Goal: Task Accomplishment & Management: Use online tool/utility

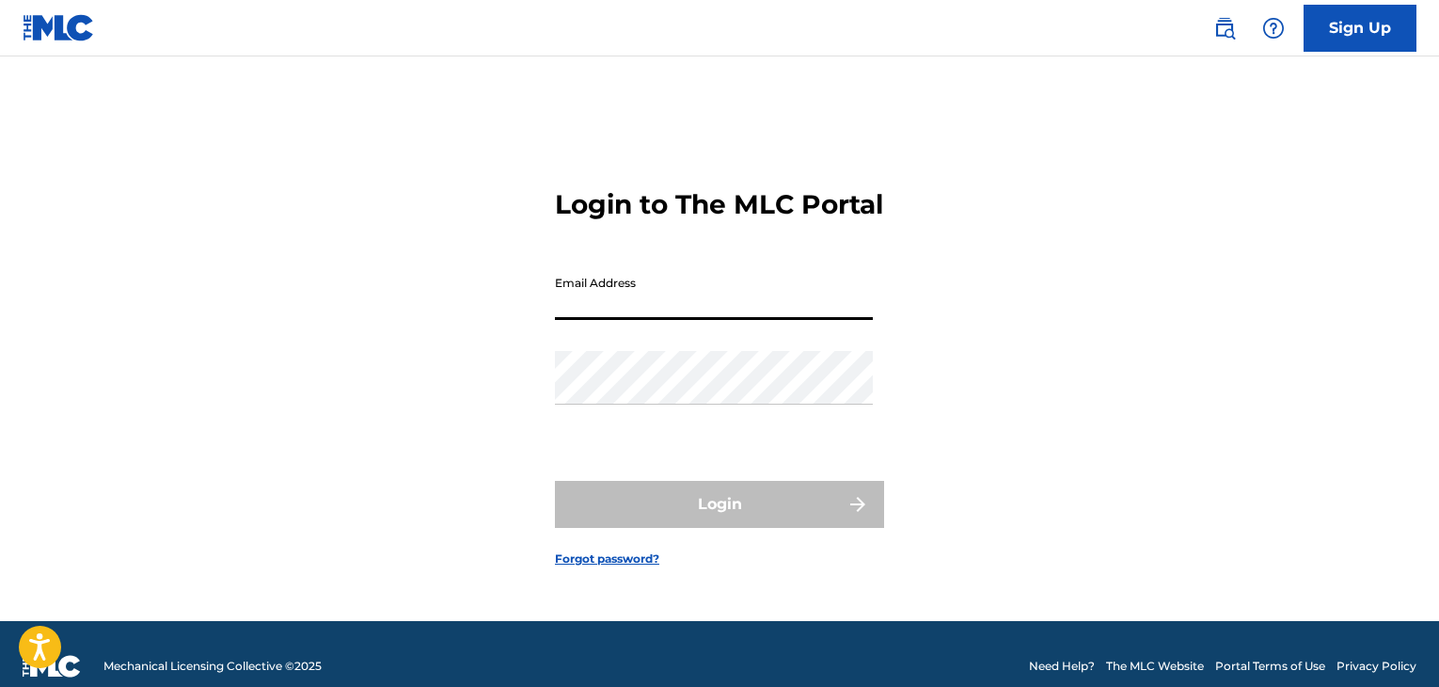
click at [596, 319] on input "Email Address" at bounding box center [714, 293] width 318 height 54
type input "[PERSON_NAME][EMAIL_ADDRESS][PERSON_NAME][DOMAIN_NAME]"
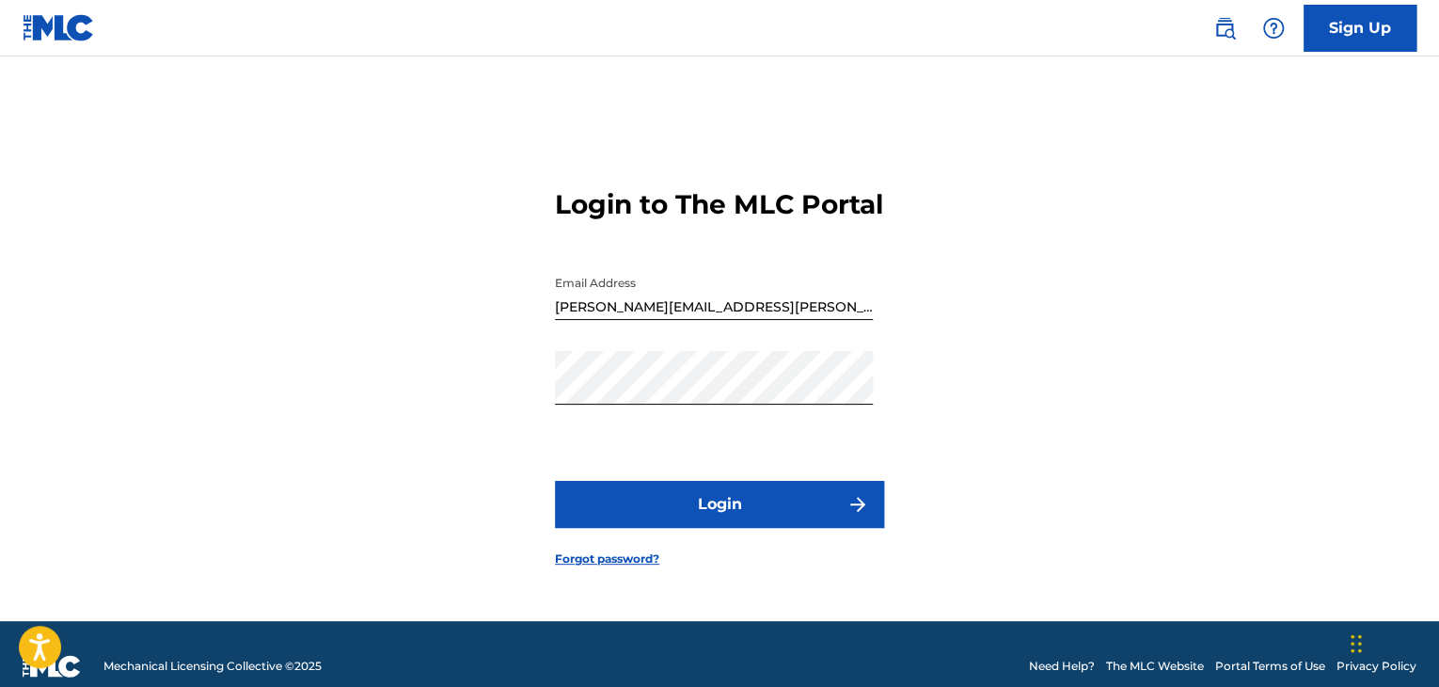
click at [746, 528] on button "Login" at bounding box center [719, 504] width 329 height 47
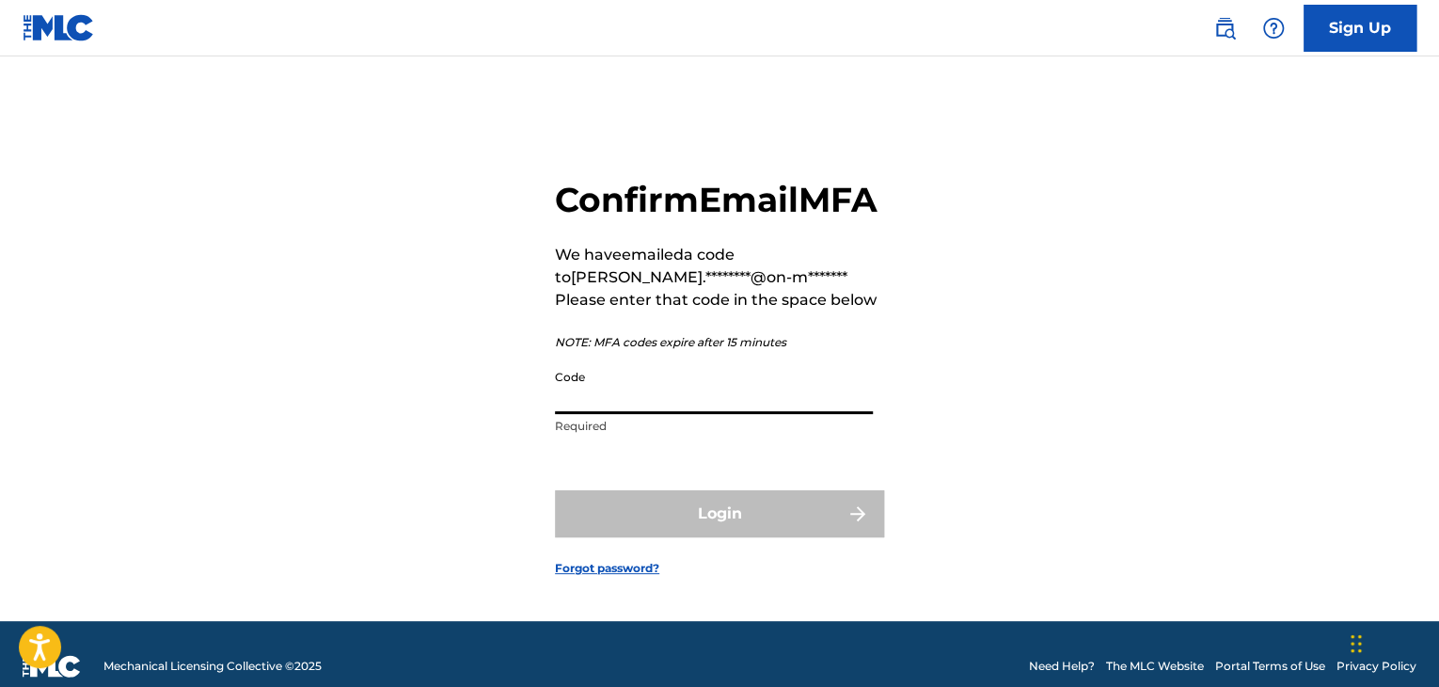
paste input "673853"
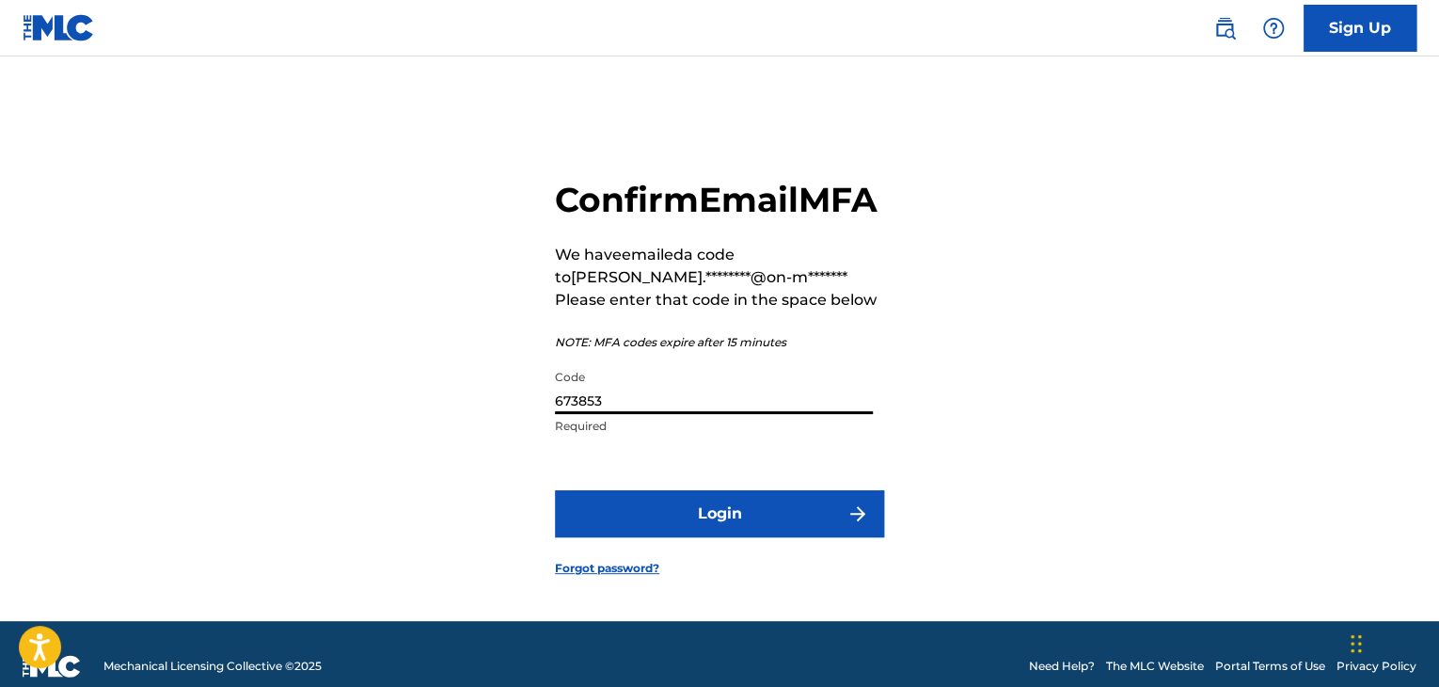
type input "673853"
click at [757, 528] on button "Login" at bounding box center [719, 513] width 329 height 47
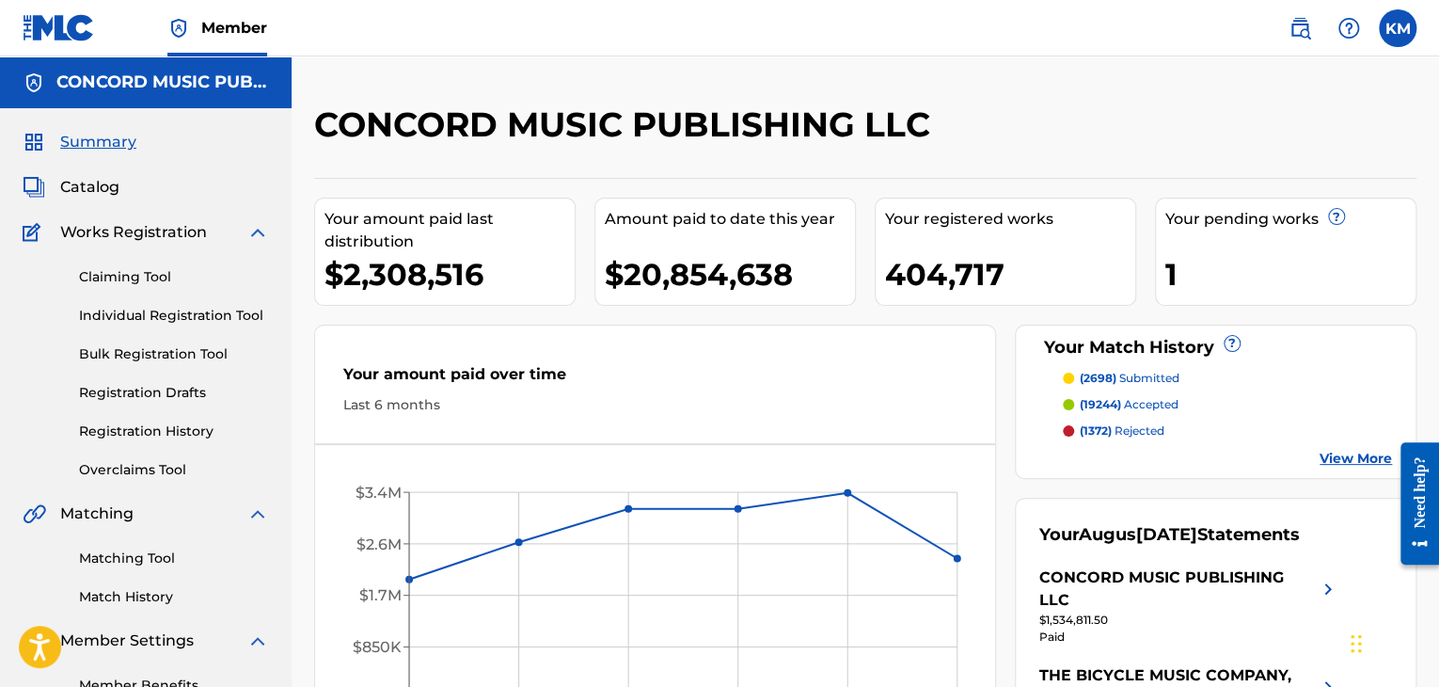
click at [140, 554] on link "Matching Tool" at bounding box center [174, 558] width 190 height 20
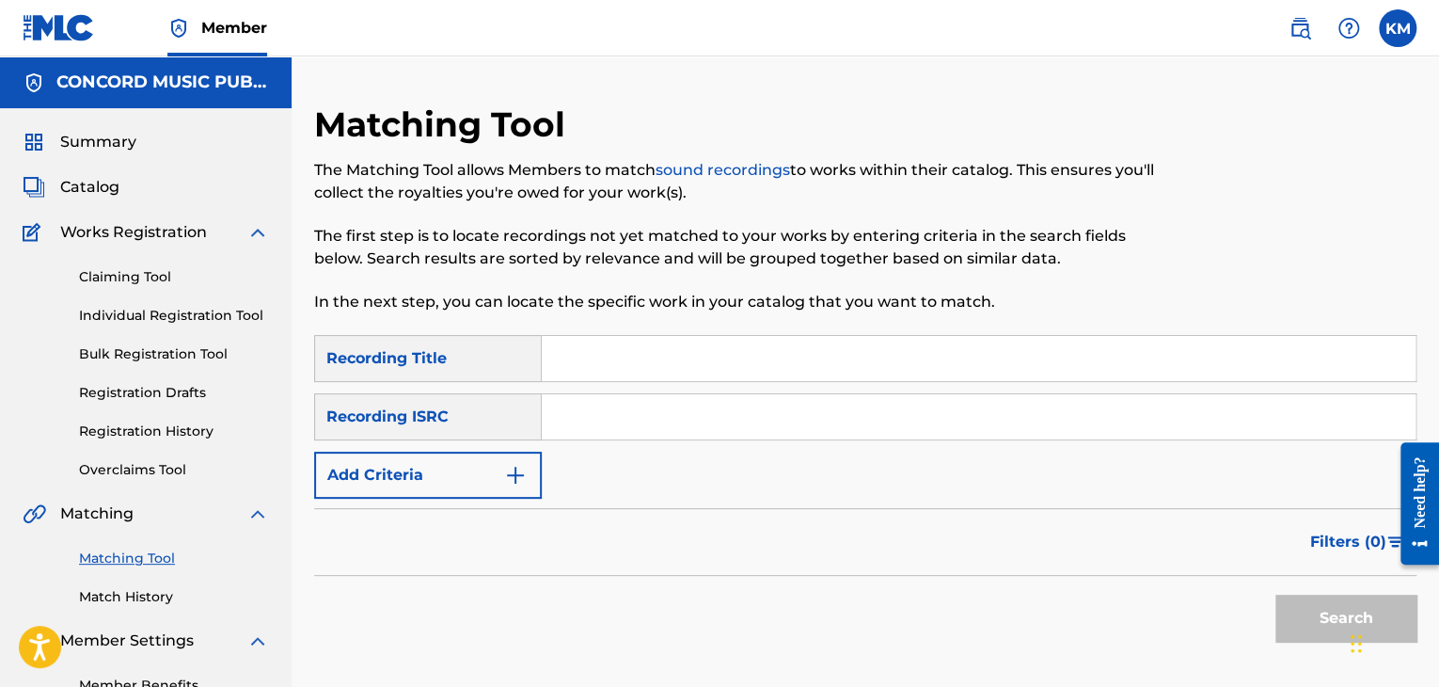
click at [613, 407] on input "Search Form" at bounding box center [979, 416] width 874 height 45
paste input "USUYG1223204"
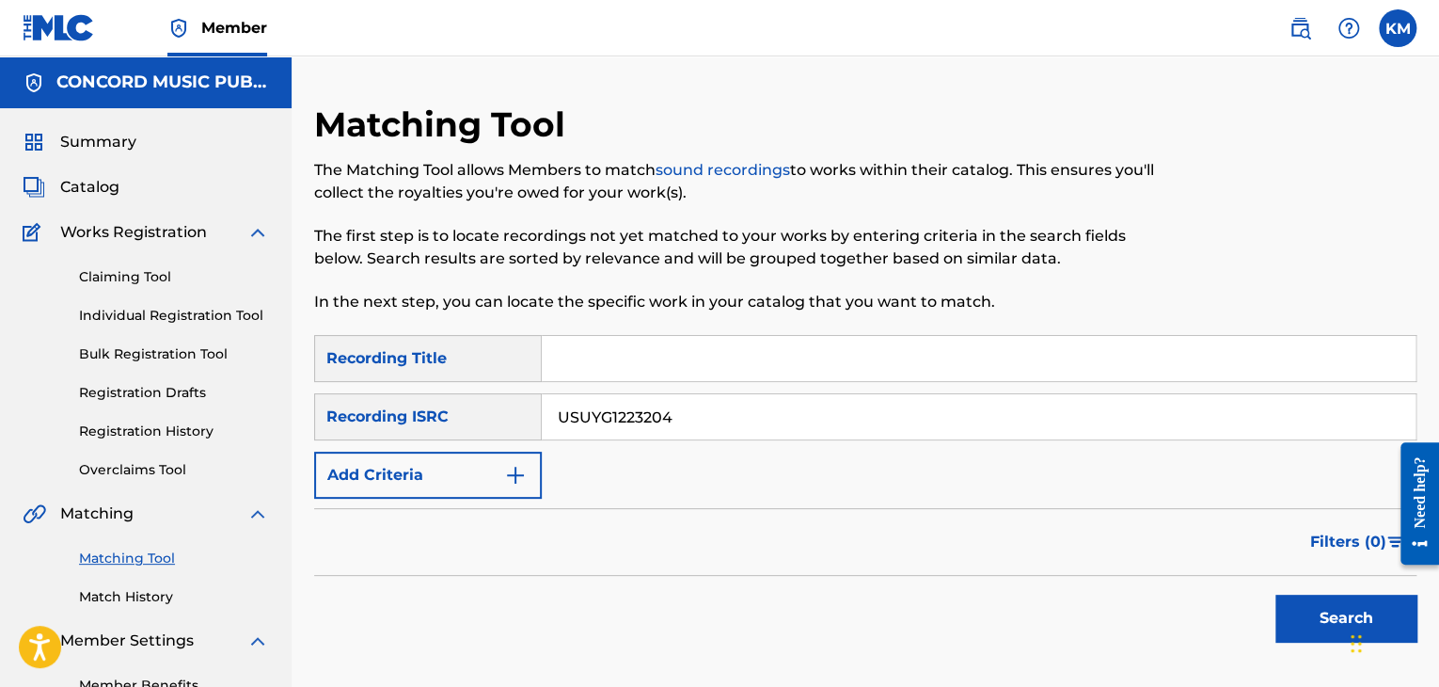
type input "USUYG1223204"
click at [1310, 611] on button "Search" at bounding box center [1346, 618] width 141 height 47
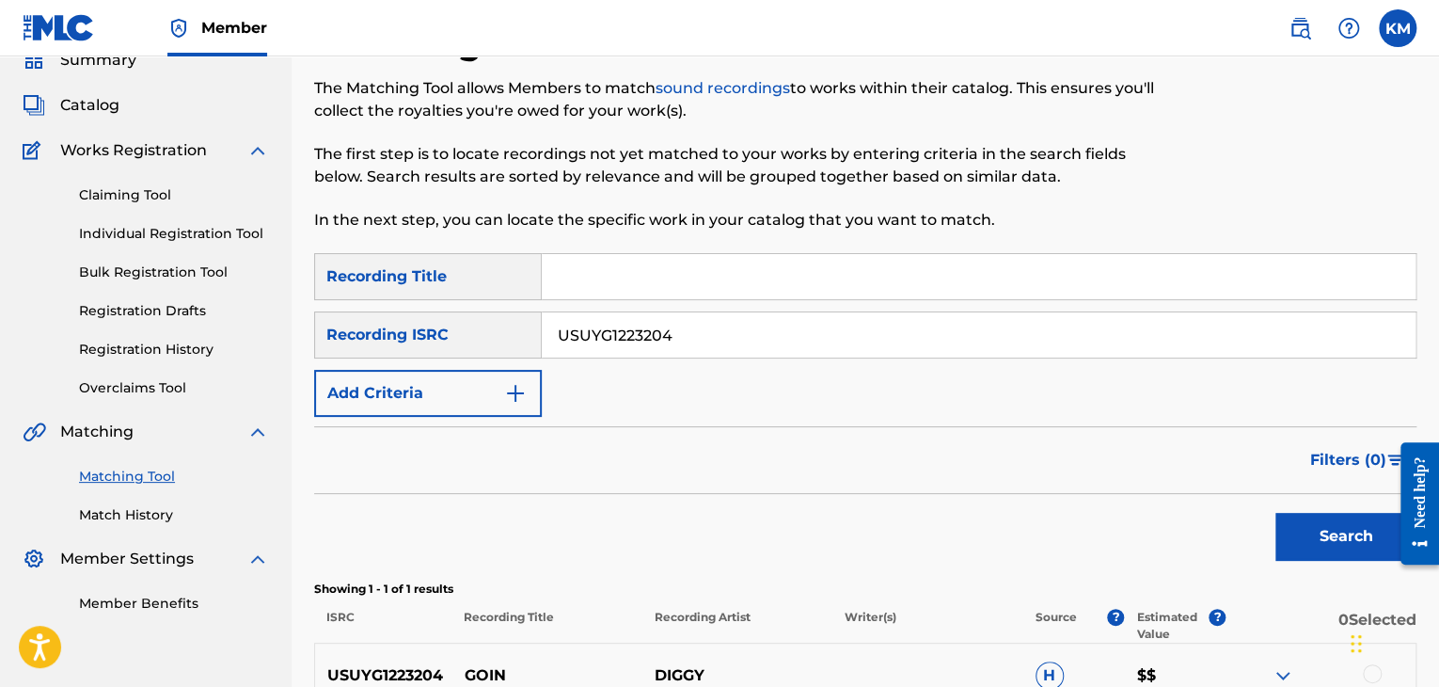
scroll to position [188, 0]
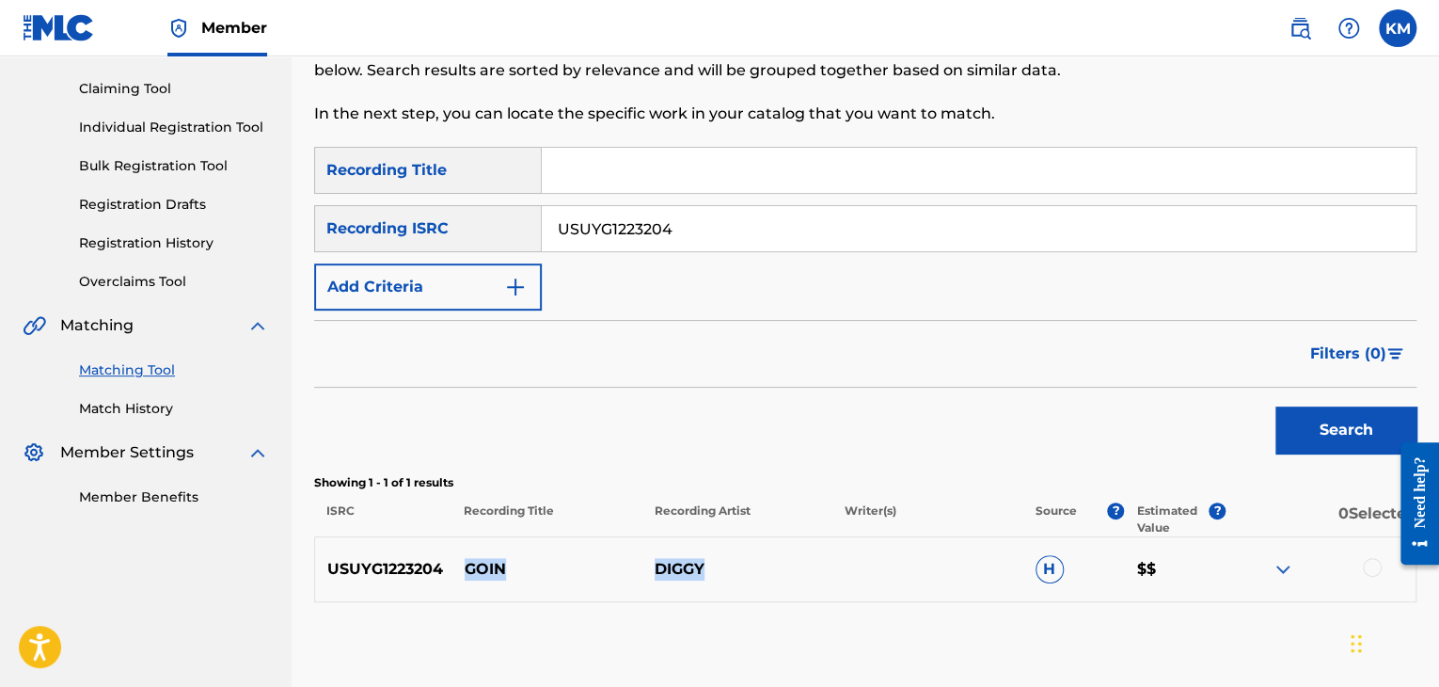
drag, startPoint x: 469, startPoint y: 563, endPoint x: 771, endPoint y: 553, distance: 302.1
click at [771, 553] on div "USUYG1223204 GOIN DIGGY H $$" at bounding box center [865, 569] width 1103 height 66
copy div "GOIN DIGGY"
click at [1368, 564] on div at bounding box center [1372, 567] width 19 height 19
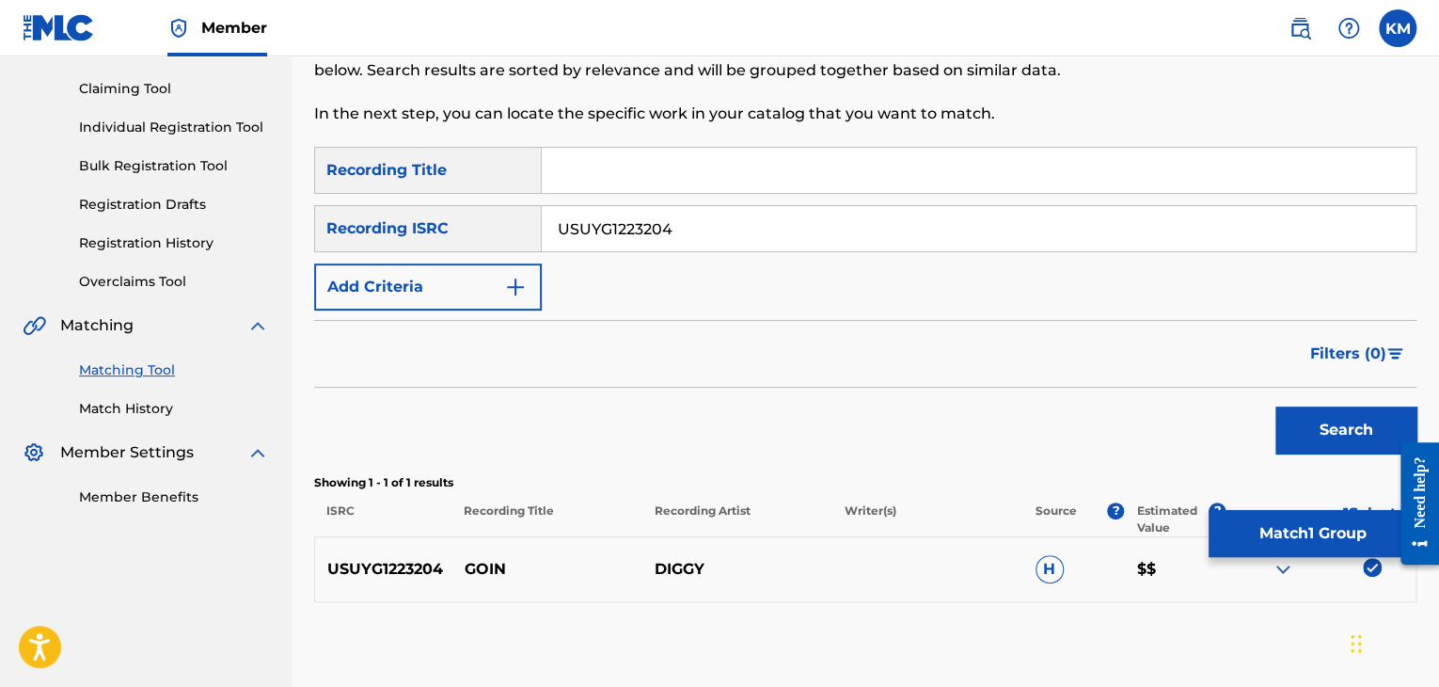
click at [1291, 510] on button "Match 1 Group" at bounding box center [1313, 533] width 208 height 47
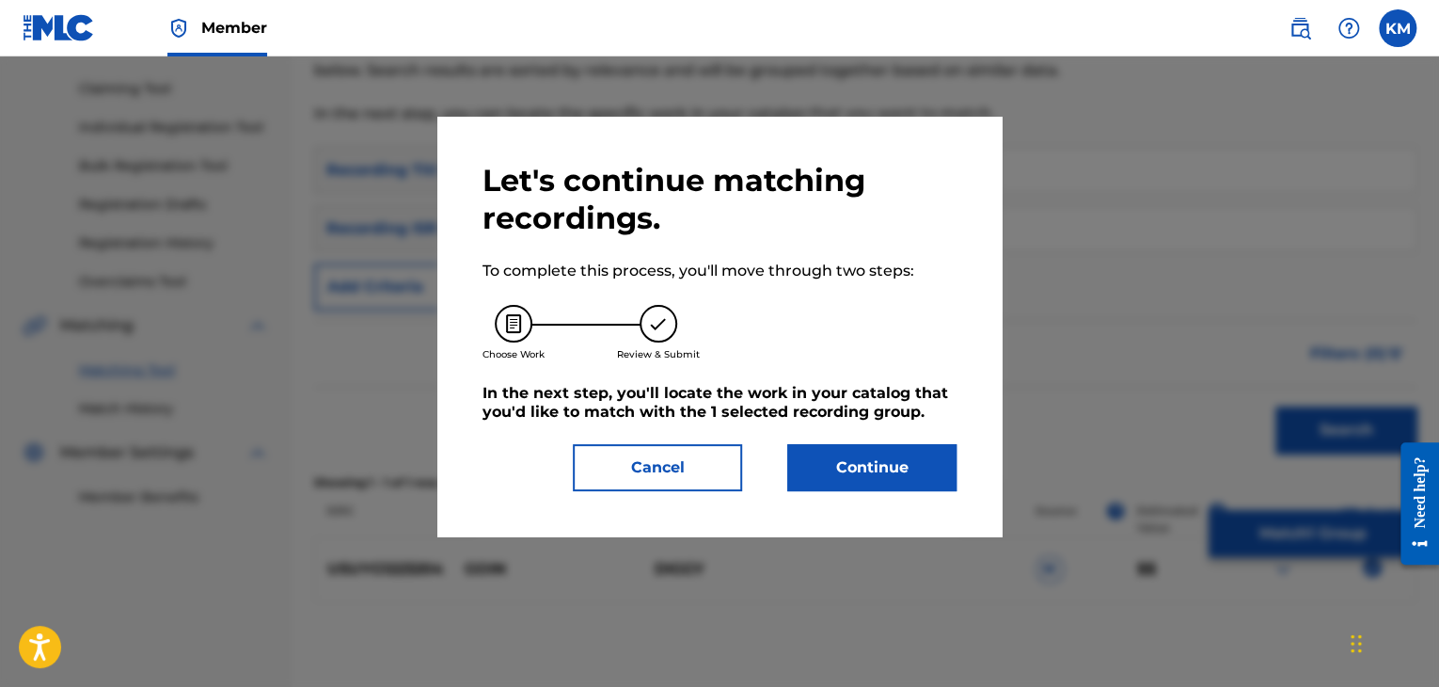
click at [869, 469] on button "Continue" at bounding box center [871, 467] width 169 height 47
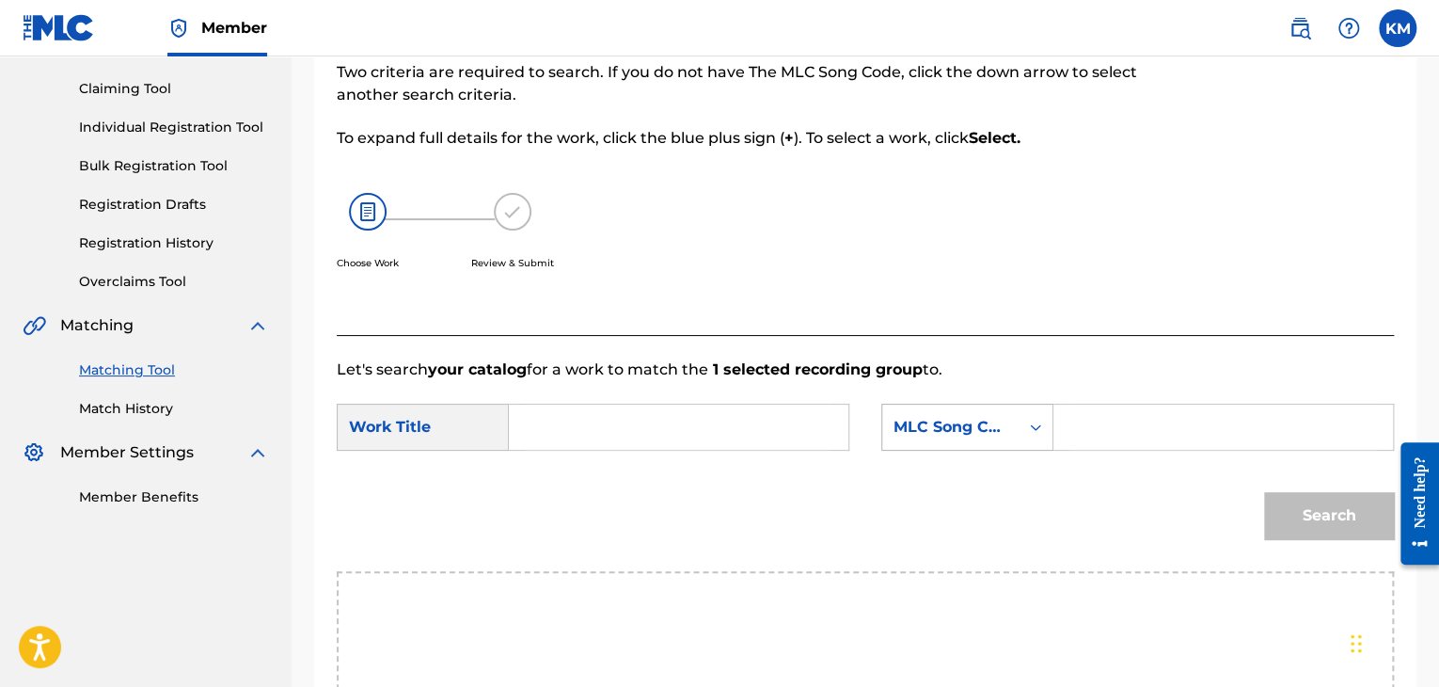
click at [1029, 426] on icon "Search Form" at bounding box center [1035, 427] width 19 height 19
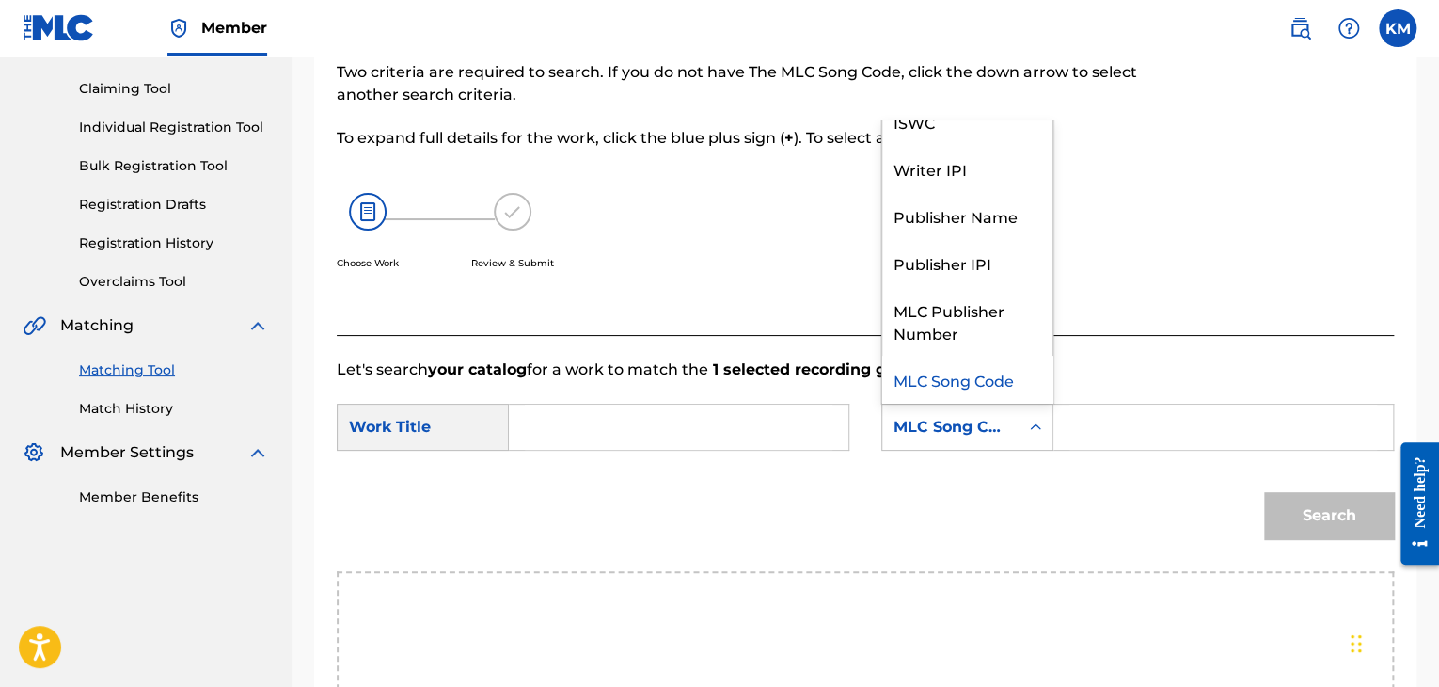
scroll to position [0, 0]
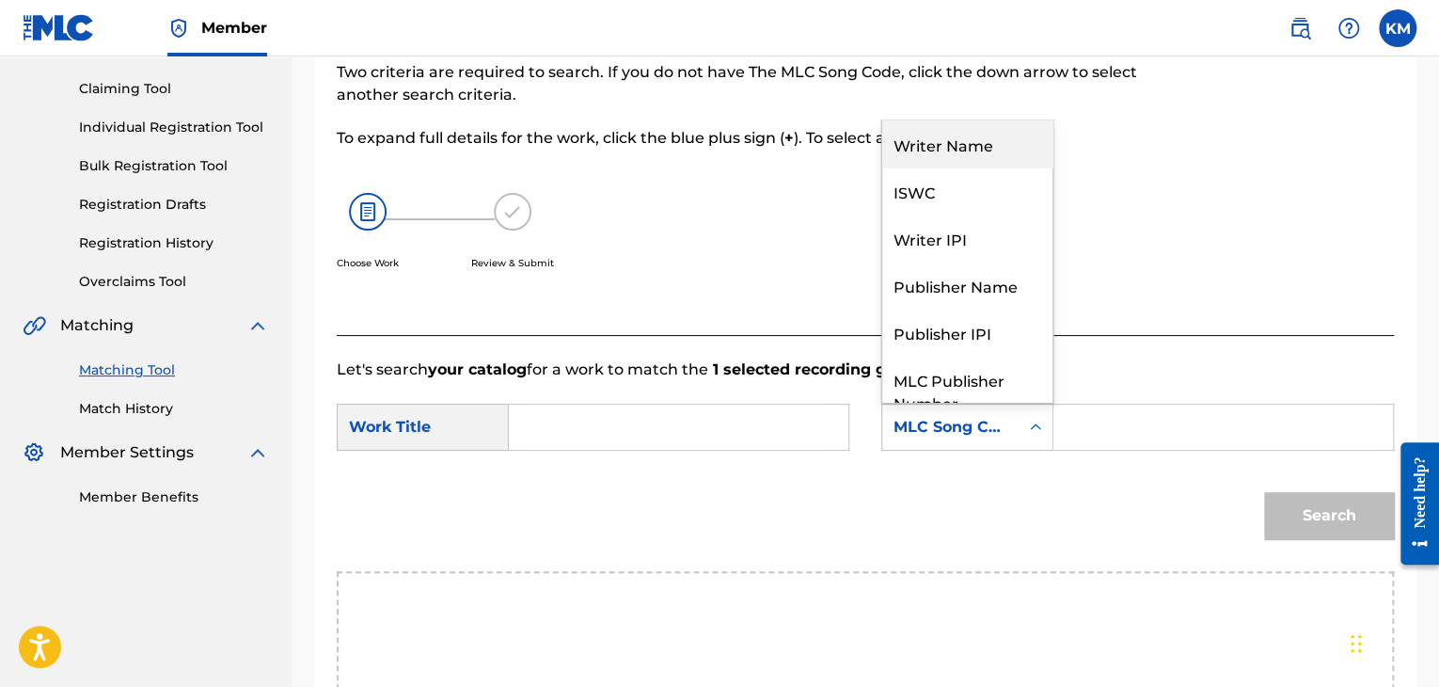
click at [1003, 151] on div "Writer Name" at bounding box center [967, 143] width 170 height 47
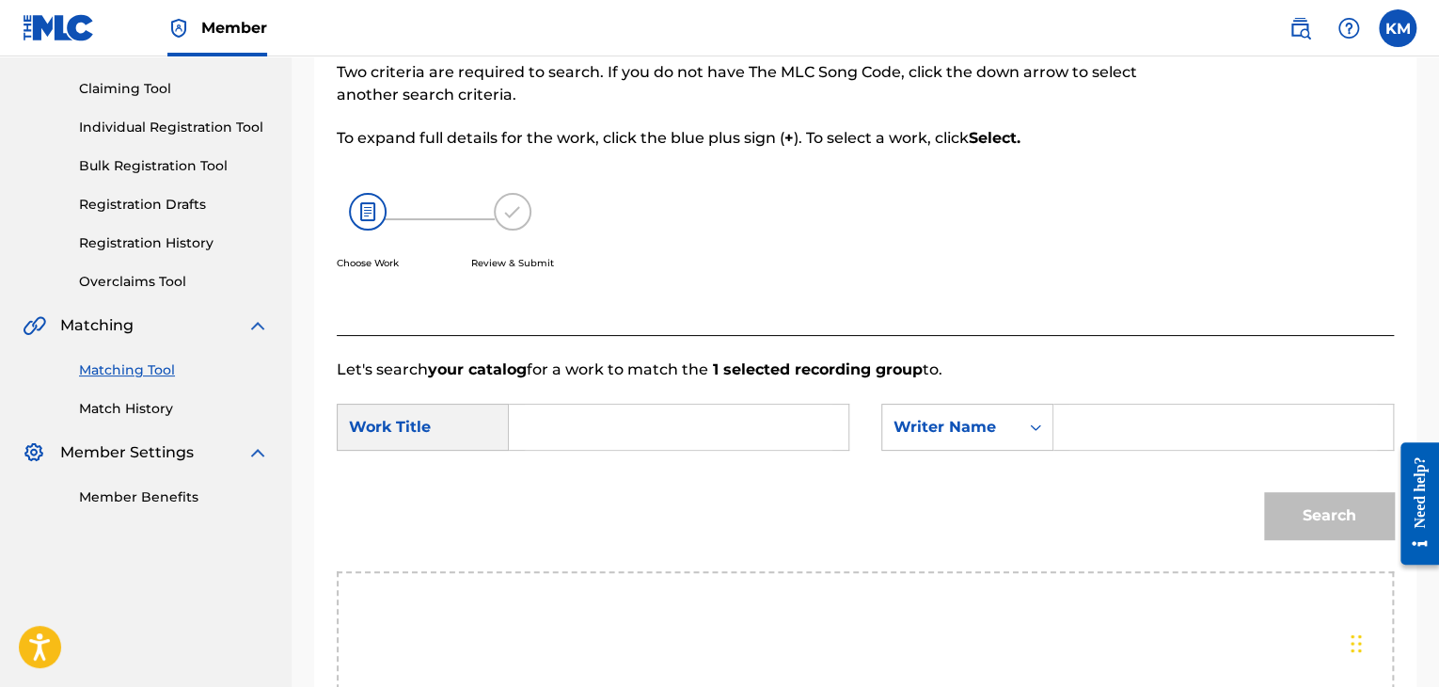
click at [1121, 440] on input "Search Form" at bounding box center [1224, 427] width 308 height 45
paste input "[PERSON_NAME]"
type input "[PERSON_NAME]"
click at [692, 445] on input "Search Form" at bounding box center [679, 427] width 308 height 45
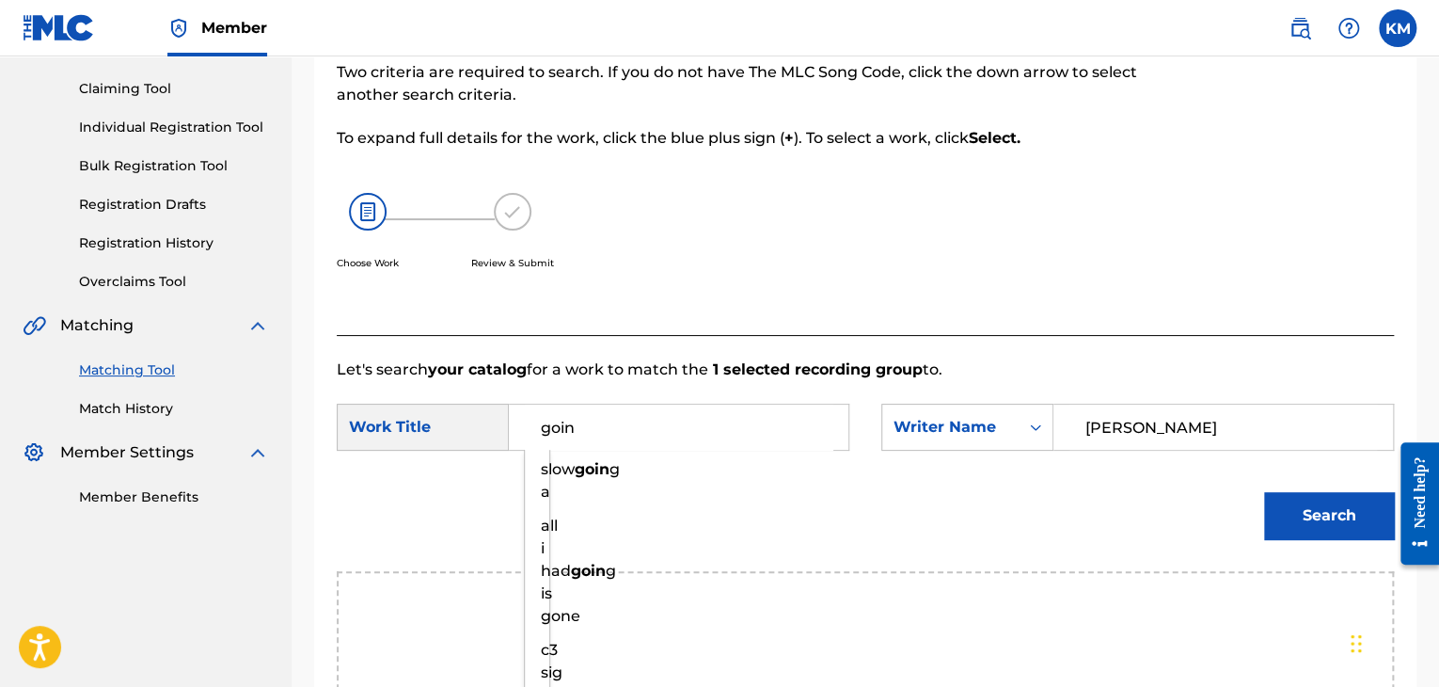
type input "goin"
click at [1295, 508] on button "Search" at bounding box center [1329, 515] width 130 height 47
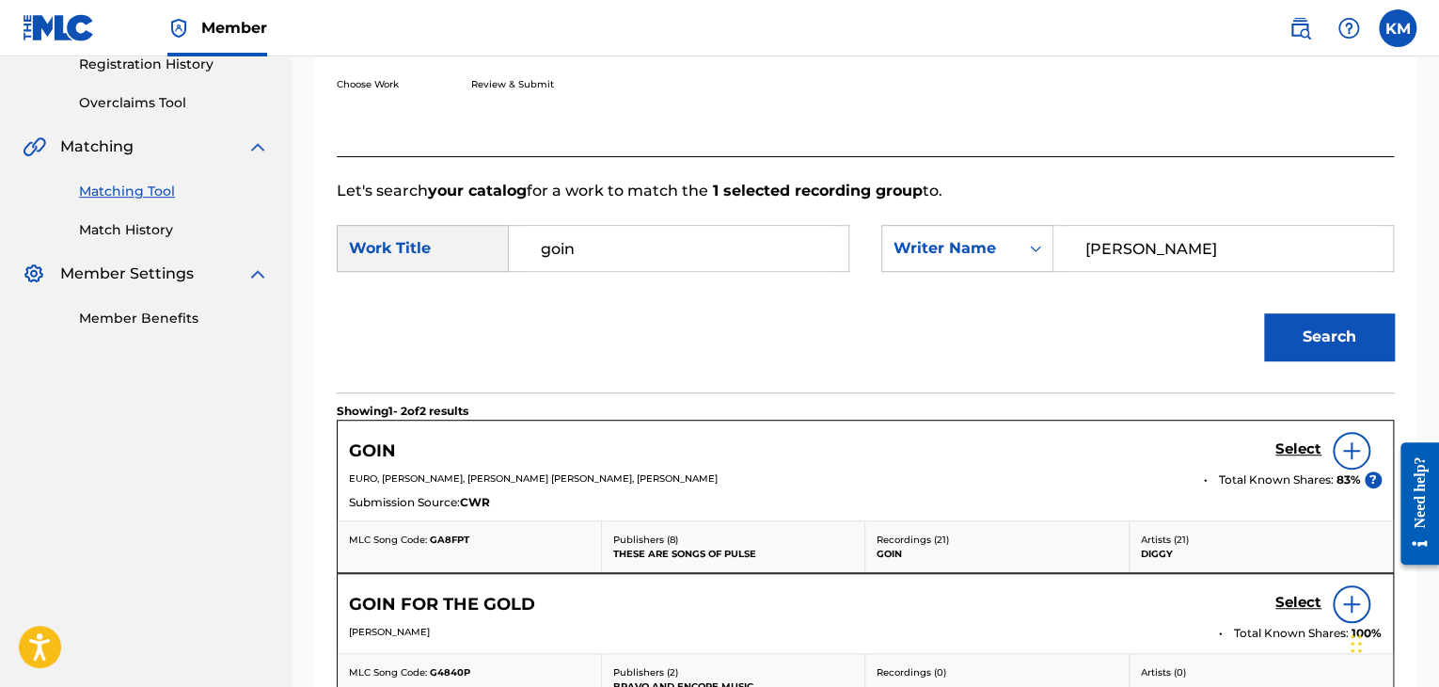
scroll to position [470, 0]
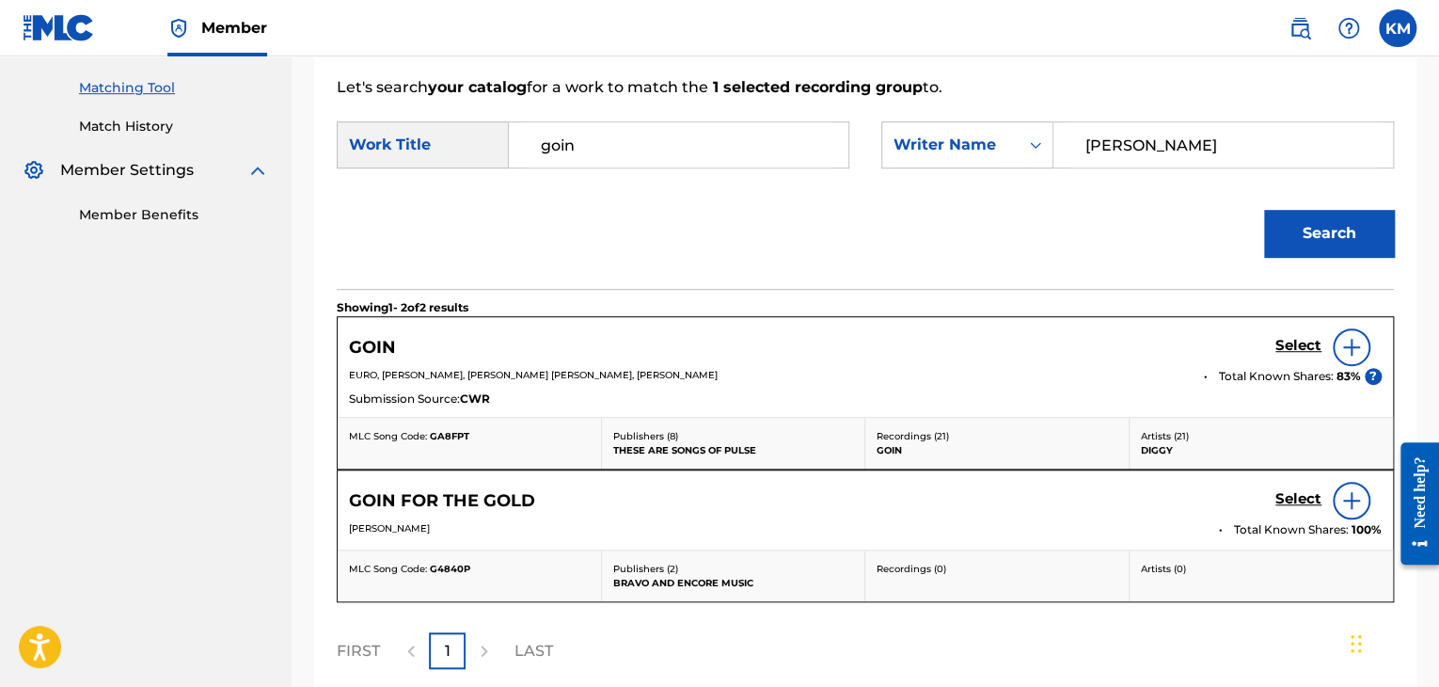
click at [1300, 337] on h5 "Select" at bounding box center [1299, 346] width 46 height 18
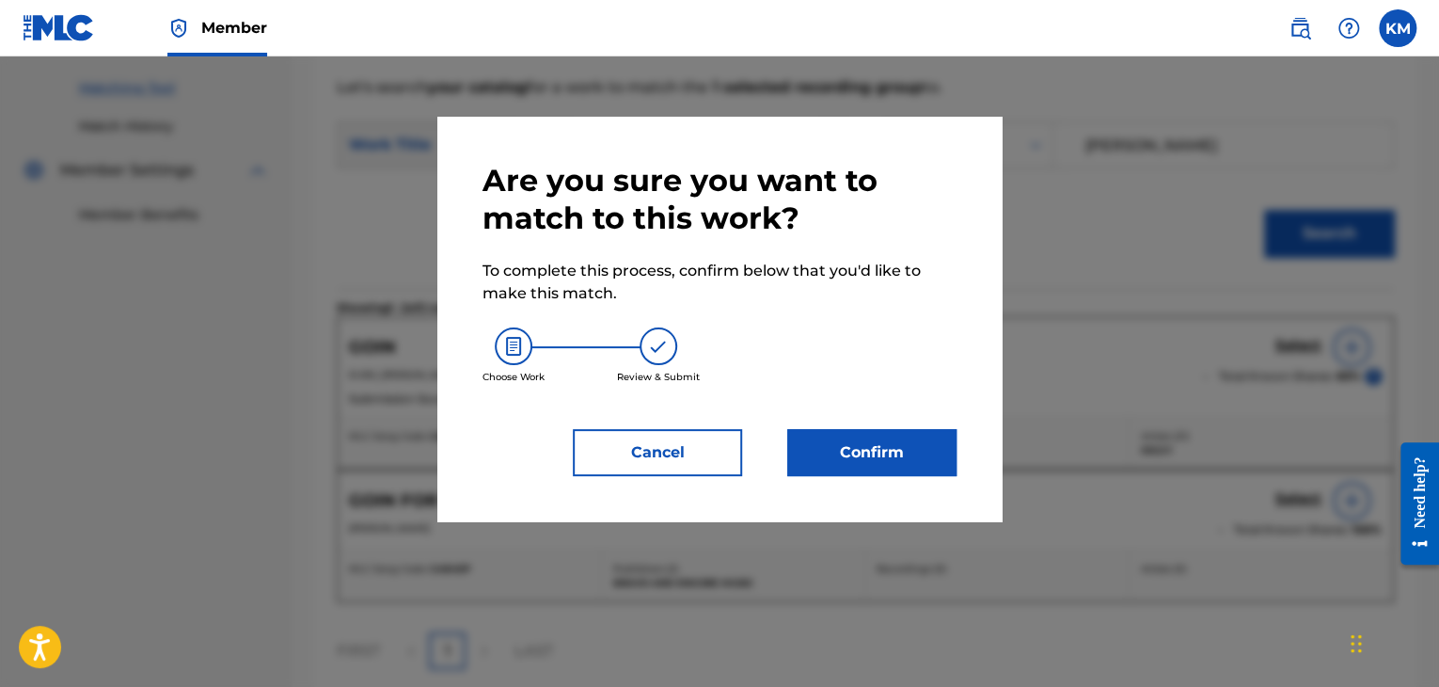
click at [868, 468] on button "Confirm" at bounding box center [871, 452] width 169 height 47
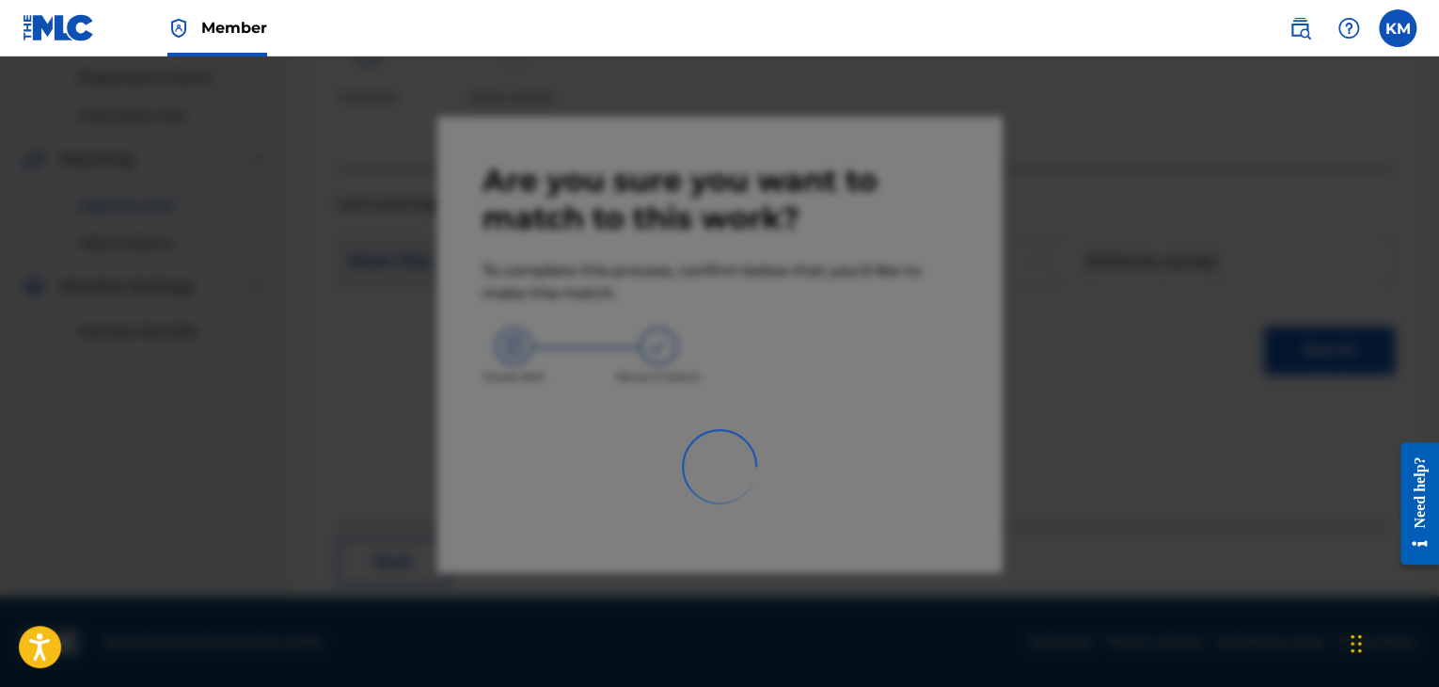
scroll to position [121, 0]
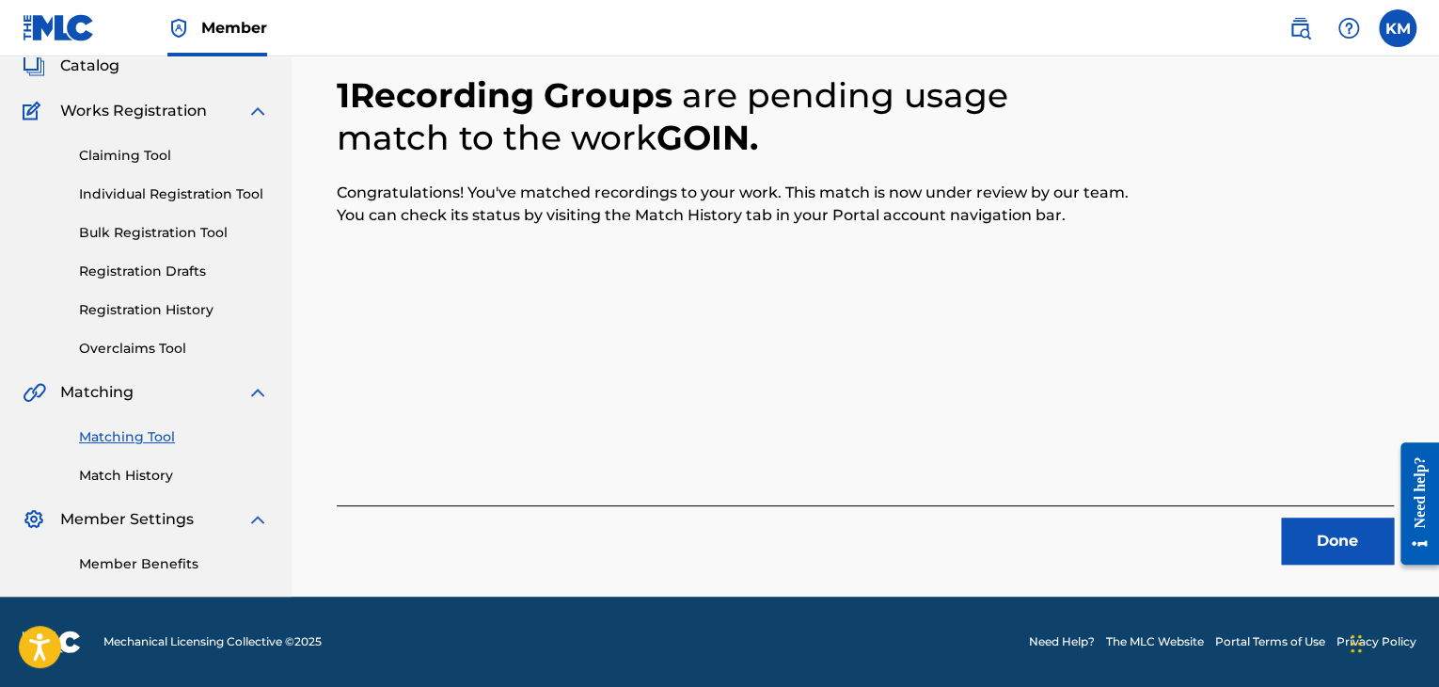
click at [1332, 537] on button "Done" at bounding box center [1337, 540] width 113 height 47
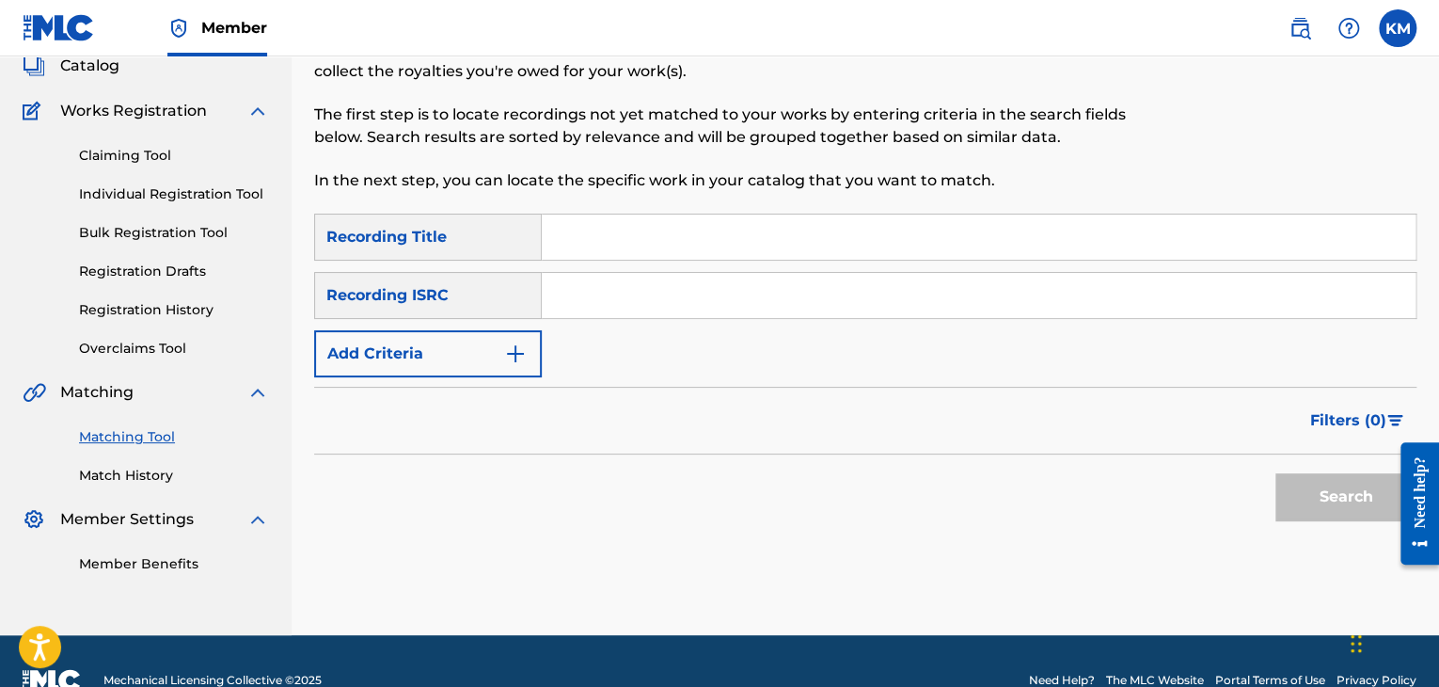
click at [620, 312] on input "Search Form" at bounding box center [979, 295] width 874 height 45
paste input "GBLWD1301203"
type input "GBLWD1301203"
click at [1298, 498] on button "Search" at bounding box center [1346, 496] width 141 height 47
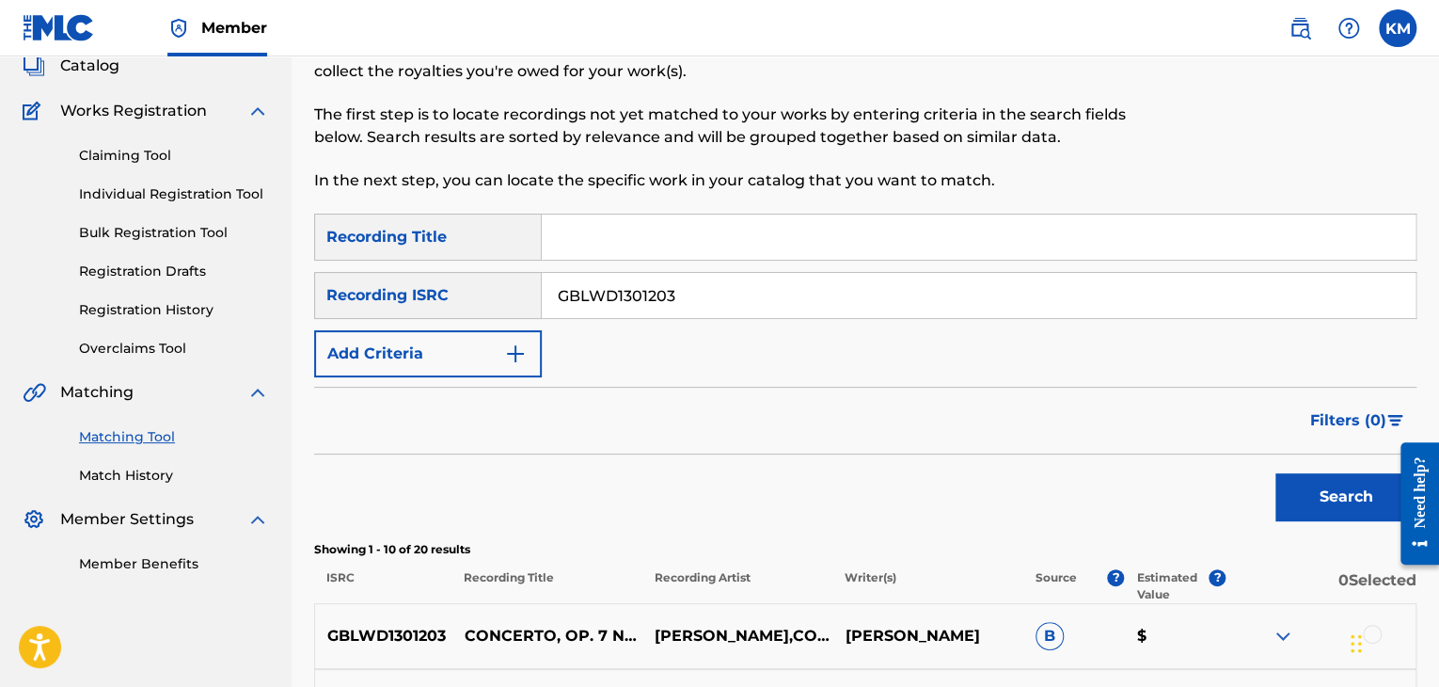
click at [141, 472] on link "Match History" at bounding box center [174, 476] width 190 height 20
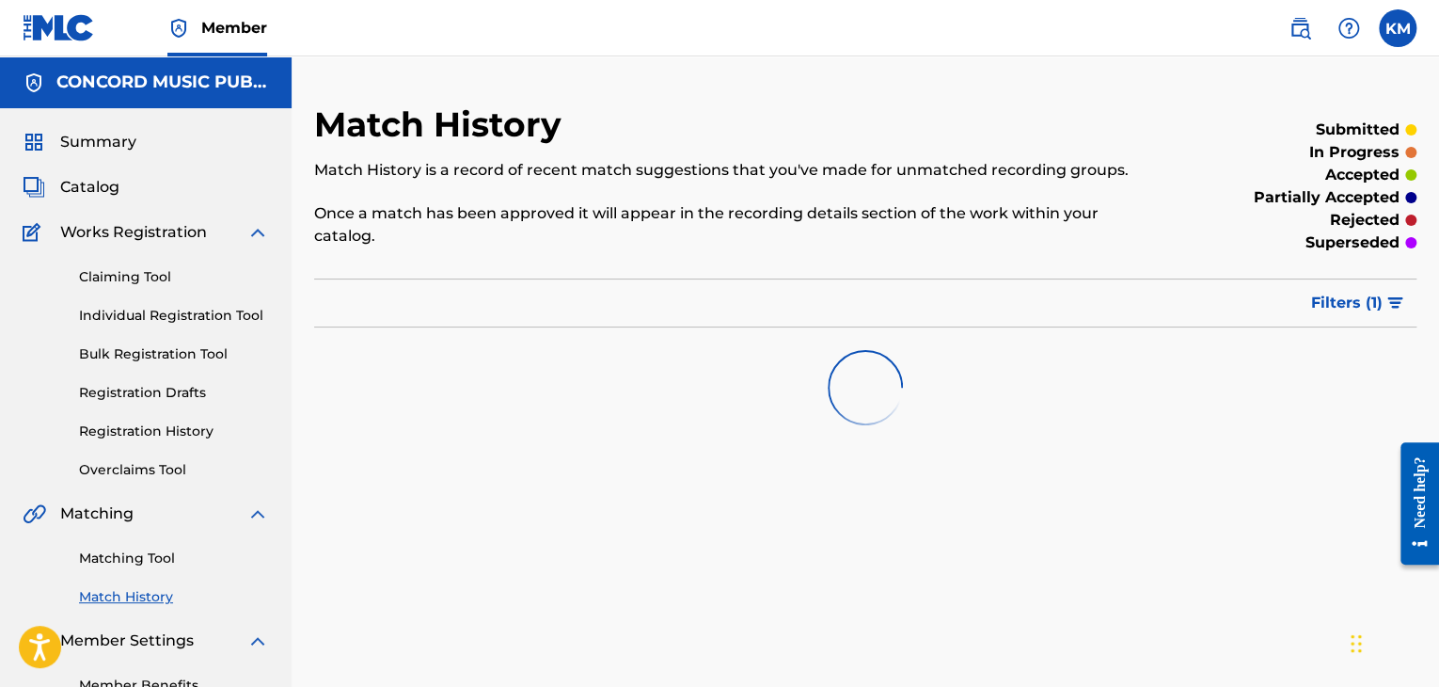
click at [143, 556] on link "Matching Tool" at bounding box center [174, 558] width 190 height 20
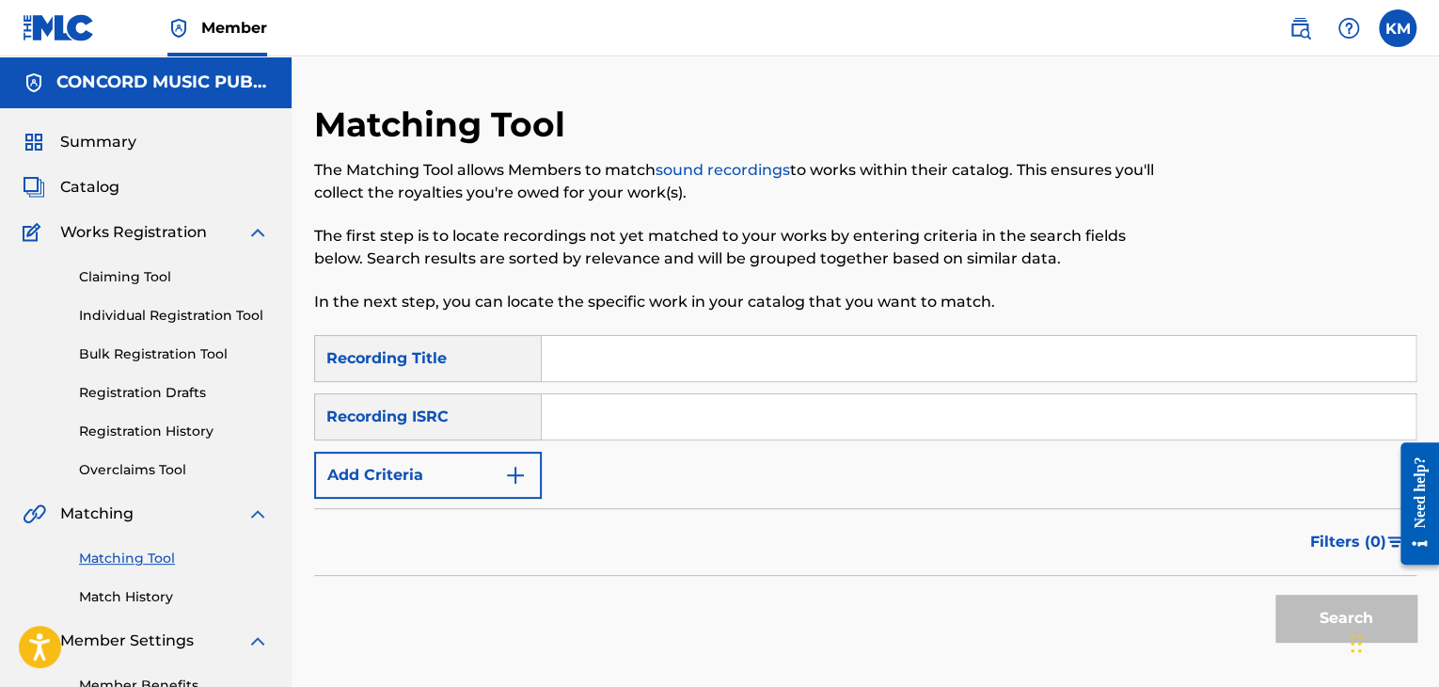
click at [616, 436] on input "Search Form" at bounding box center [979, 416] width 874 height 45
paste input "US3R41325305"
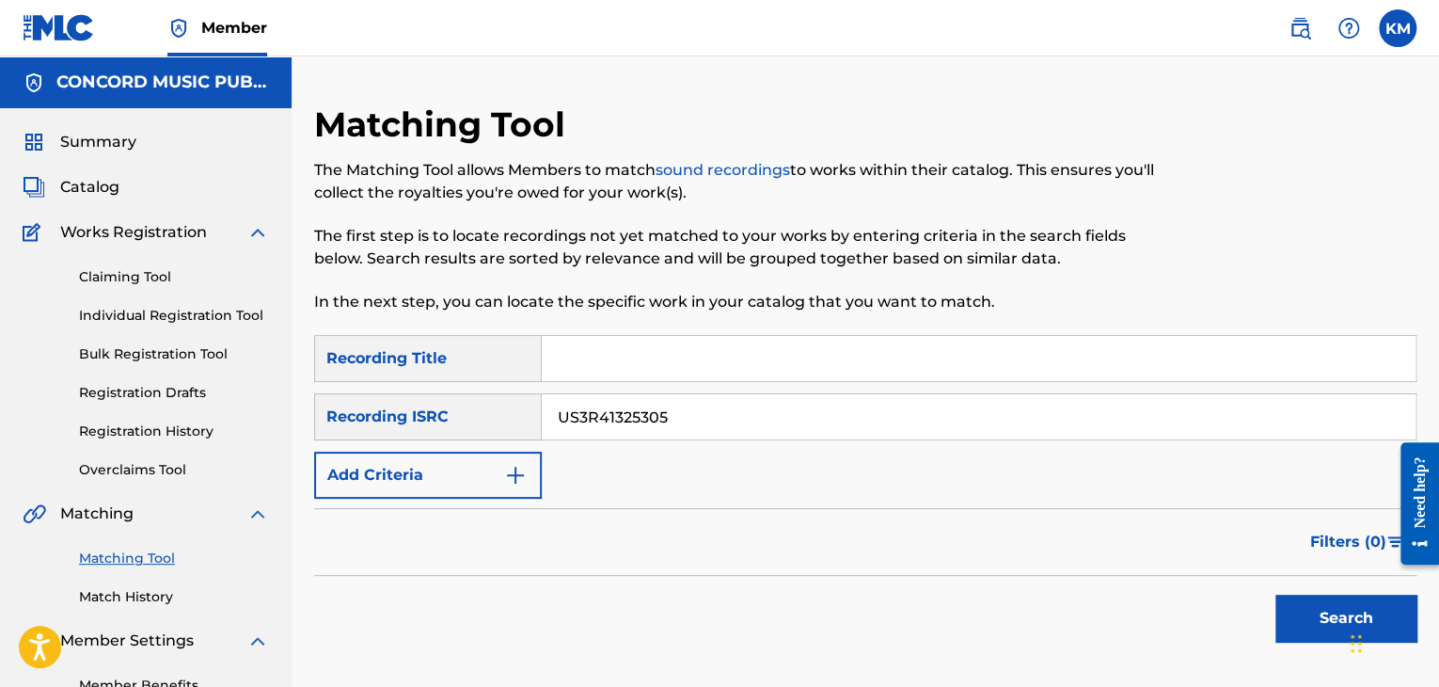
type input "US3R41325305"
click at [1321, 608] on button "Search" at bounding box center [1346, 618] width 141 height 47
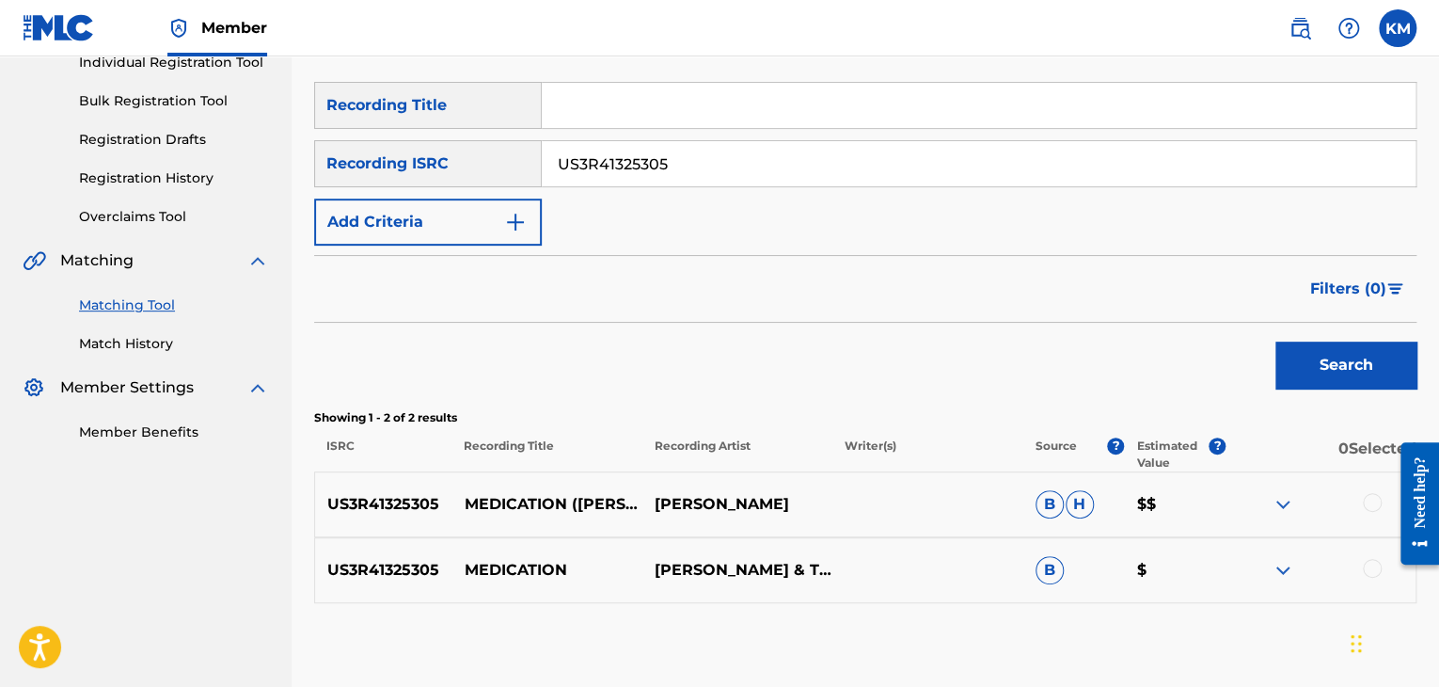
scroll to position [354, 0]
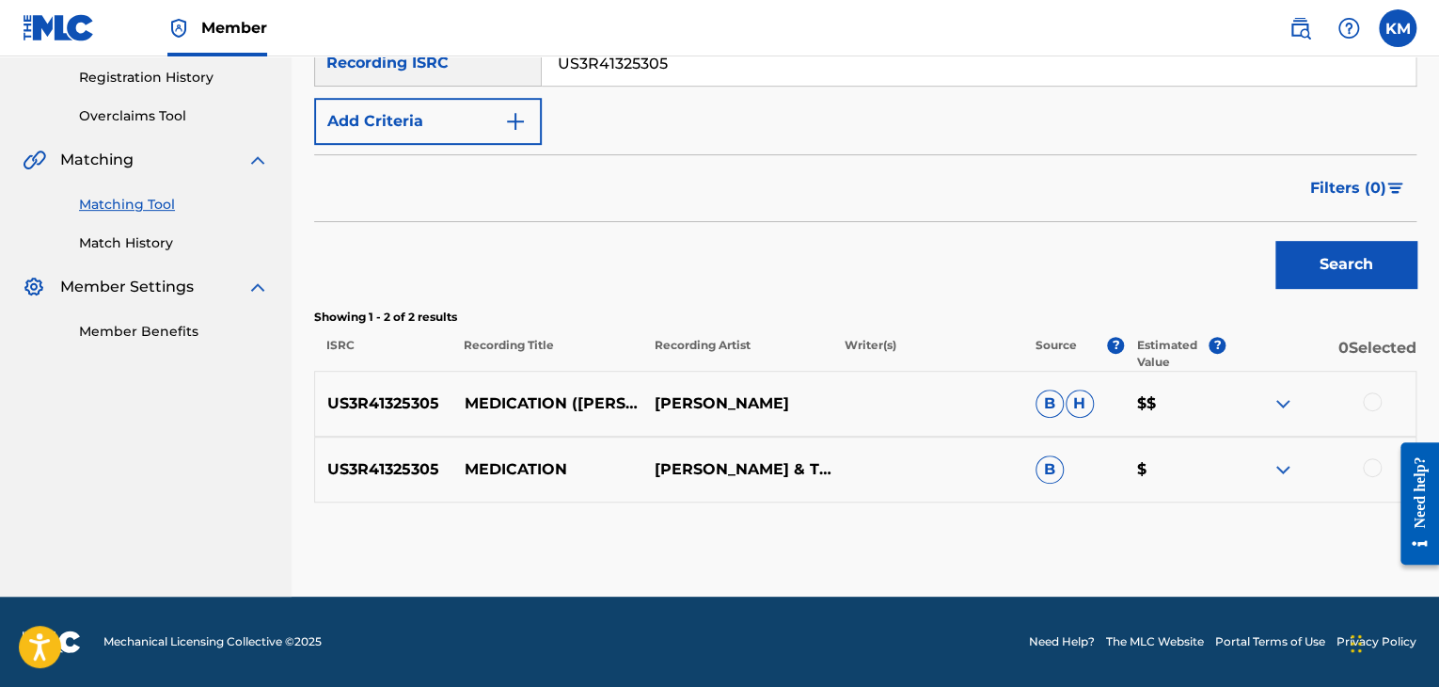
click at [1371, 401] on div at bounding box center [1372, 401] width 19 height 19
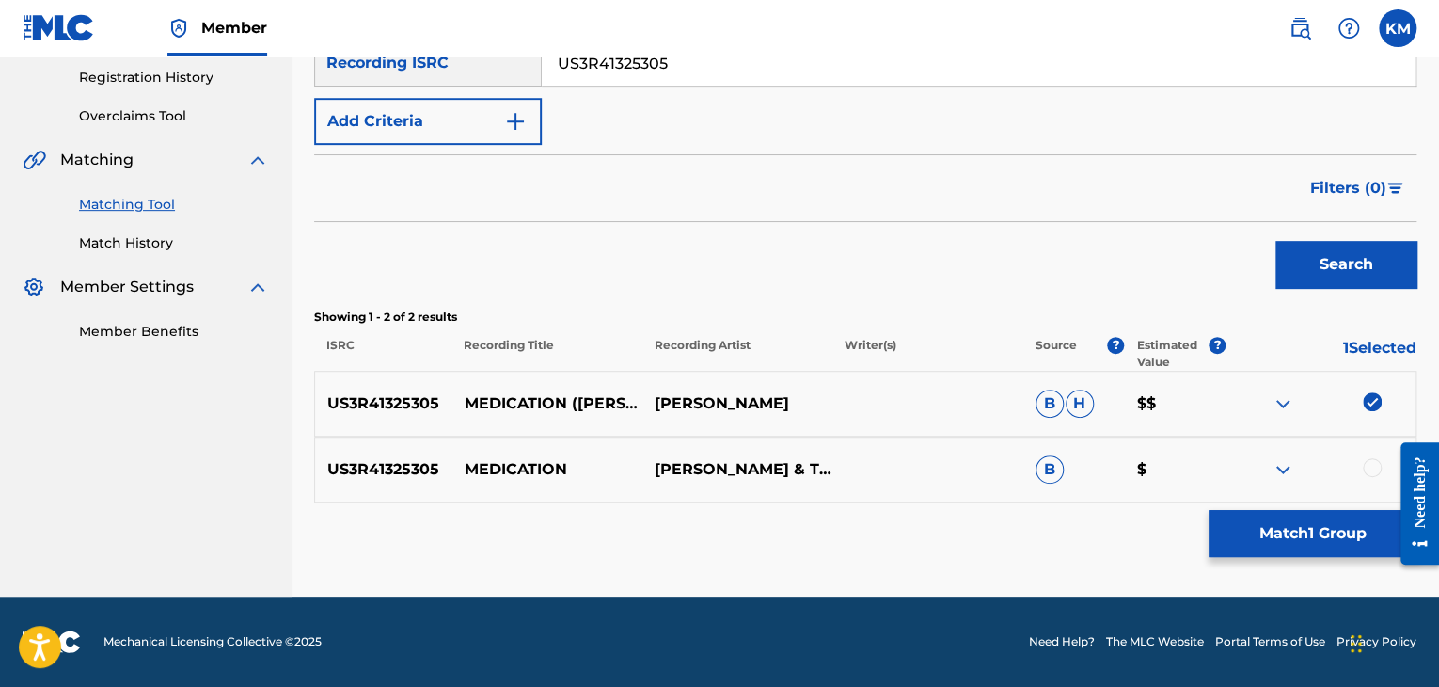
click at [1370, 467] on div at bounding box center [1372, 467] width 19 height 19
click at [1335, 517] on button "Match 2 Groups" at bounding box center [1313, 533] width 208 height 47
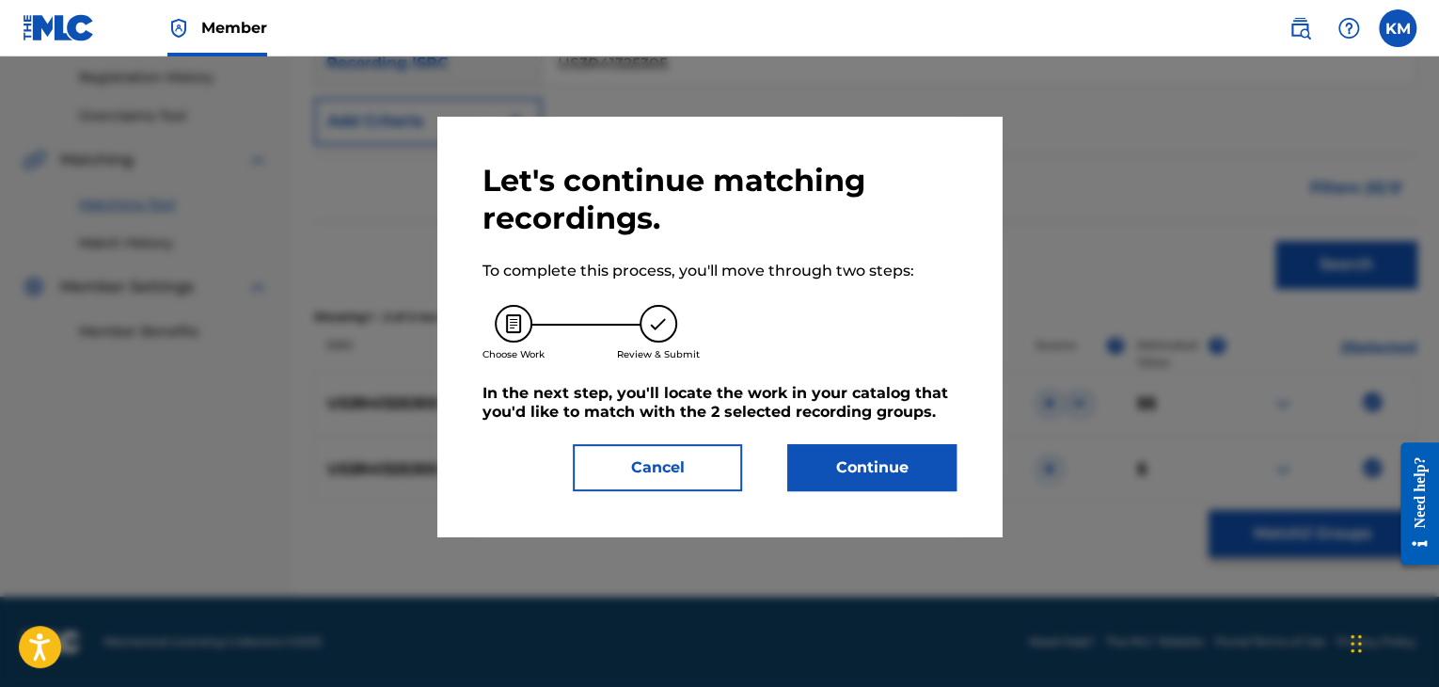
click at [910, 457] on button "Continue" at bounding box center [871, 467] width 169 height 47
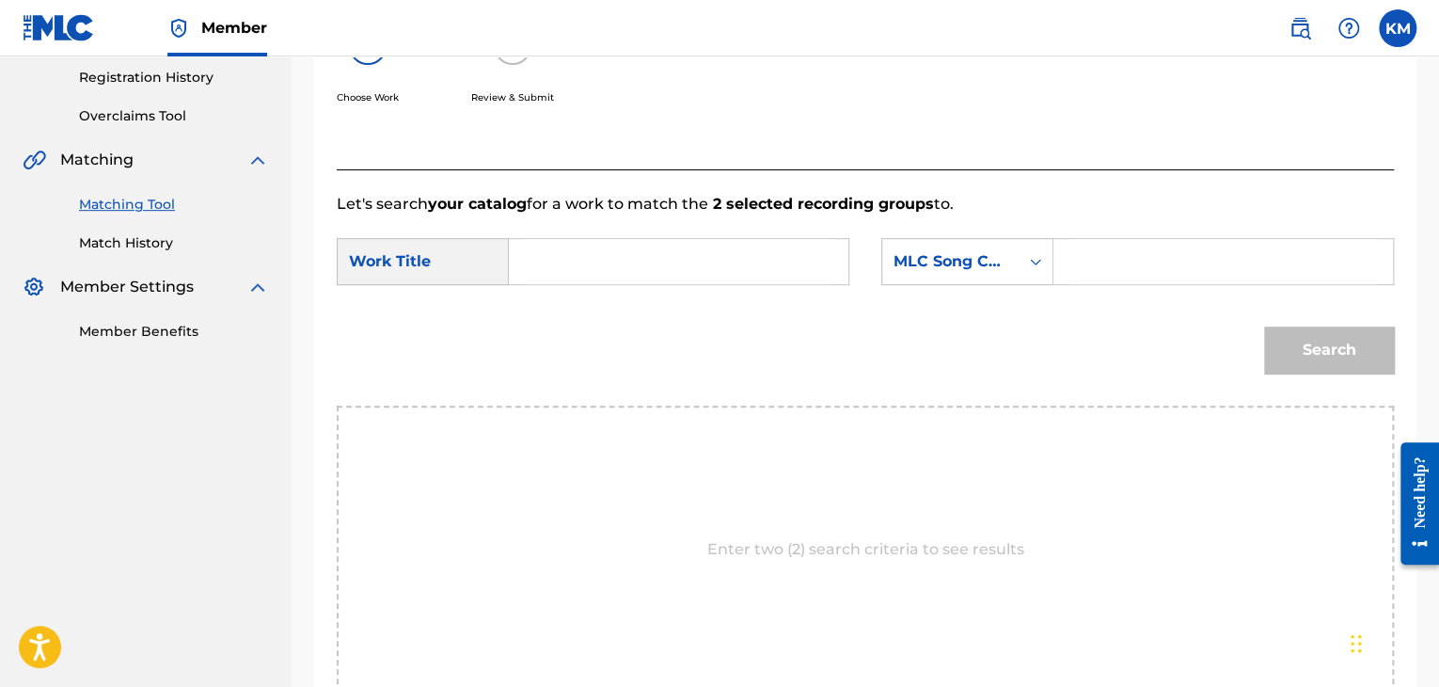
click at [641, 262] on input "Search Form" at bounding box center [679, 261] width 308 height 45
paste input "Medicat[PERSON_NAME])"
type input "Medicat[PERSON_NAME])"
drag, startPoint x: 1035, startPoint y: 253, endPoint x: 1038, endPoint y: 262, distance: 9.8
click at [1038, 262] on icon "Search Form" at bounding box center [1035, 261] width 19 height 19
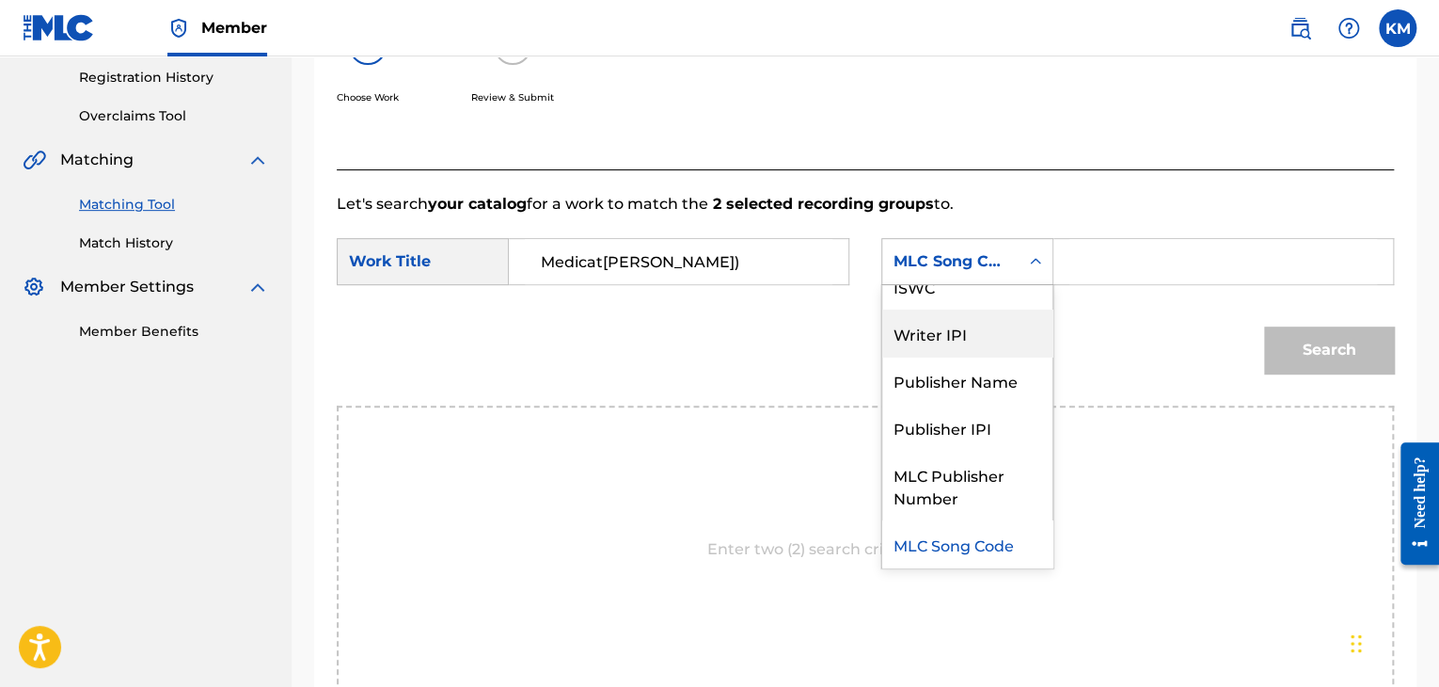
scroll to position [0, 0]
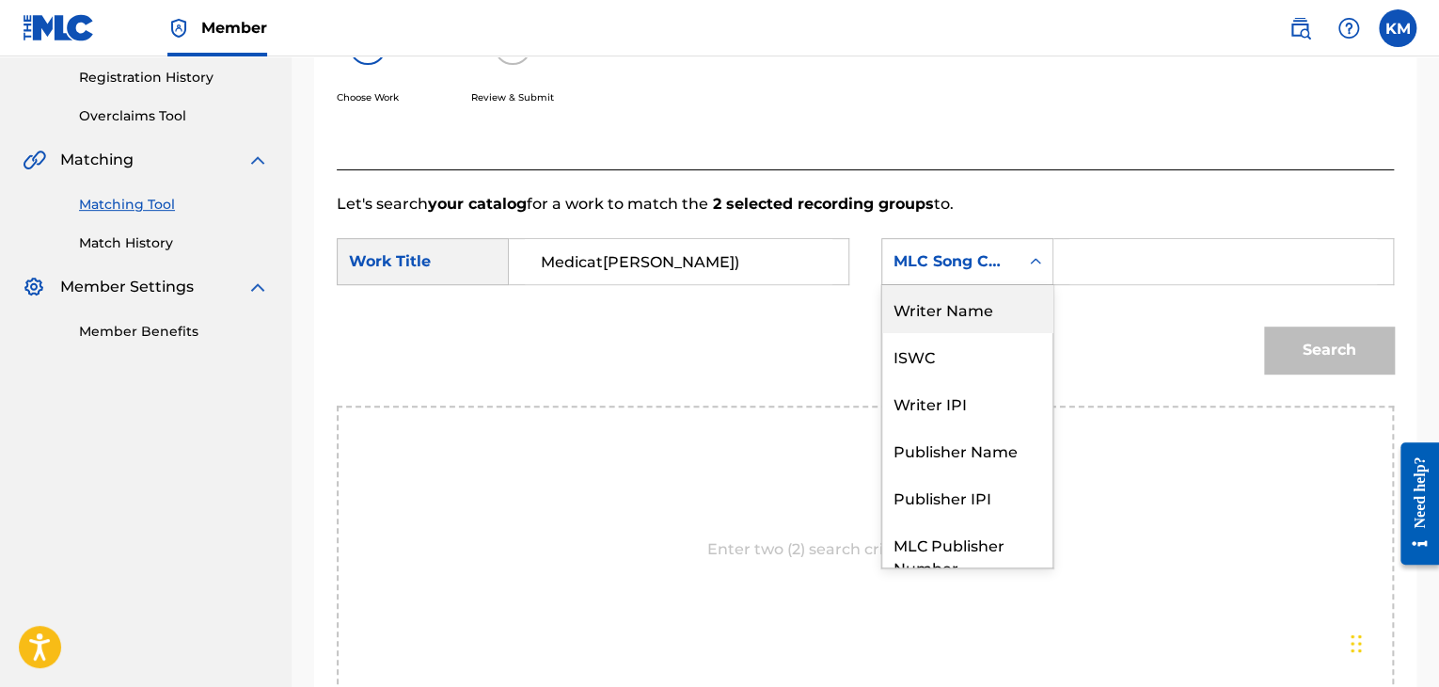
click at [1012, 312] on div "Writer Name" at bounding box center [967, 308] width 170 height 47
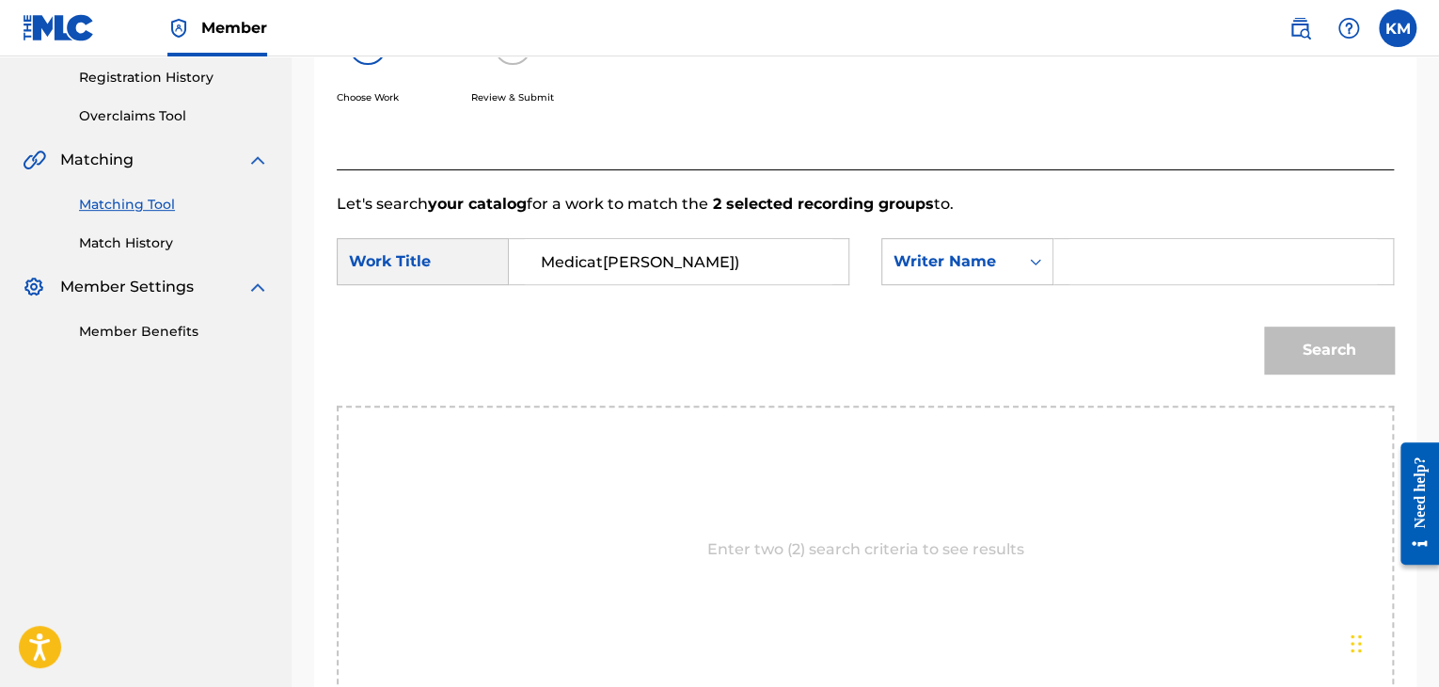
click at [1088, 268] on input "Search Form" at bounding box center [1224, 261] width 308 height 45
paste input "[PERSON_NAME]"
type input "[PERSON_NAME]"
click at [1283, 344] on button "Search" at bounding box center [1329, 349] width 130 height 47
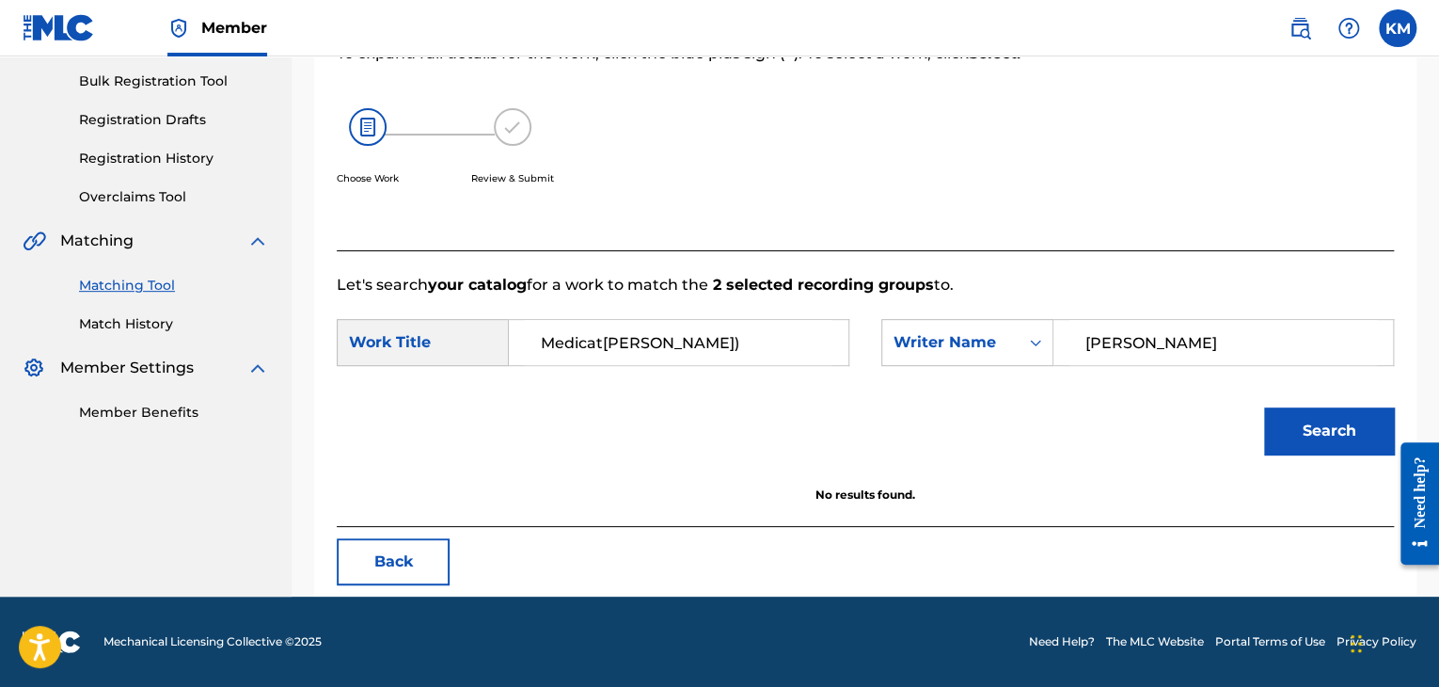
scroll to position [273, 0]
click at [152, 326] on link "Match History" at bounding box center [174, 324] width 190 height 20
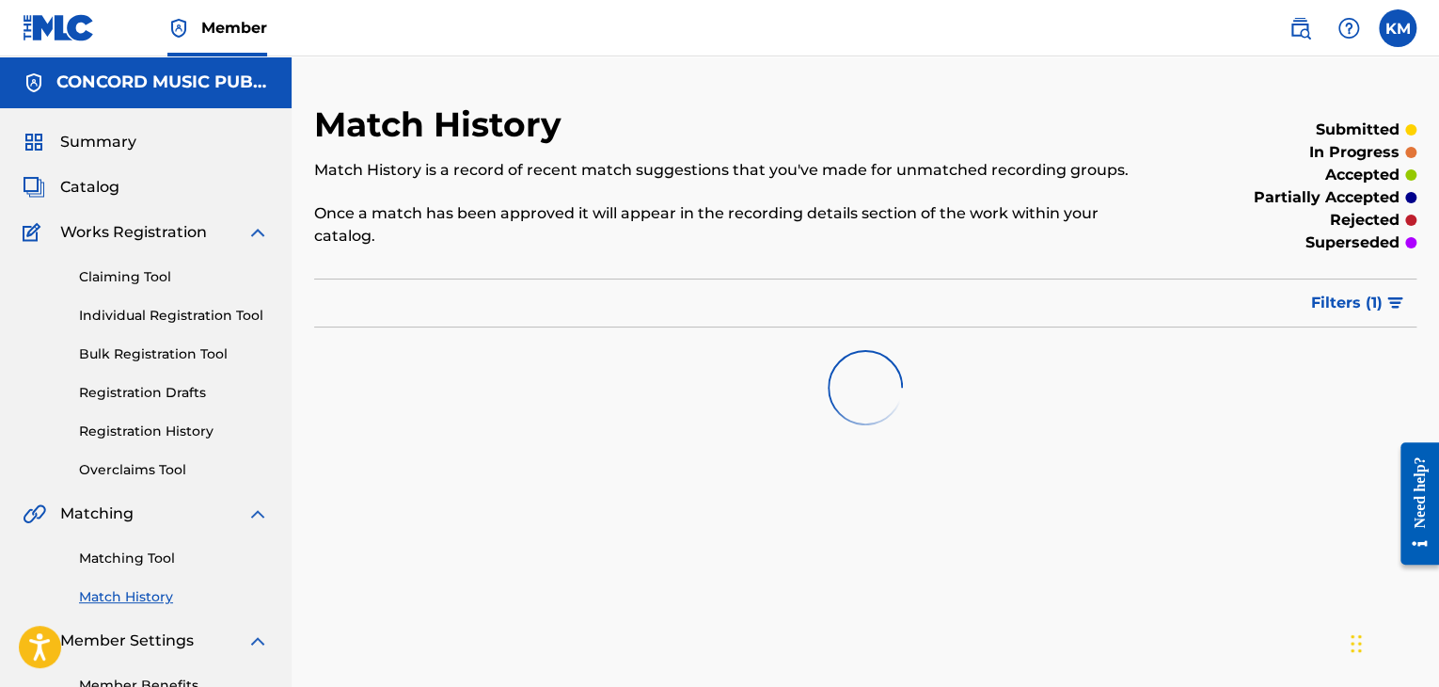
click at [131, 558] on link "Matching Tool" at bounding box center [174, 558] width 190 height 20
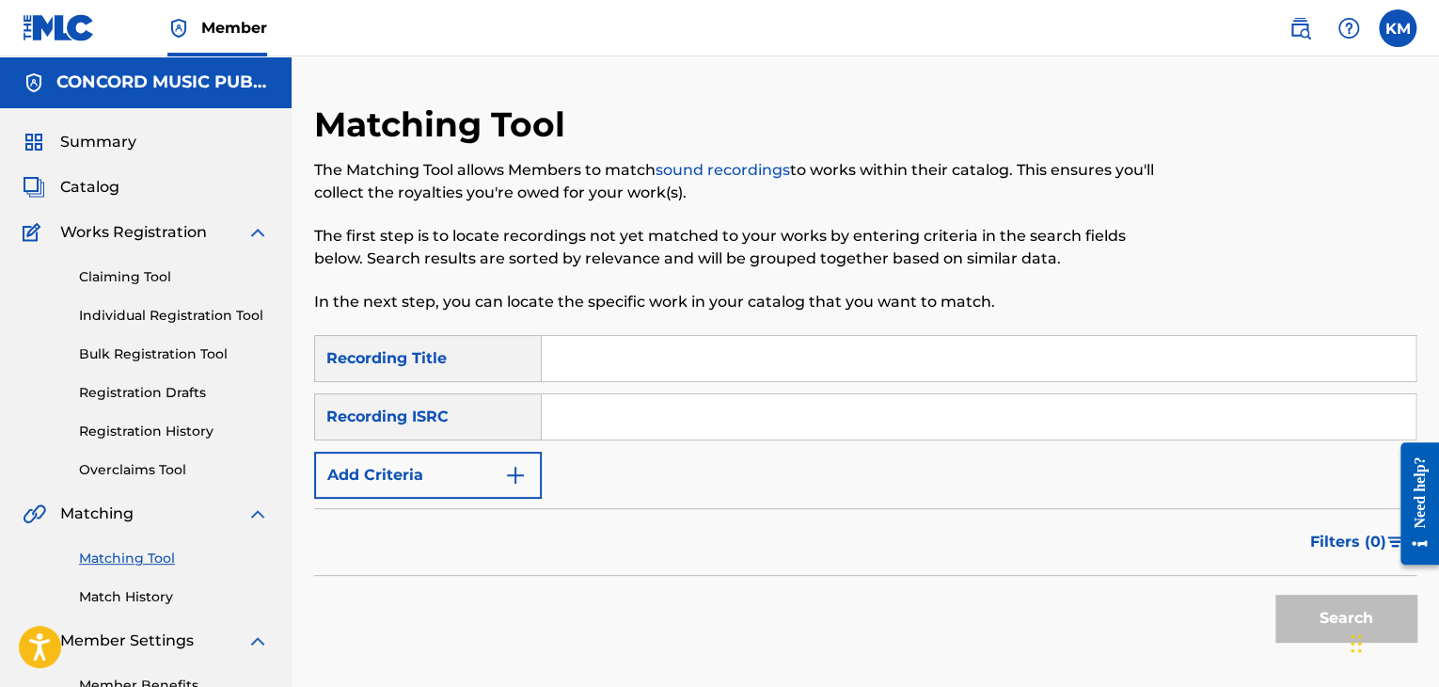
click at [645, 426] on input "Search Form" at bounding box center [979, 416] width 874 height 45
paste input "GBARL2001336"
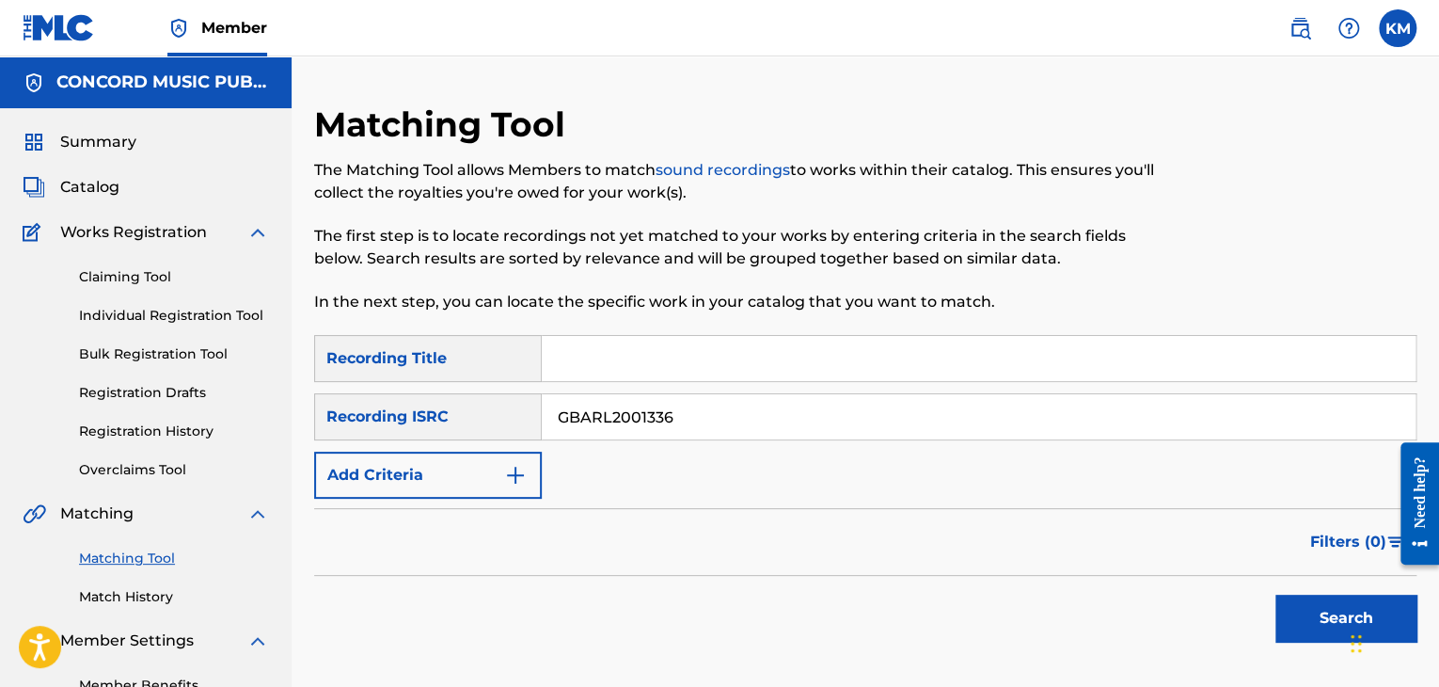
type input "GBARL2001336"
click at [1294, 607] on button "Search" at bounding box center [1346, 618] width 141 height 47
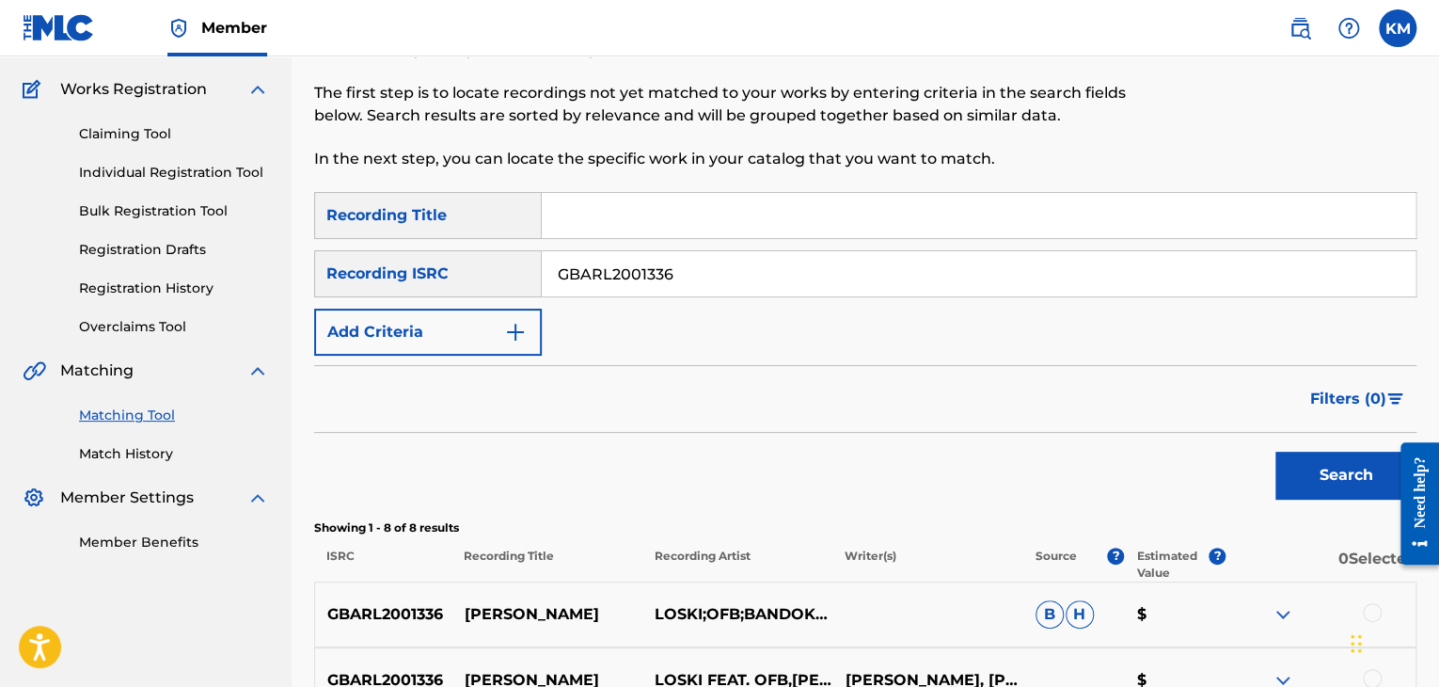
scroll to position [470, 0]
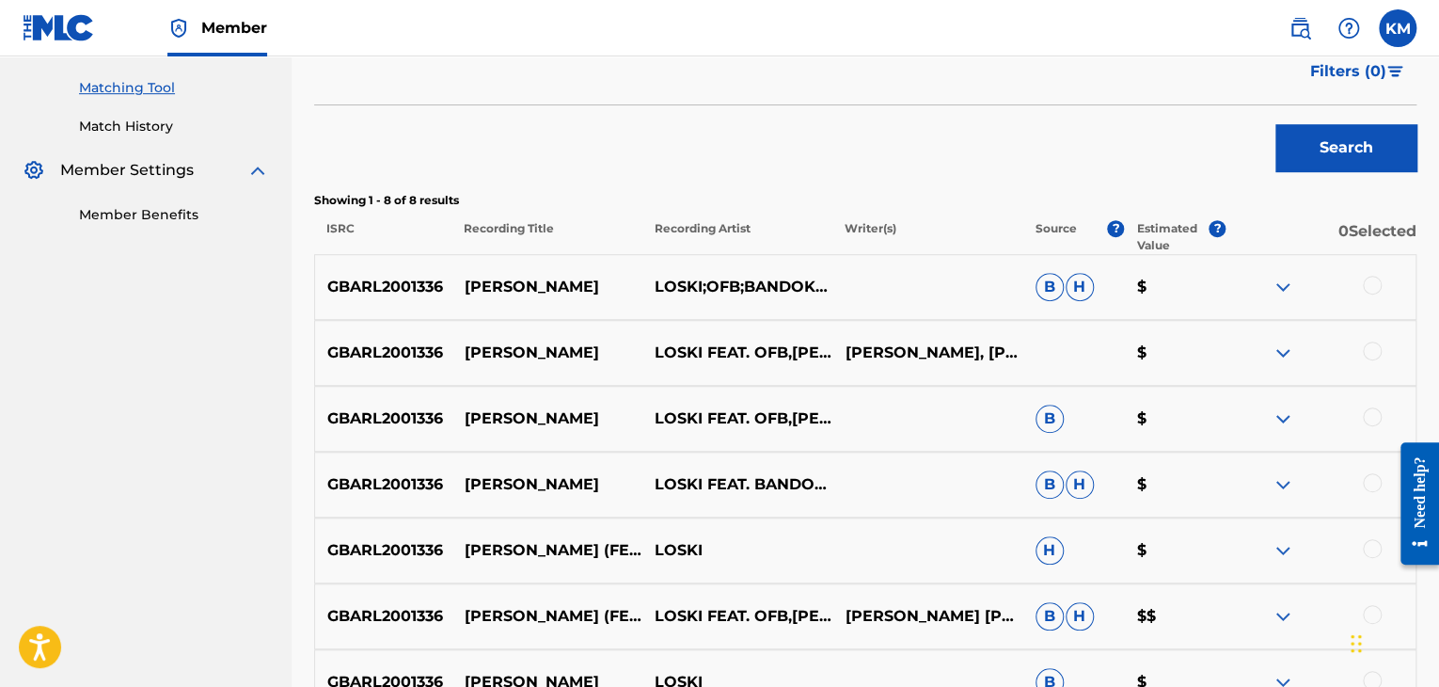
click at [1369, 294] on div at bounding box center [1321, 287] width 190 height 23
click at [1370, 282] on div at bounding box center [1372, 285] width 19 height 19
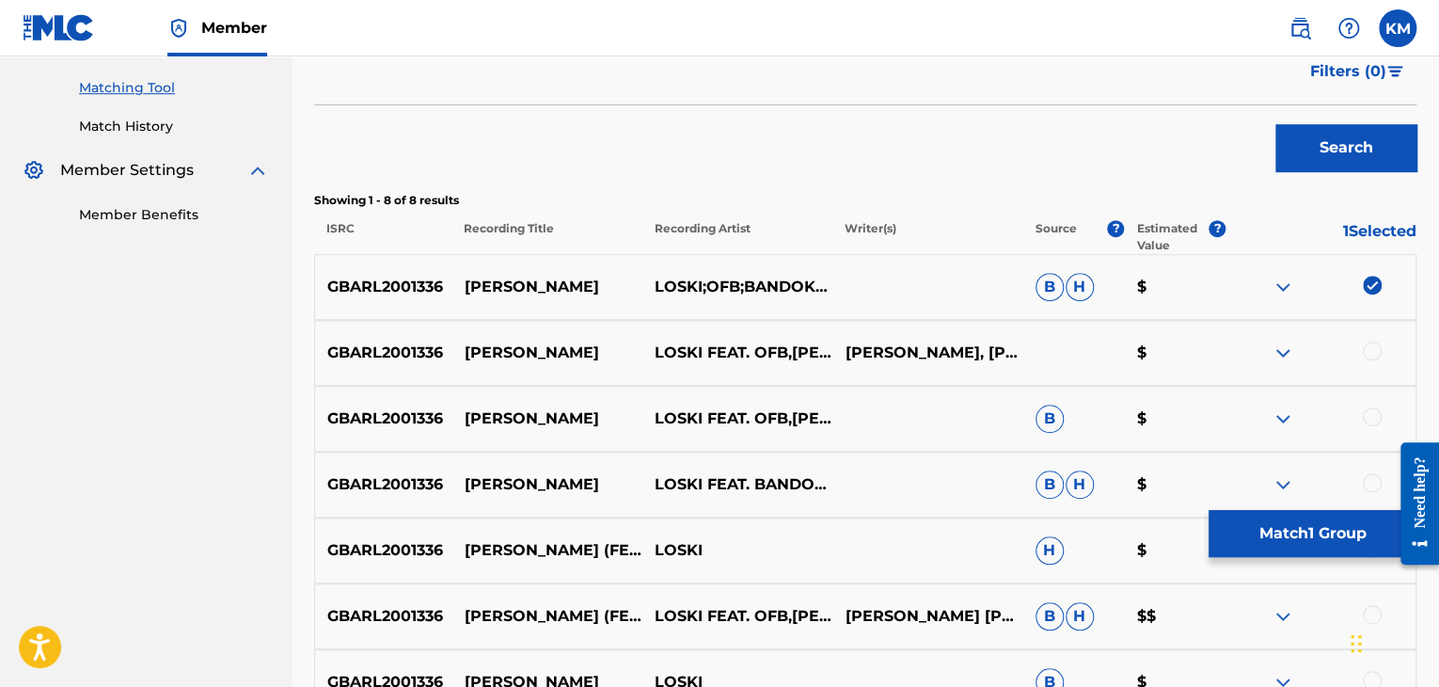
click at [1374, 350] on div at bounding box center [1372, 350] width 19 height 19
click at [1374, 418] on div at bounding box center [1372, 416] width 19 height 19
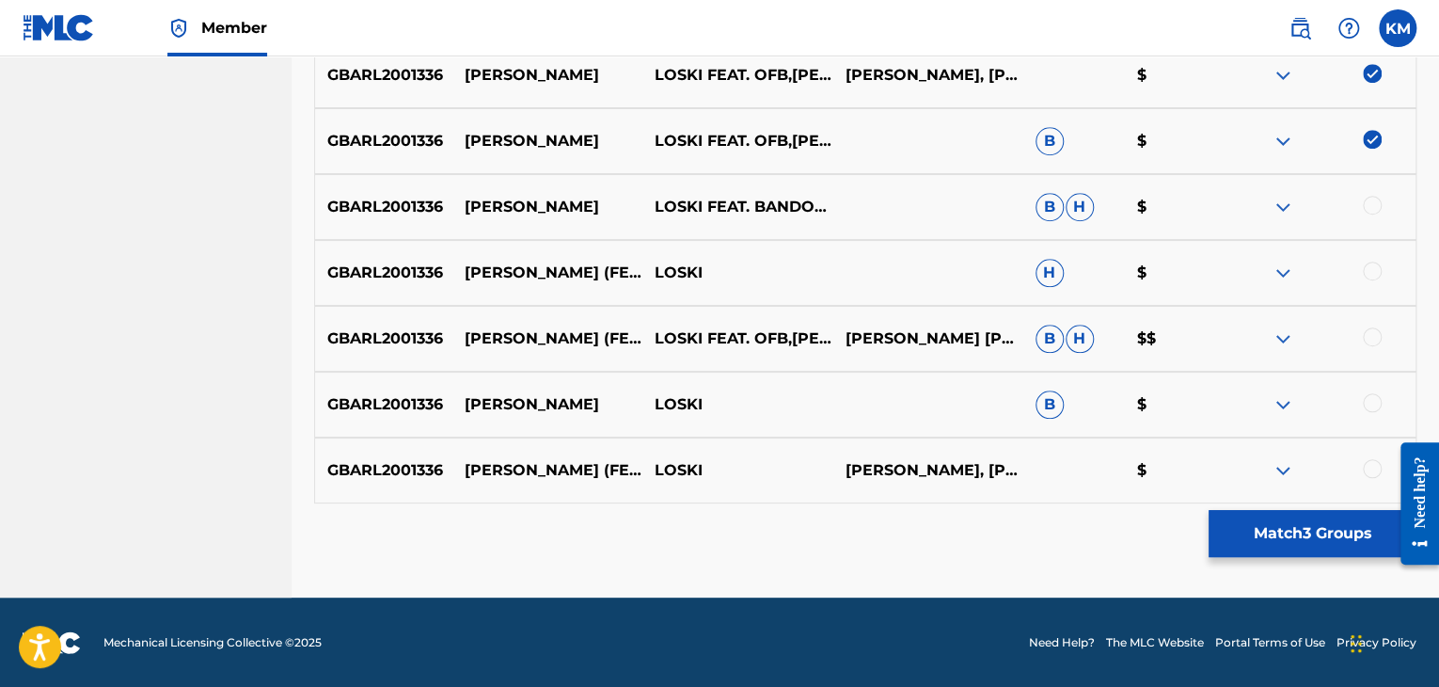
scroll to position [749, 0]
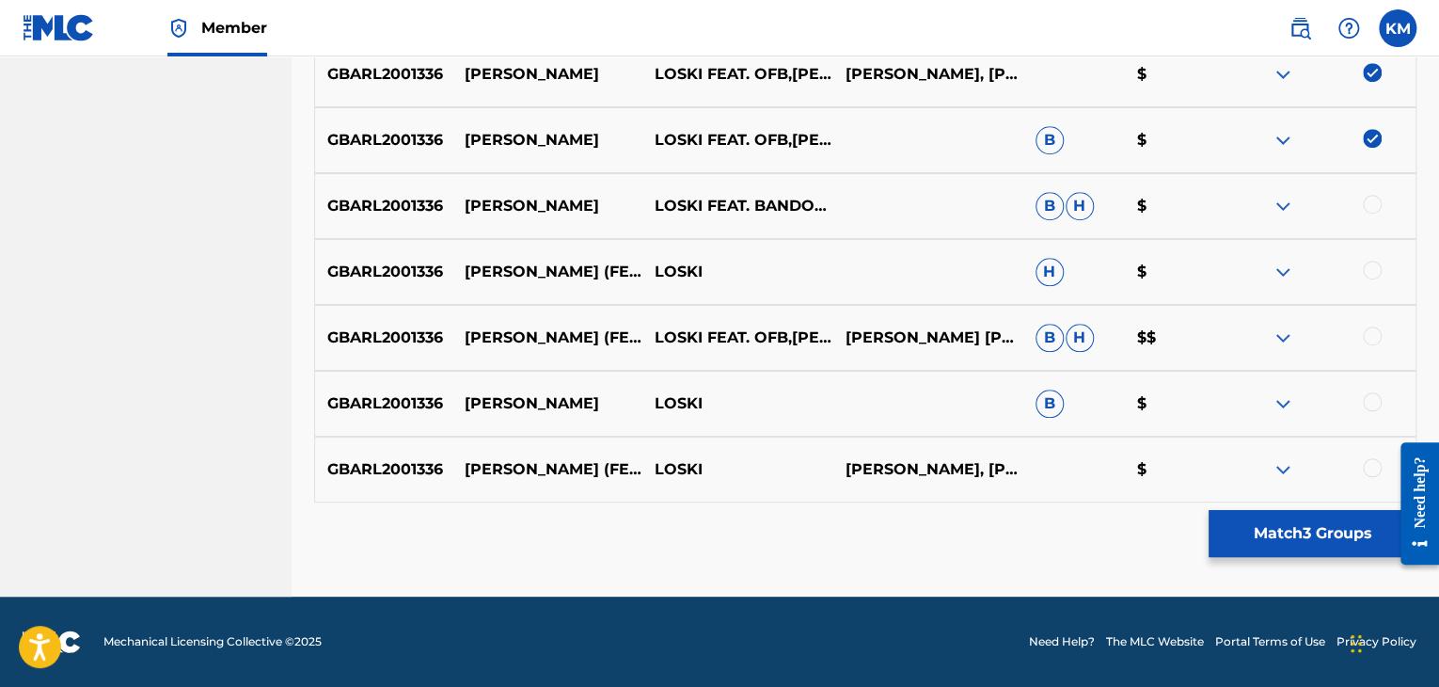
click at [1369, 212] on div at bounding box center [1372, 204] width 19 height 19
click at [1373, 266] on div at bounding box center [1372, 270] width 19 height 19
click at [1370, 332] on div at bounding box center [1372, 335] width 19 height 19
click at [1374, 397] on div at bounding box center [1372, 401] width 19 height 19
click at [1374, 467] on div at bounding box center [1372, 467] width 19 height 19
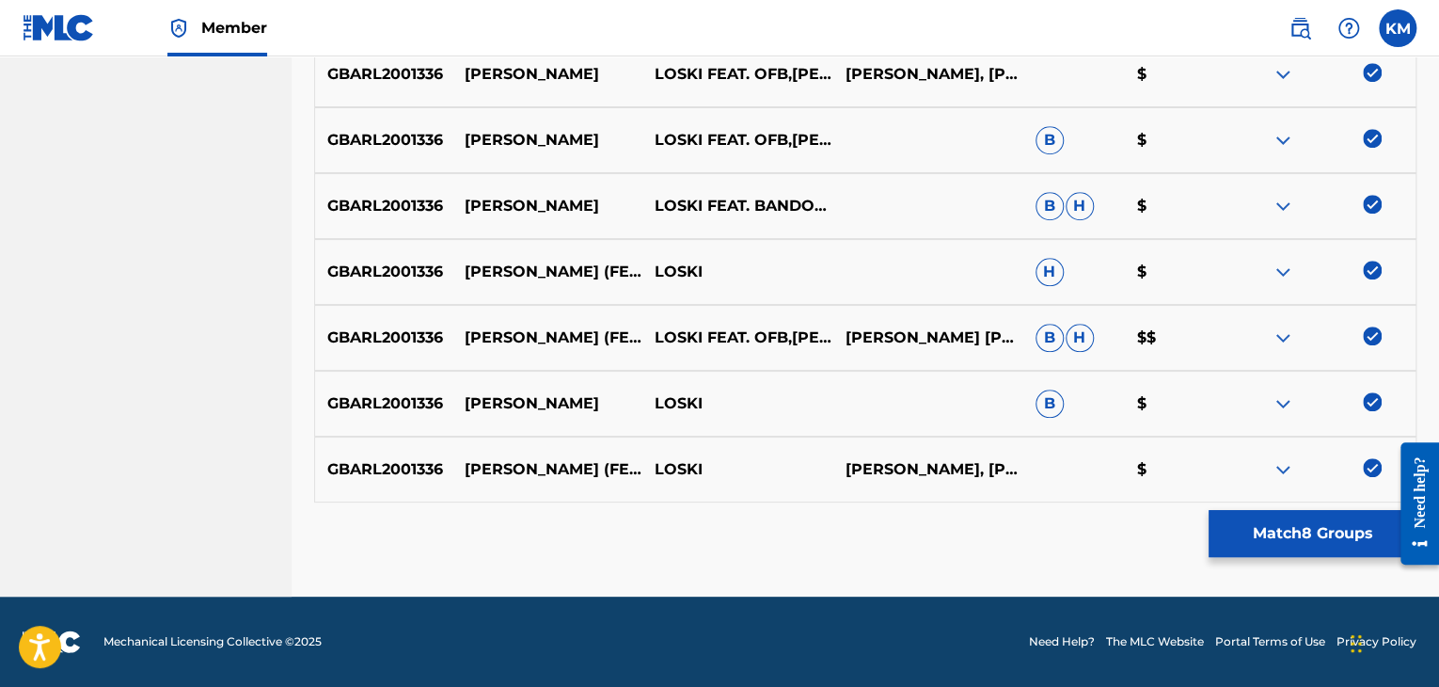
click at [1253, 544] on button "Match 8 Groups" at bounding box center [1313, 533] width 208 height 47
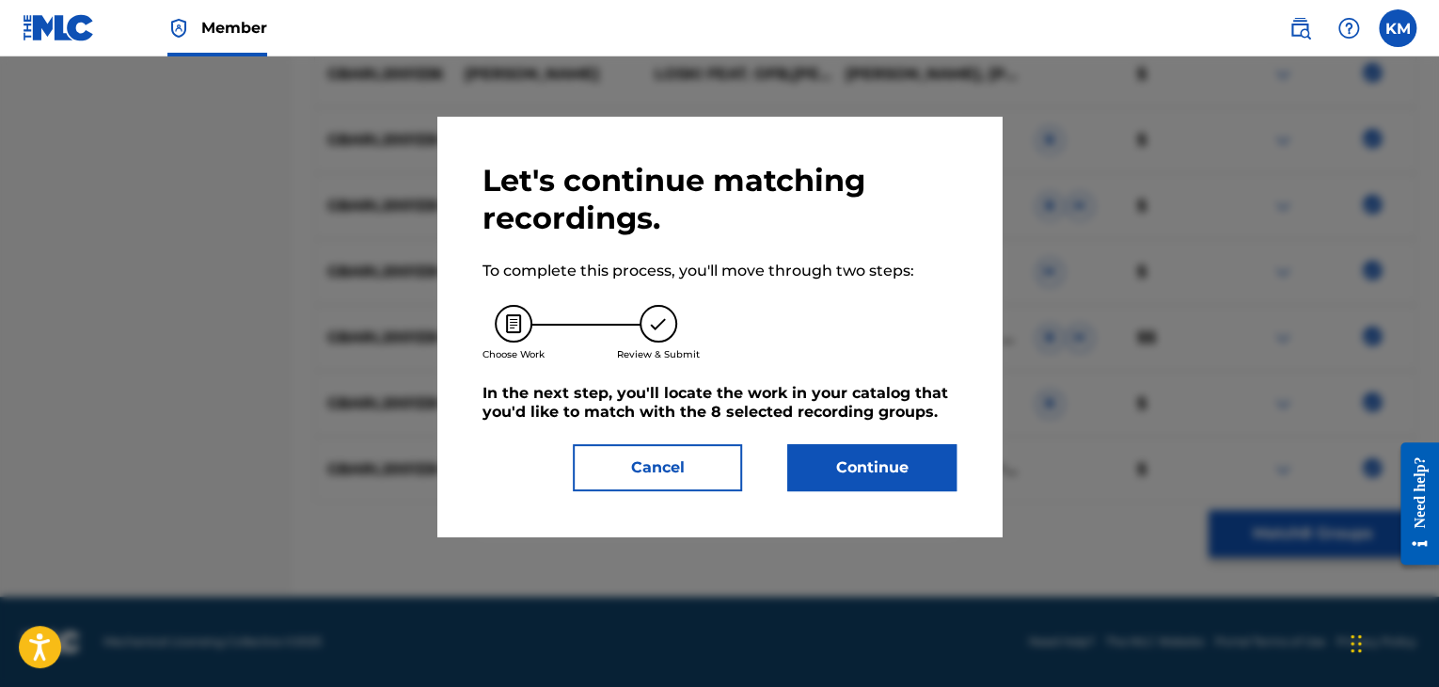
click at [881, 461] on button "Continue" at bounding box center [871, 467] width 169 height 47
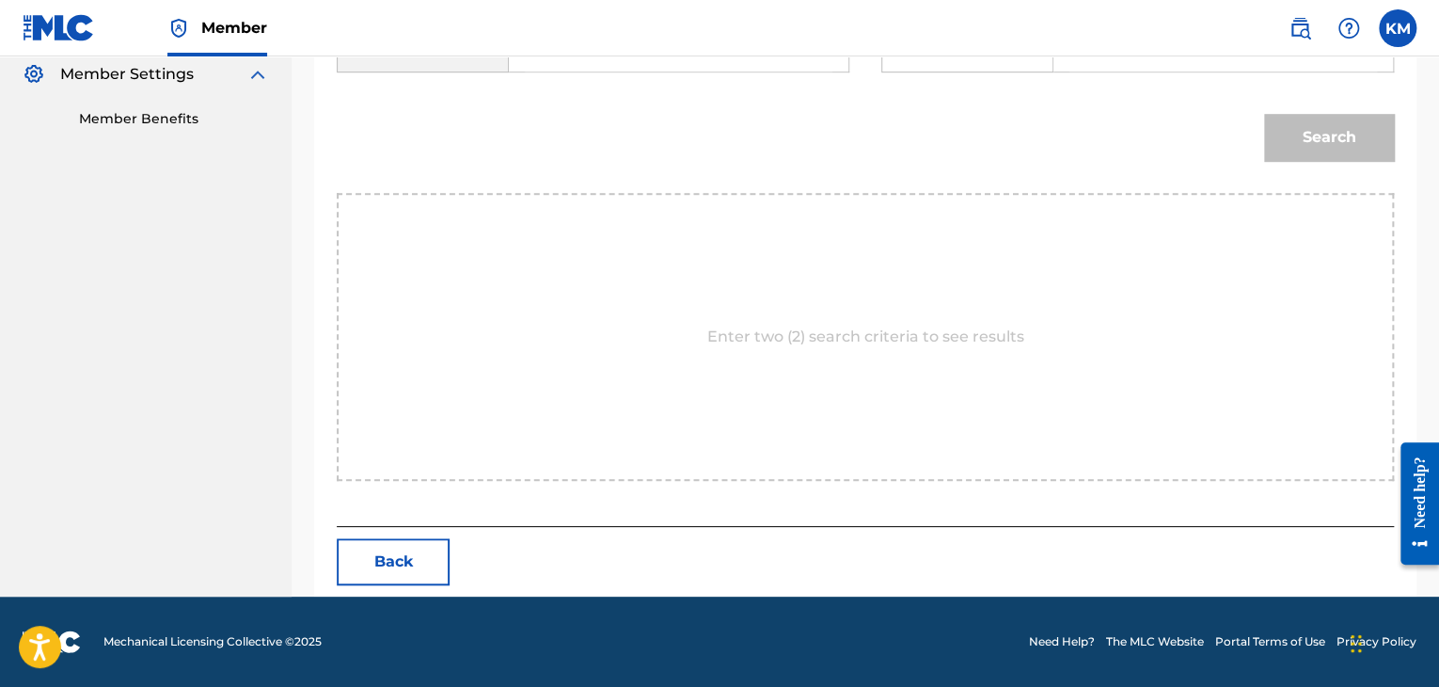
scroll to position [472, 0]
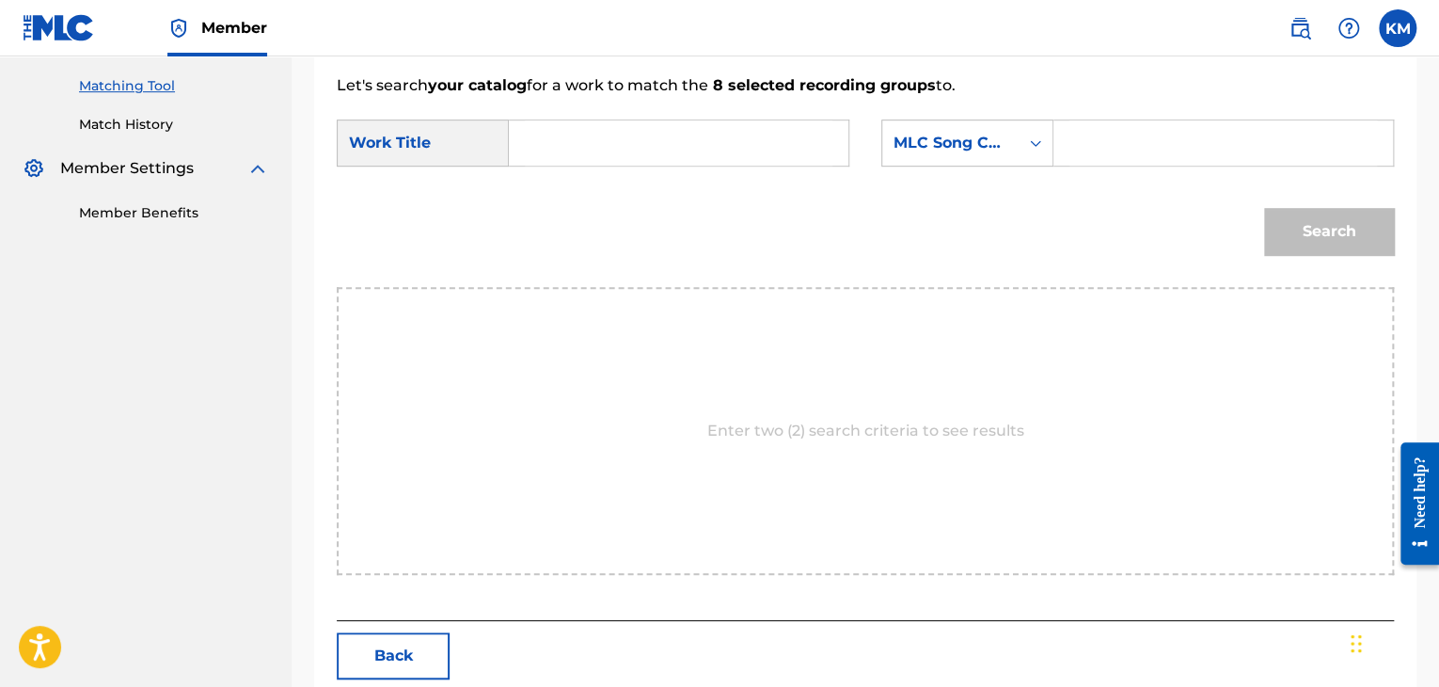
click at [602, 121] on input "Search Form" at bounding box center [679, 142] width 308 height 45
paste input "[PERSON_NAME] (feat. OFB, Bandokay & Double Lz)"
type input "[PERSON_NAME] (feat. OFB, Bandokay & Double Lz)"
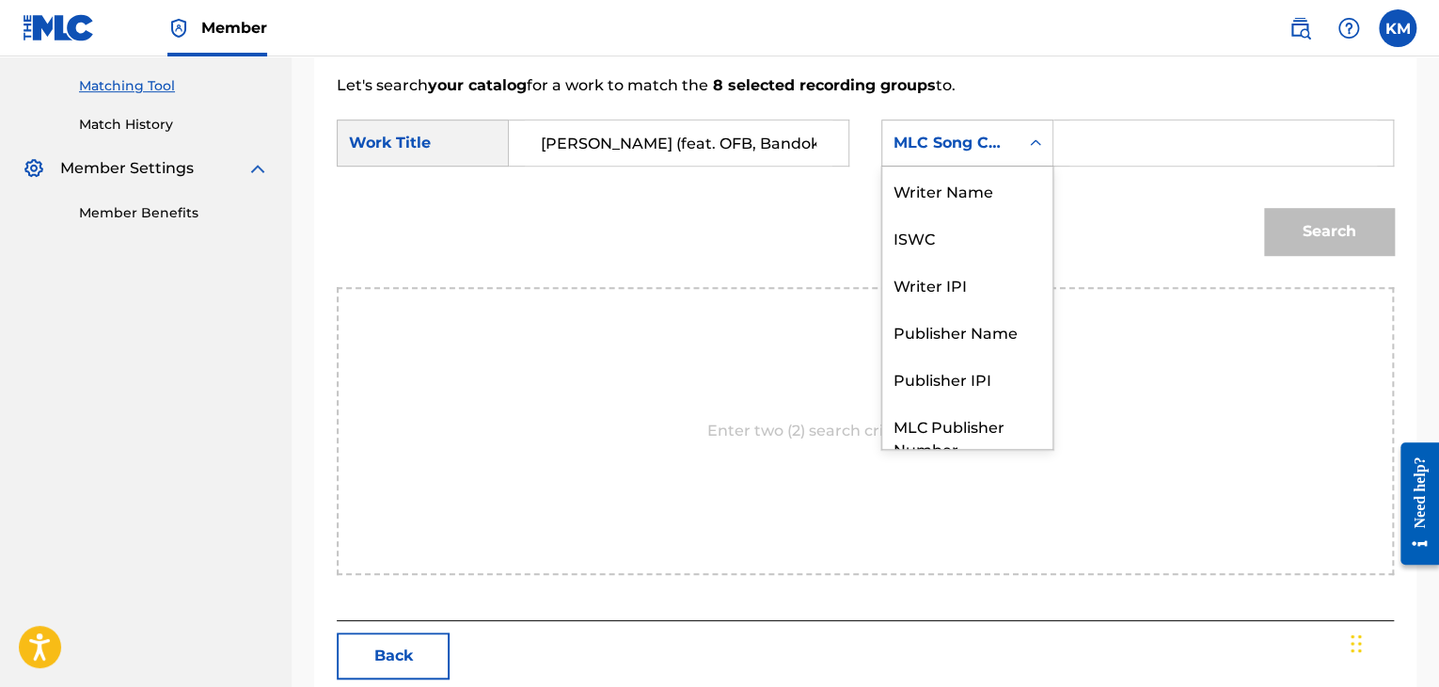
click at [1030, 148] on icon "Search Form" at bounding box center [1035, 143] width 19 height 19
click at [983, 199] on div "Writer Name" at bounding box center [967, 190] width 170 height 47
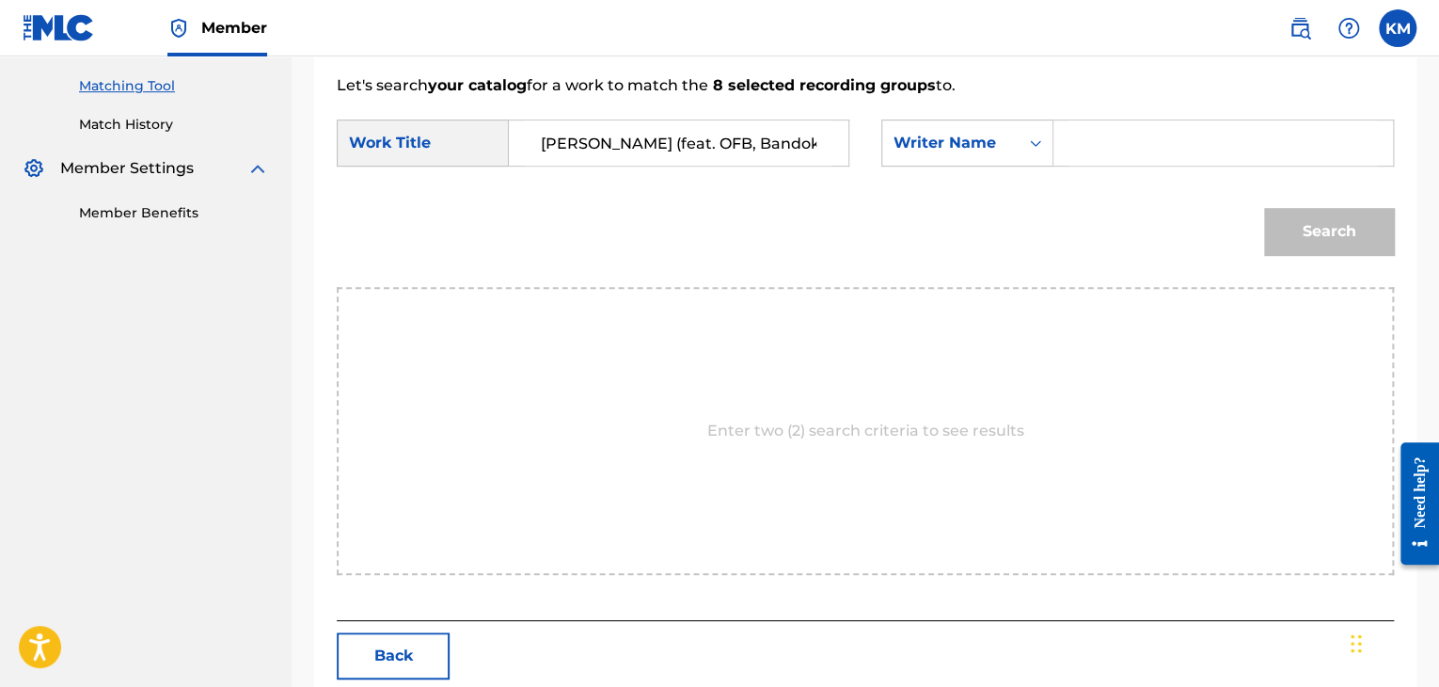
click at [1094, 136] on input "Search Form" at bounding box center [1224, 142] width 308 height 45
paste input "Saliasi"
type input "Saliasi"
click at [1284, 232] on button "Search" at bounding box center [1329, 231] width 130 height 47
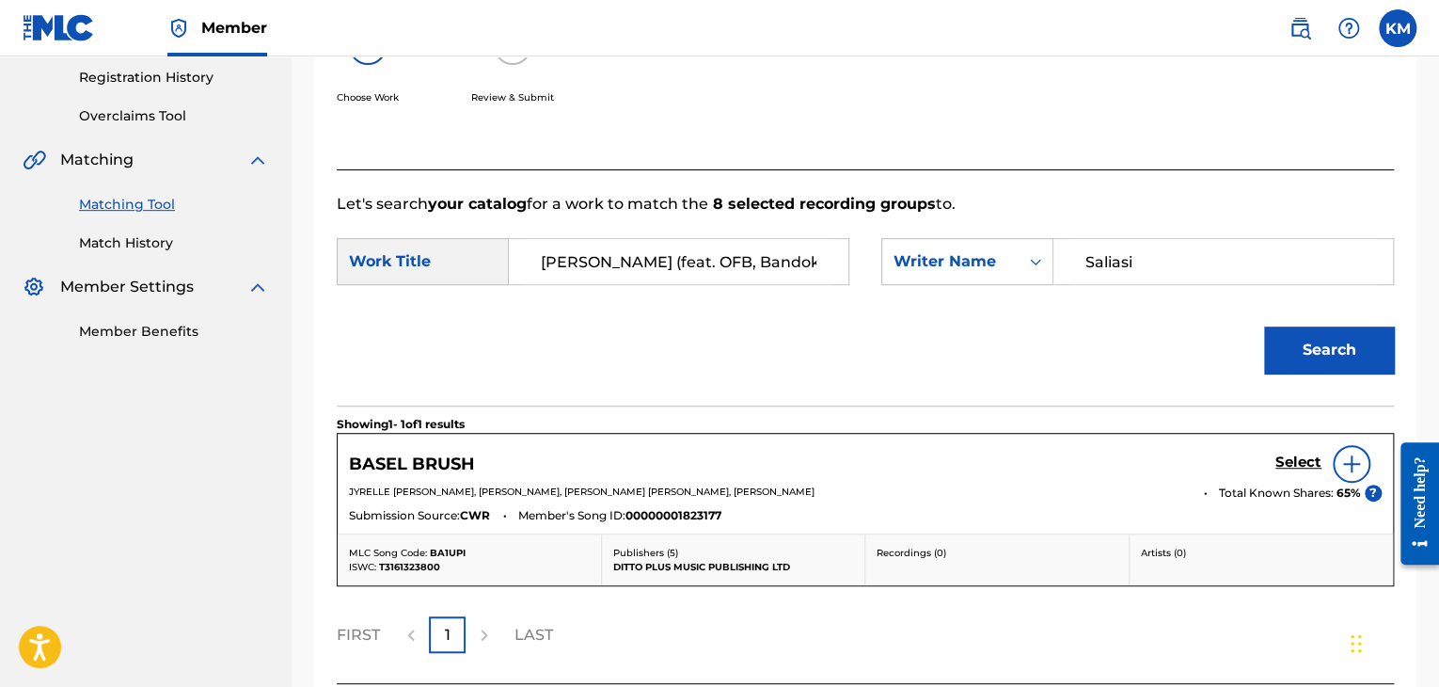
scroll to position [472, 0]
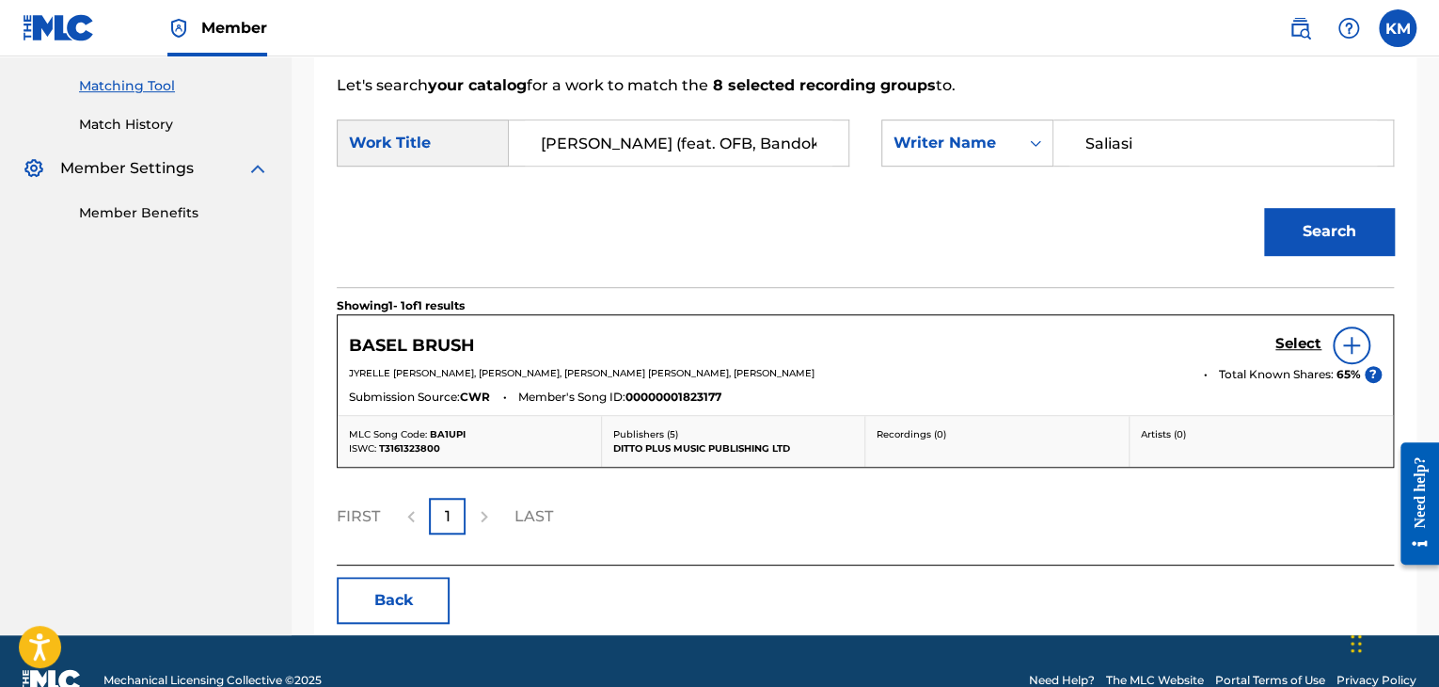
click at [1293, 344] on h5 "Select" at bounding box center [1299, 344] width 46 height 18
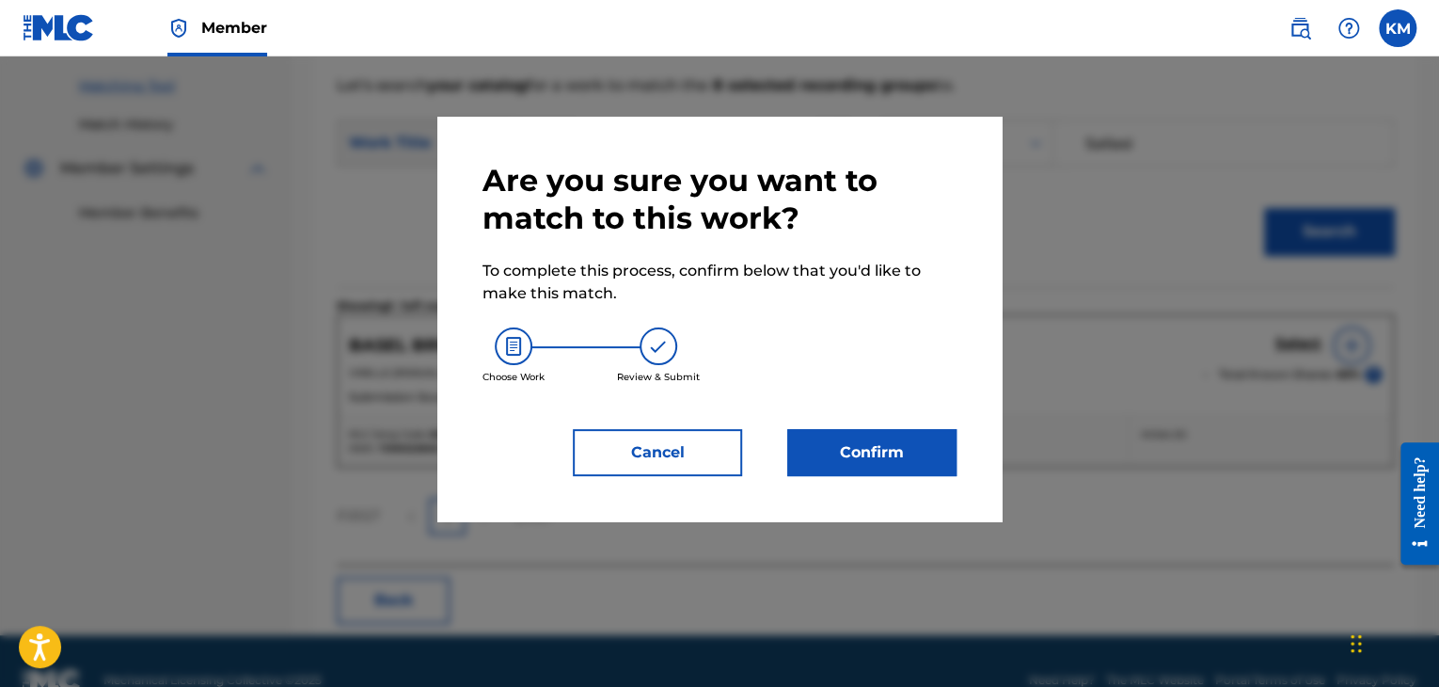
click at [926, 437] on button "Confirm" at bounding box center [871, 452] width 169 height 47
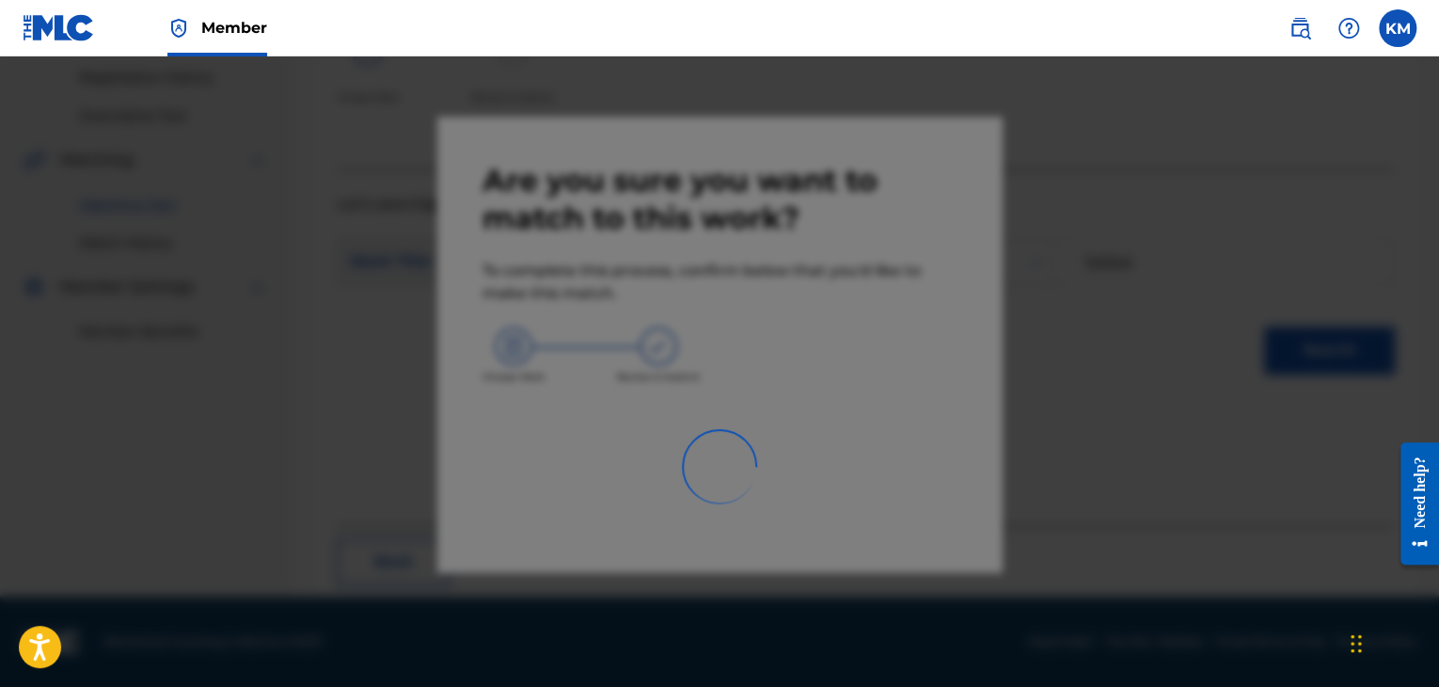
scroll to position [121, 0]
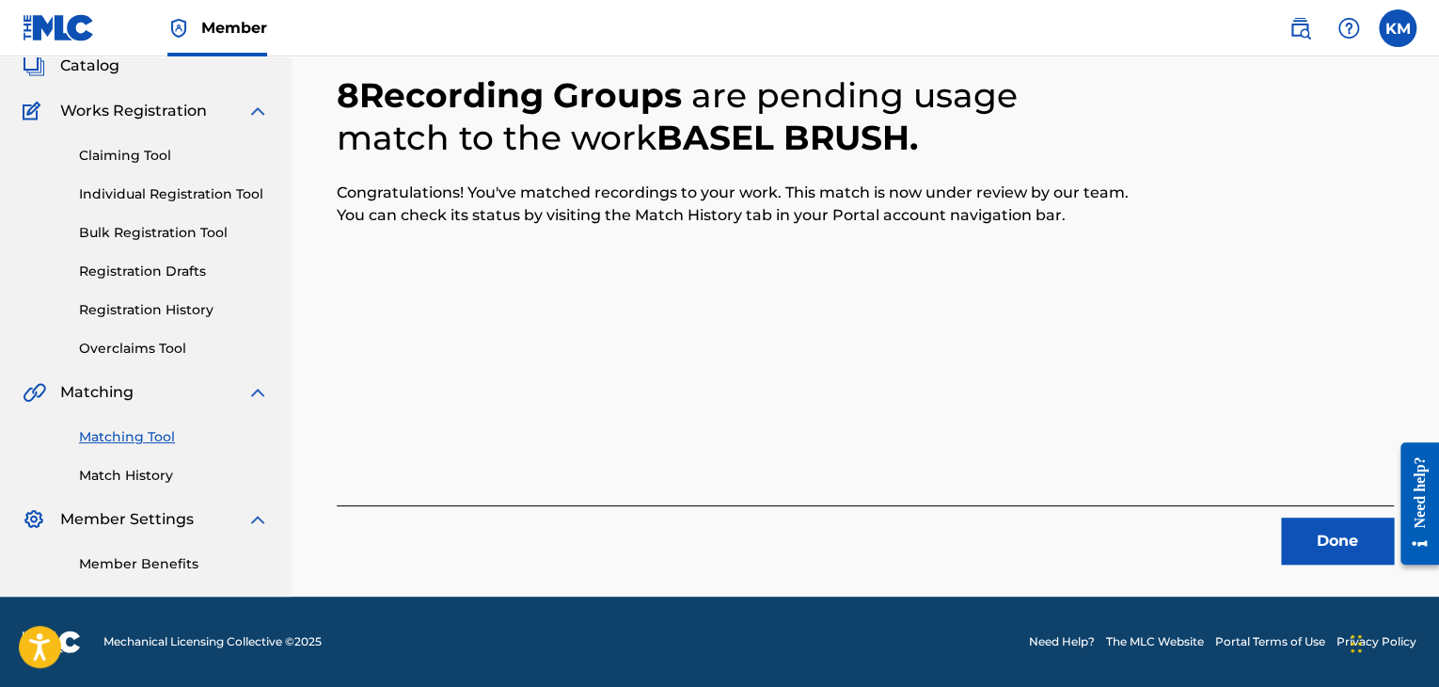
click at [1326, 532] on button "Done" at bounding box center [1337, 540] width 113 height 47
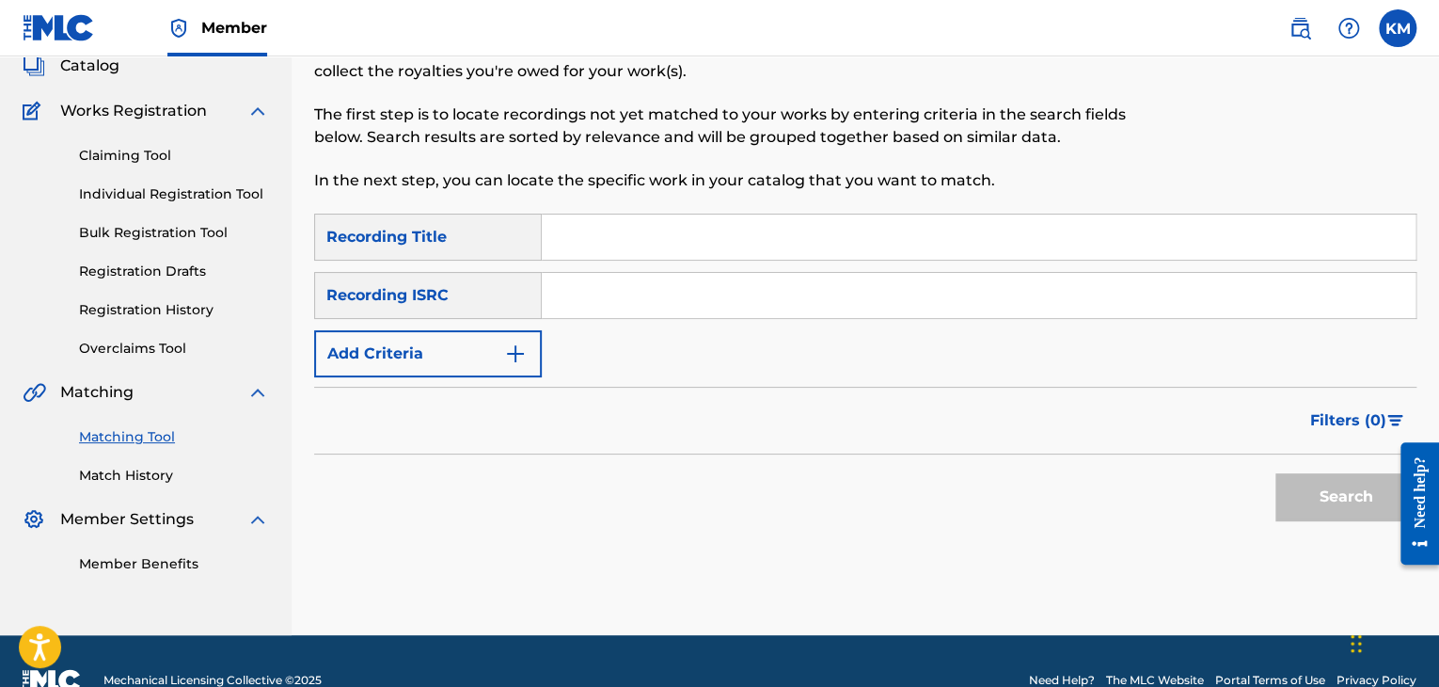
click at [686, 304] on input "Search Form" at bounding box center [979, 295] width 874 height 45
paste input "USDHM1100262"
type input "USDHM1100262"
click at [1321, 509] on button "Search" at bounding box center [1346, 496] width 141 height 47
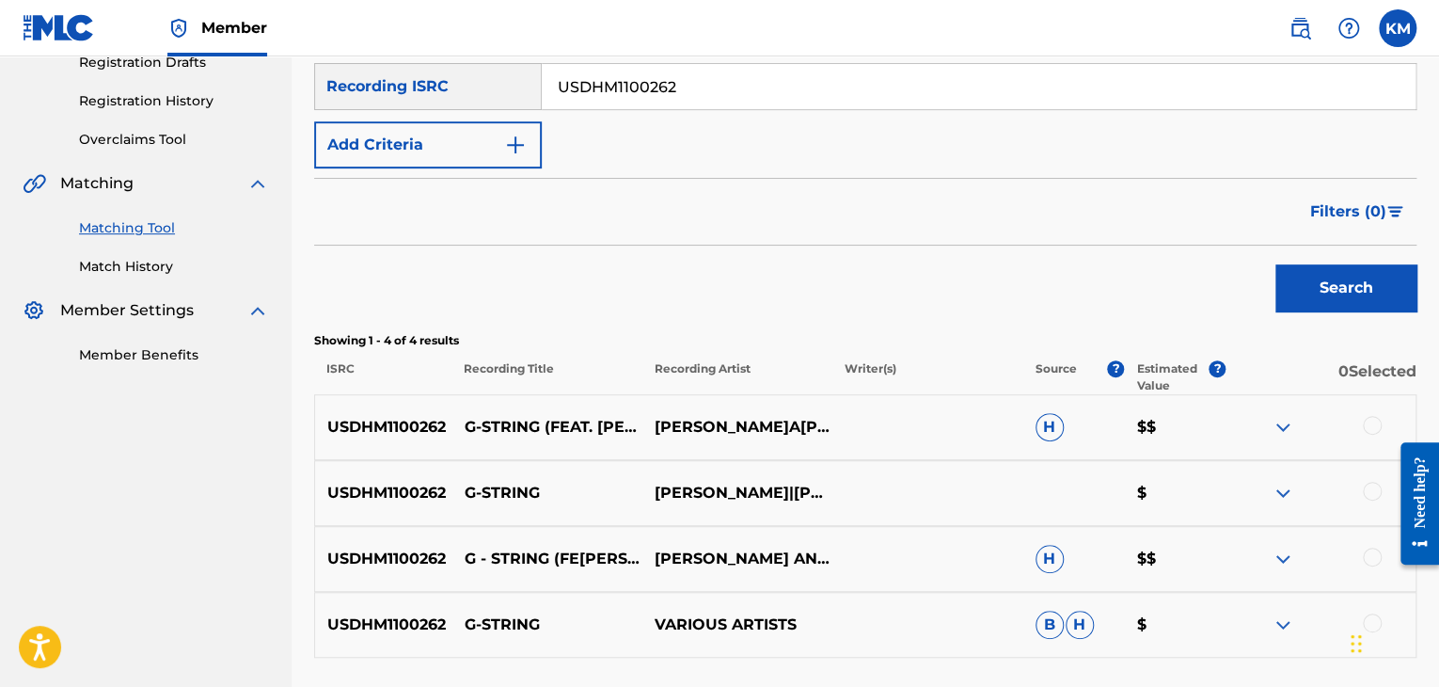
scroll to position [485, 0]
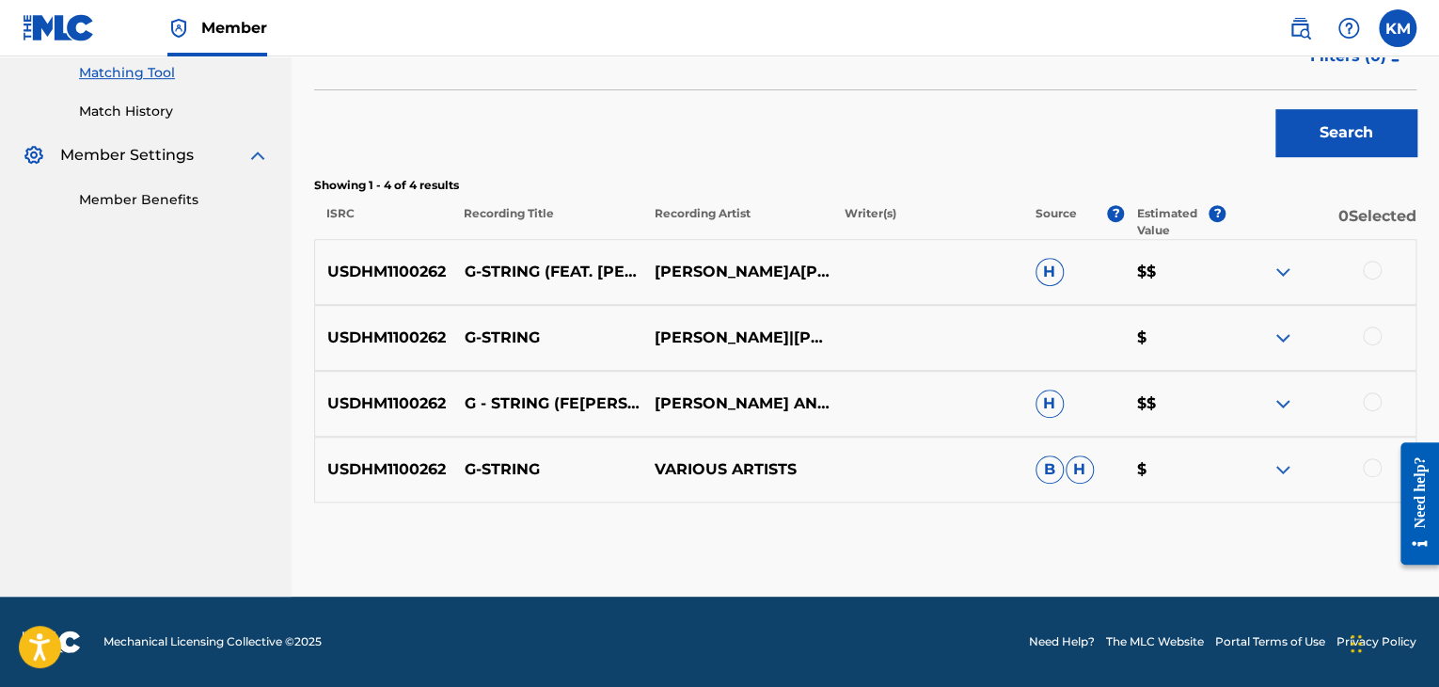
click at [1366, 469] on div at bounding box center [1372, 467] width 19 height 19
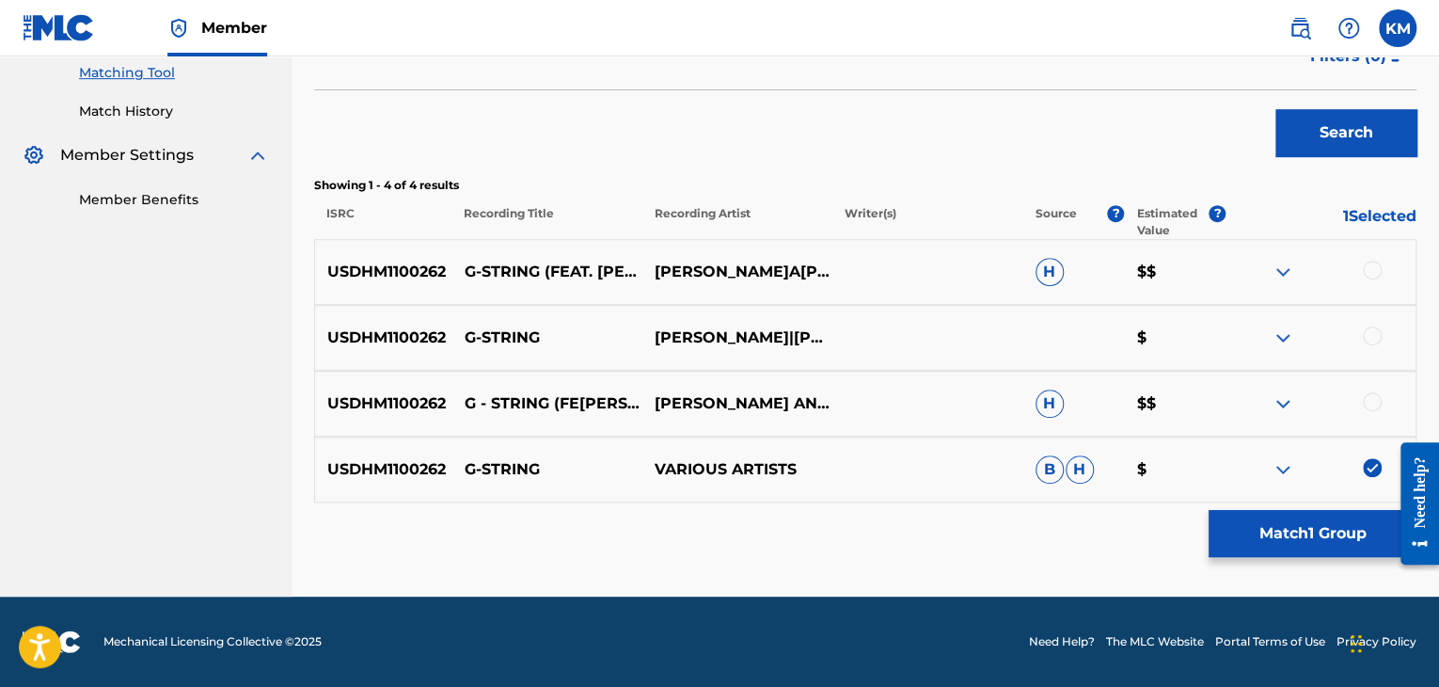
click at [1370, 401] on div at bounding box center [1372, 401] width 19 height 19
click at [1373, 340] on div at bounding box center [1372, 335] width 19 height 19
click at [1372, 274] on div at bounding box center [1372, 270] width 19 height 19
click at [1283, 539] on button "Match 4 Groups" at bounding box center [1313, 533] width 208 height 47
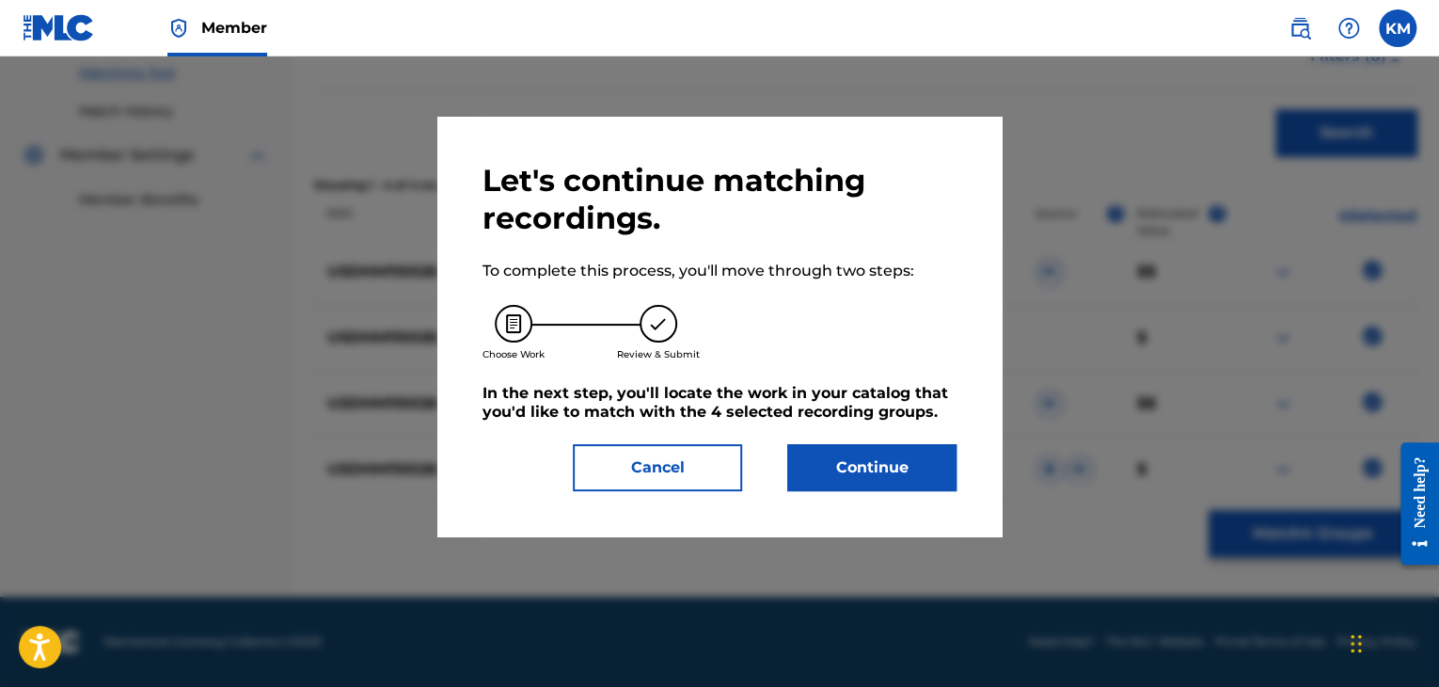
click at [929, 483] on button "Continue" at bounding box center [871, 467] width 169 height 47
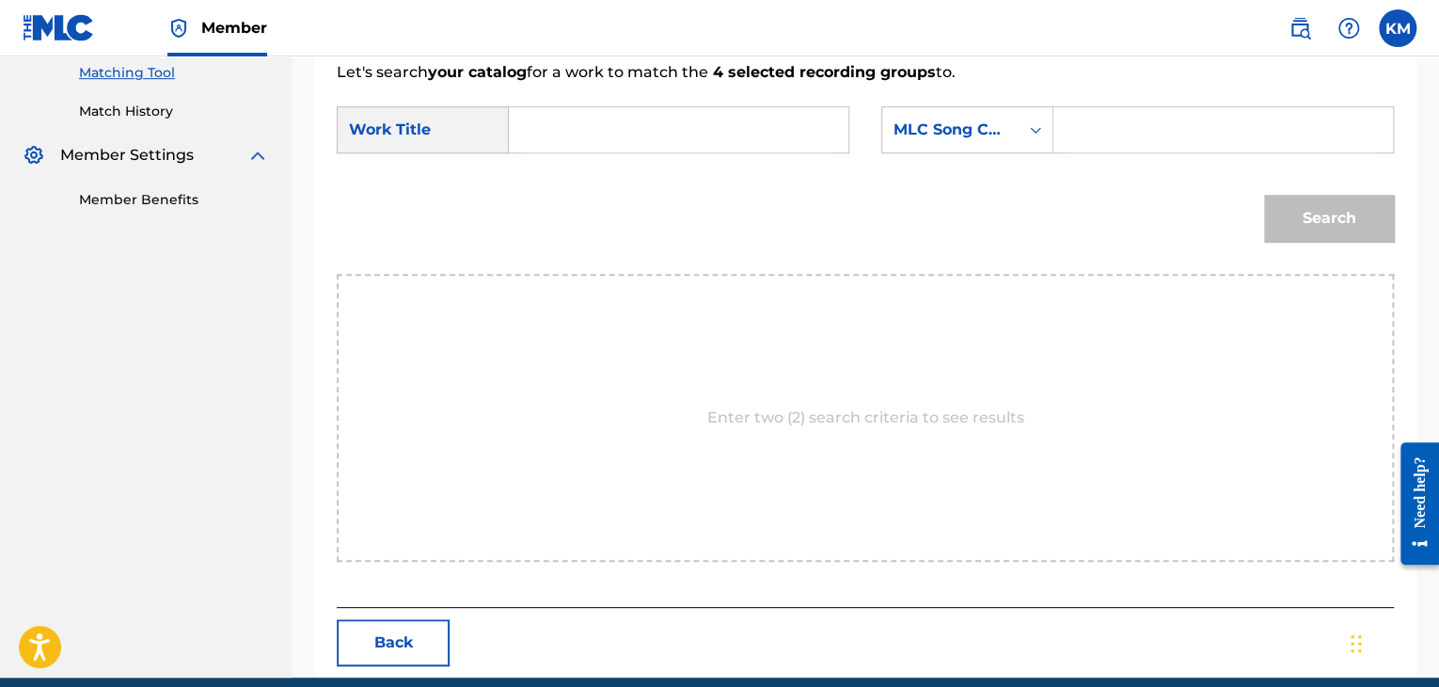
click at [596, 129] on input "Search Form" at bounding box center [679, 129] width 308 height 45
paste input "G-String"
type input "G-String"
click at [1028, 129] on icon "Search Form" at bounding box center [1035, 129] width 19 height 19
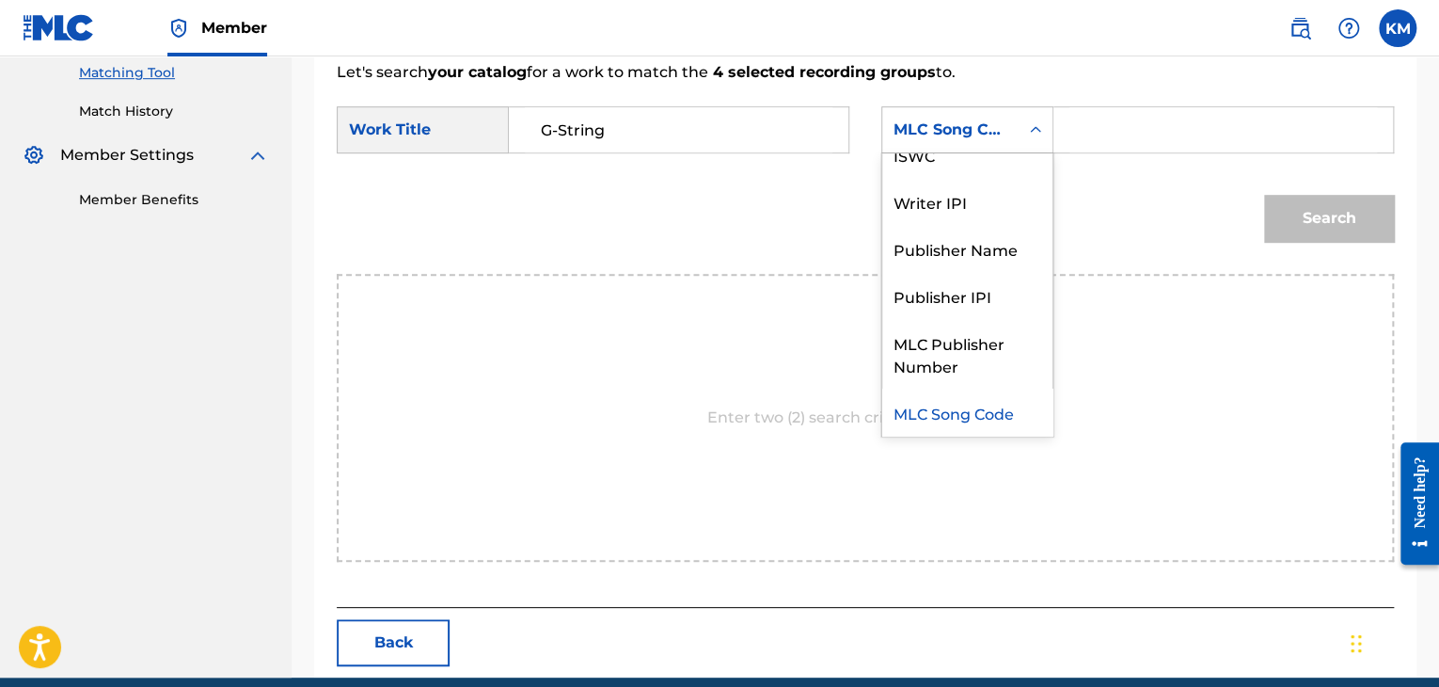
scroll to position [0, 0]
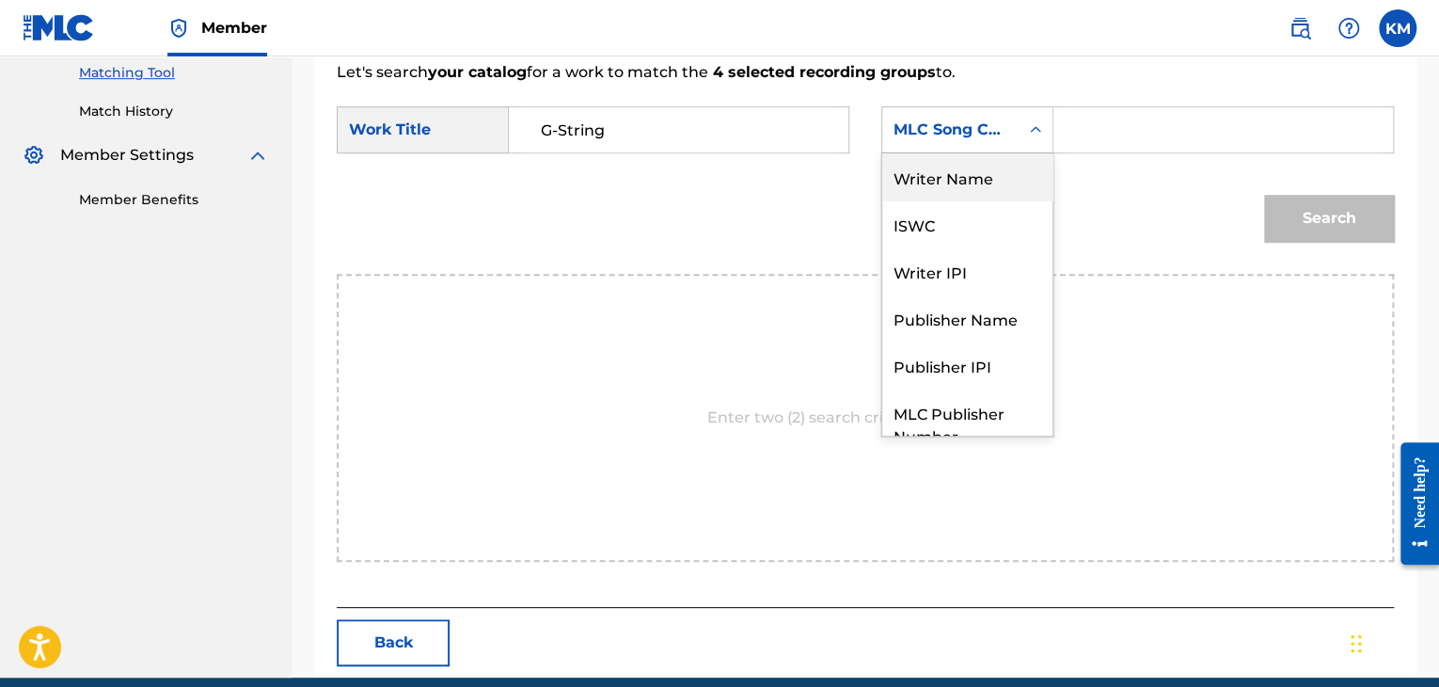
click at [1009, 159] on div "Writer Name" at bounding box center [967, 176] width 170 height 47
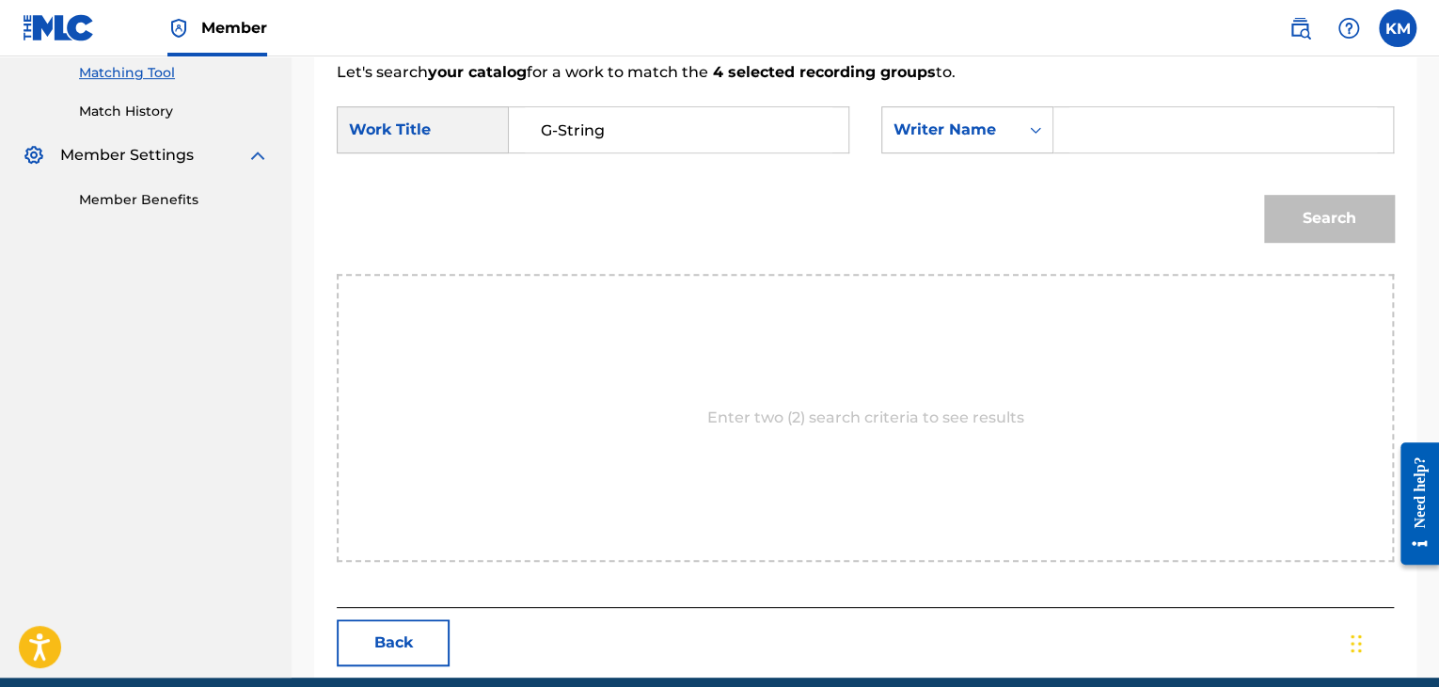
click at [1065, 129] on div "Search Form" at bounding box center [1224, 129] width 341 height 47
click at [1066, 129] on div "Search Form" at bounding box center [1224, 129] width 341 height 47
click at [1086, 123] on input "Search Form" at bounding box center [1224, 129] width 308 height 45
paste input "Merced"
click at [1294, 213] on button "Search" at bounding box center [1329, 218] width 130 height 47
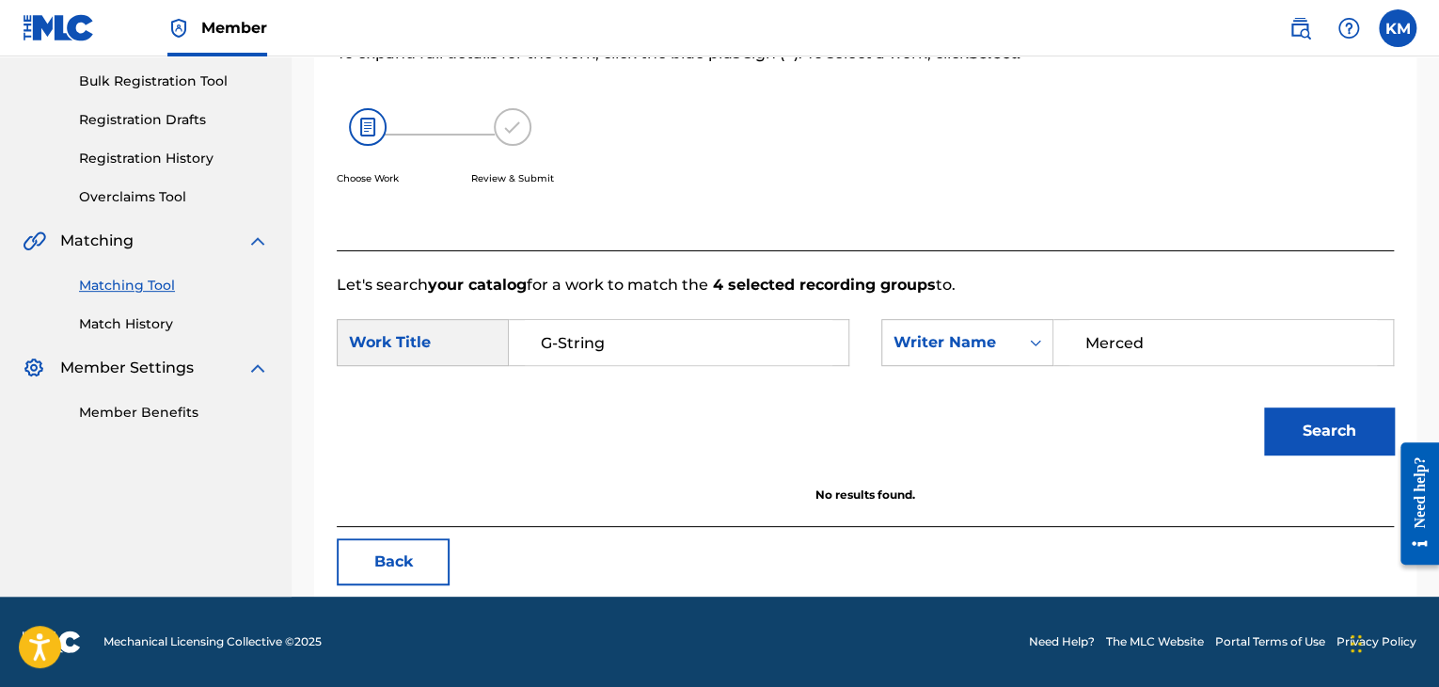
scroll to position [273, 0]
drag, startPoint x: 1172, startPoint y: 343, endPoint x: 839, endPoint y: 368, distance: 333.9
click at [839, 368] on div "SearchWithCriteria52af832c-71d8-4cf1-a519-b6a1166ffc50 Work Title G-String Sear…" at bounding box center [865, 348] width 1057 height 58
paste input "Ayala"
type input "Ayala"
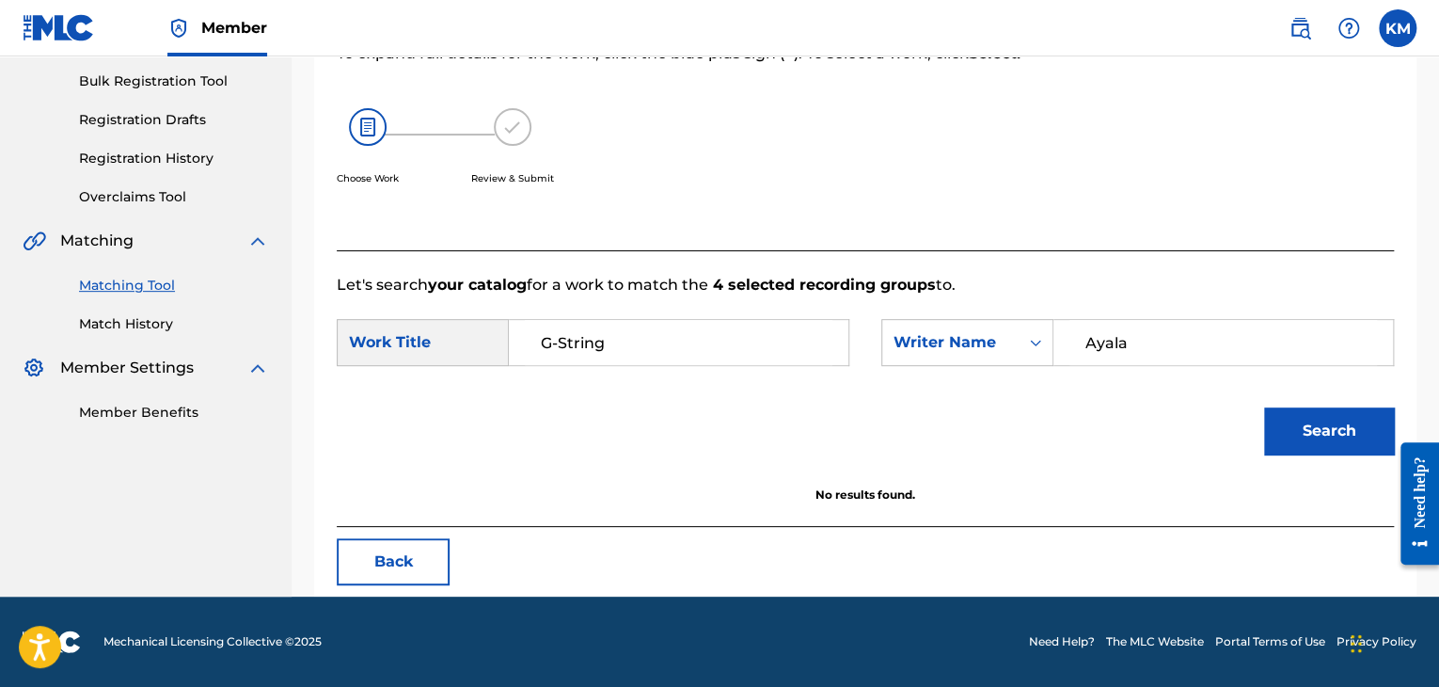
click at [1280, 409] on button "Search" at bounding box center [1329, 430] width 130 height 47
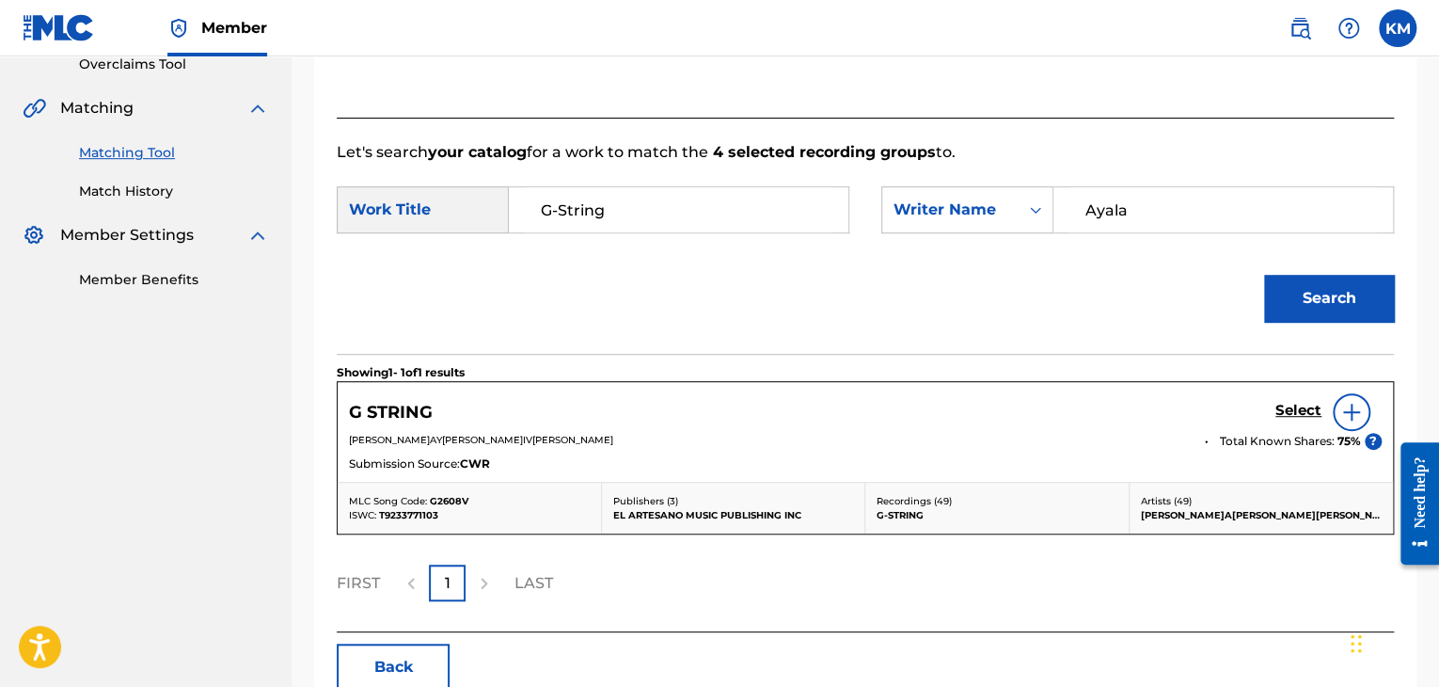
scroll to position [461, 0]
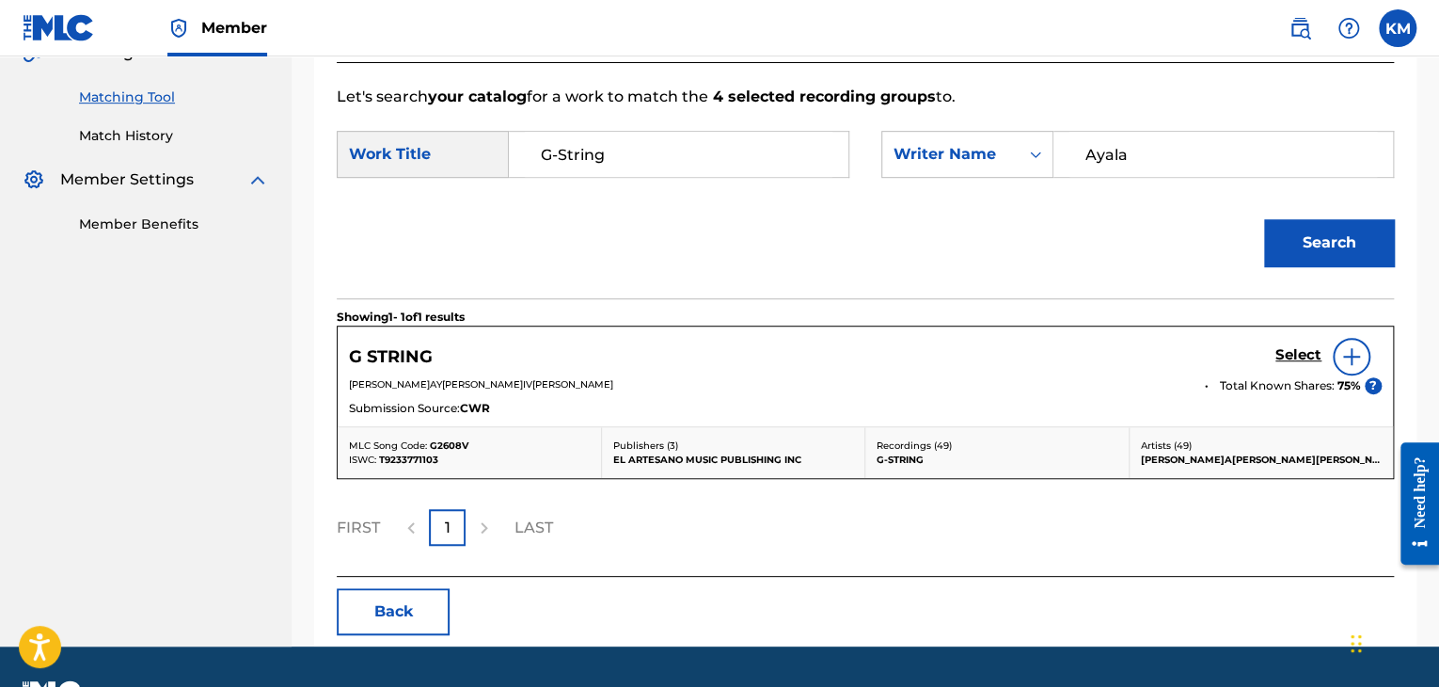
click at [1290, 347] on h5 "Select" at bounding box center [1299, 355] width 46 height 18
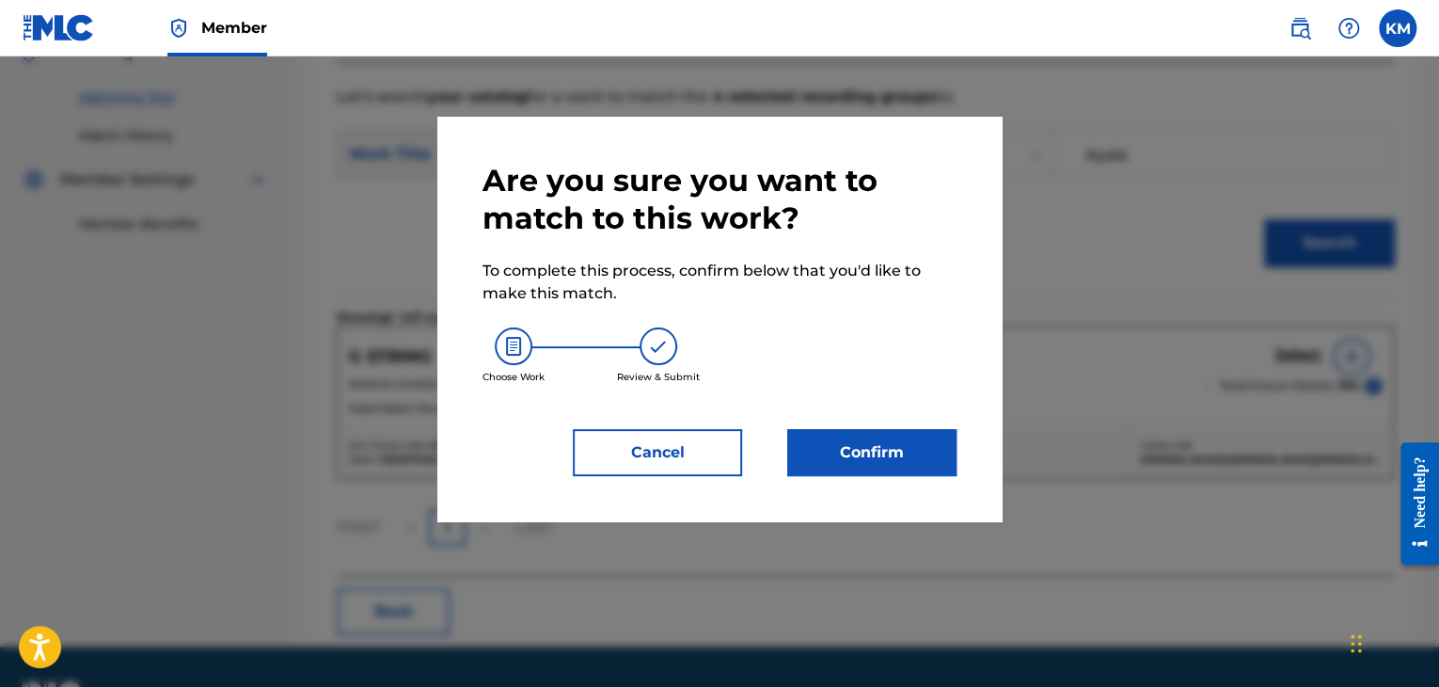
click at [895, 448] on button "Confirm" at bounding box center [871, 452] width 169 height 47
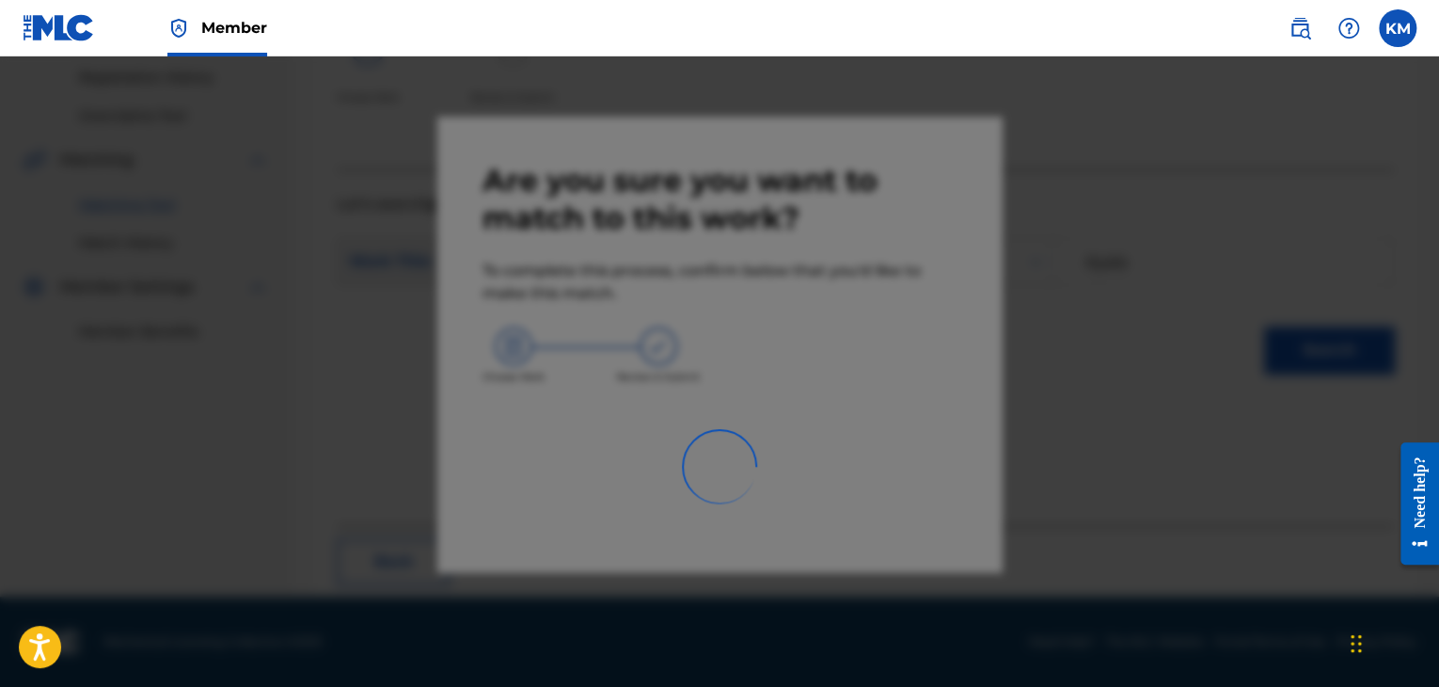
scroll to position [121, 0]
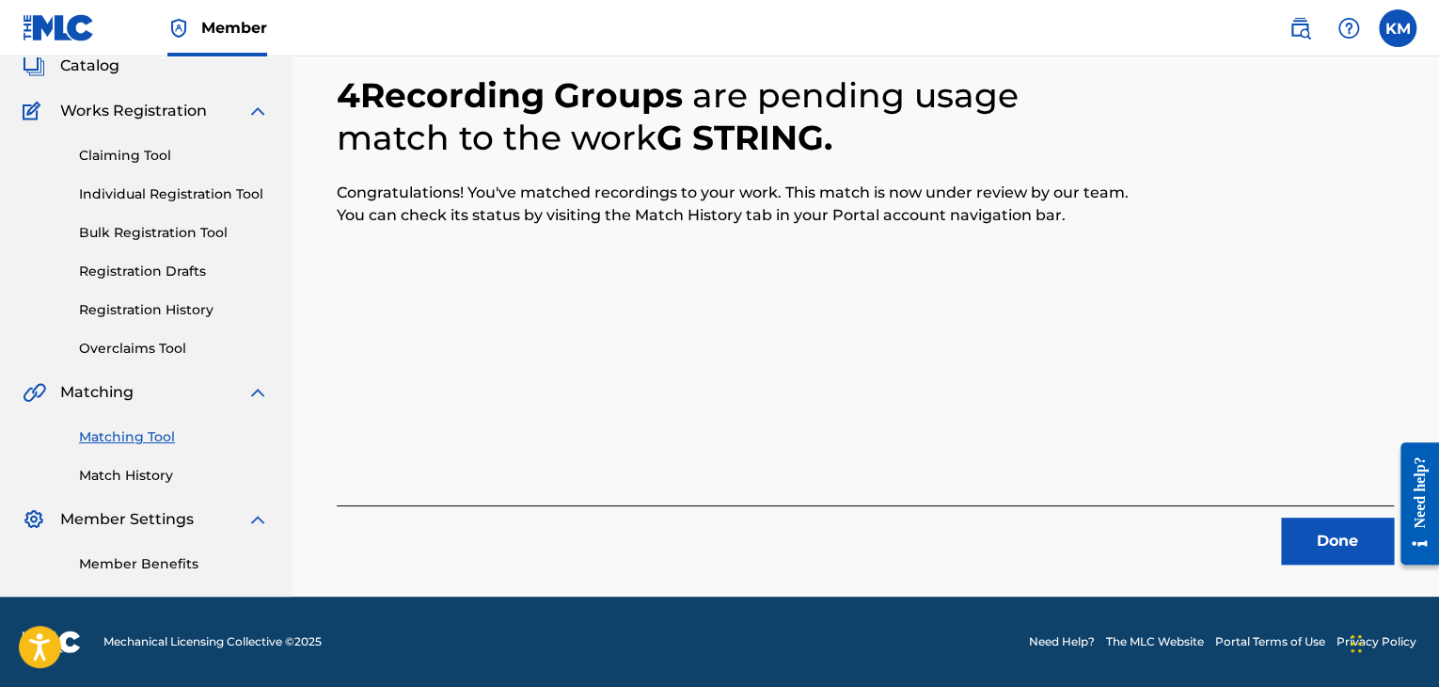
click at [1313, 533] on button "Done" at bounding box center [1337, 540] width 113 height 47
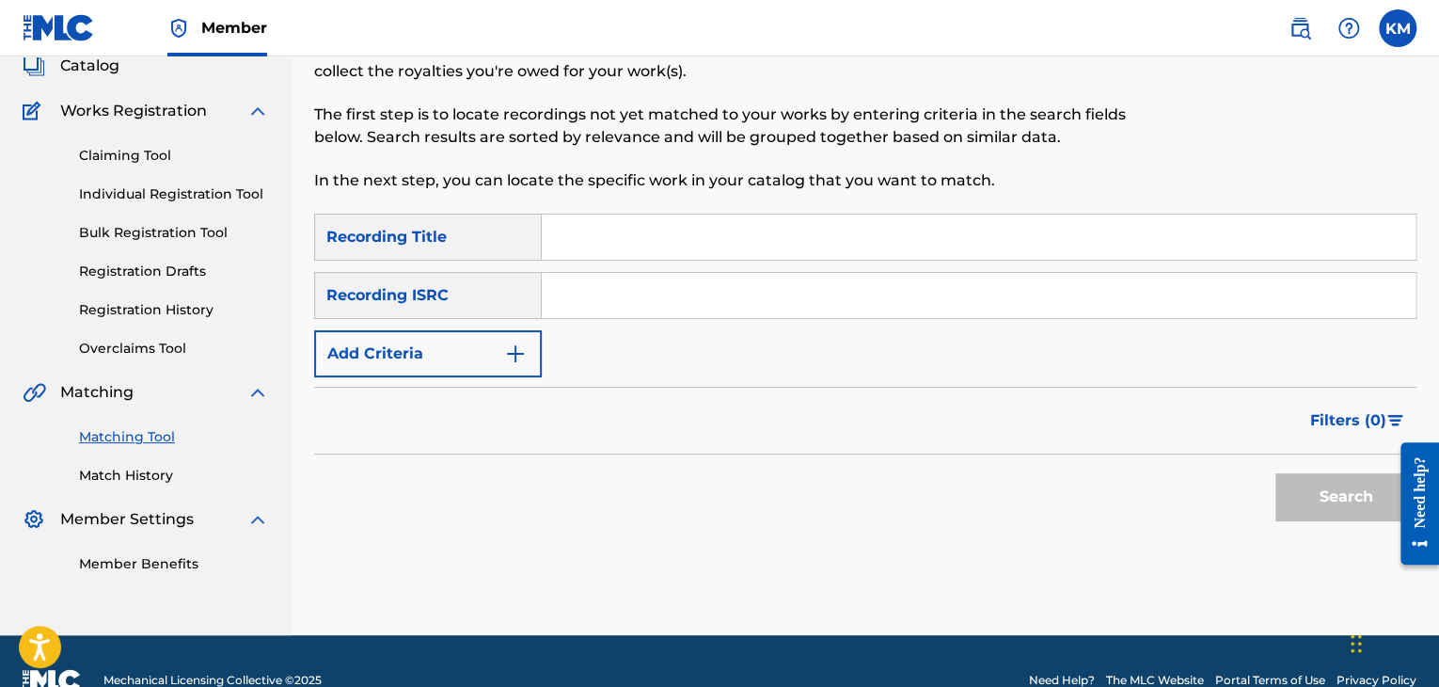
click at [605, 276] on input "Search Form" at bounding box center [979, 295] width 874 height 45
paste input "TCADK1722901"
type input "TCADK1722901"
click at [1304, 486] on button "Search" at bounding box center [1346, 496] width 141 height 47
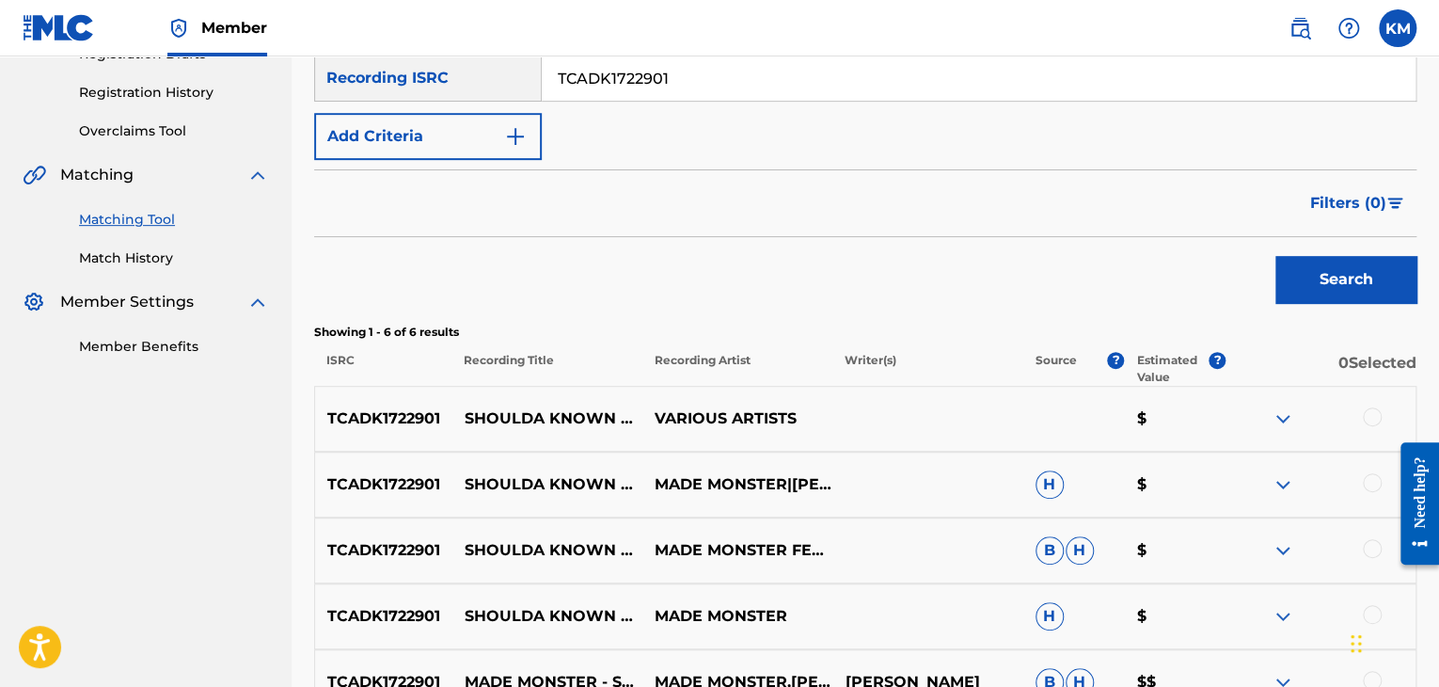
scroll to position [498, 0]
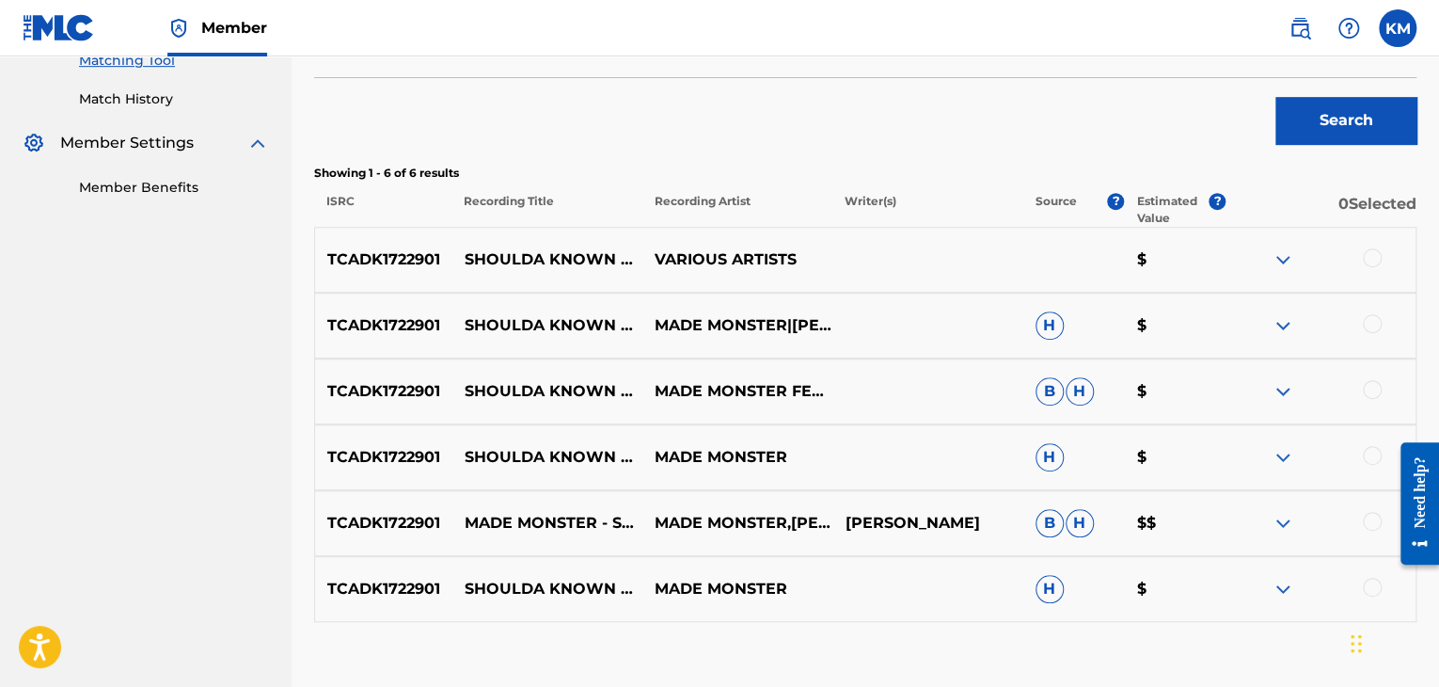
click at [1374, 586] on div at bounding box center [1372, 587] width 19 height 19
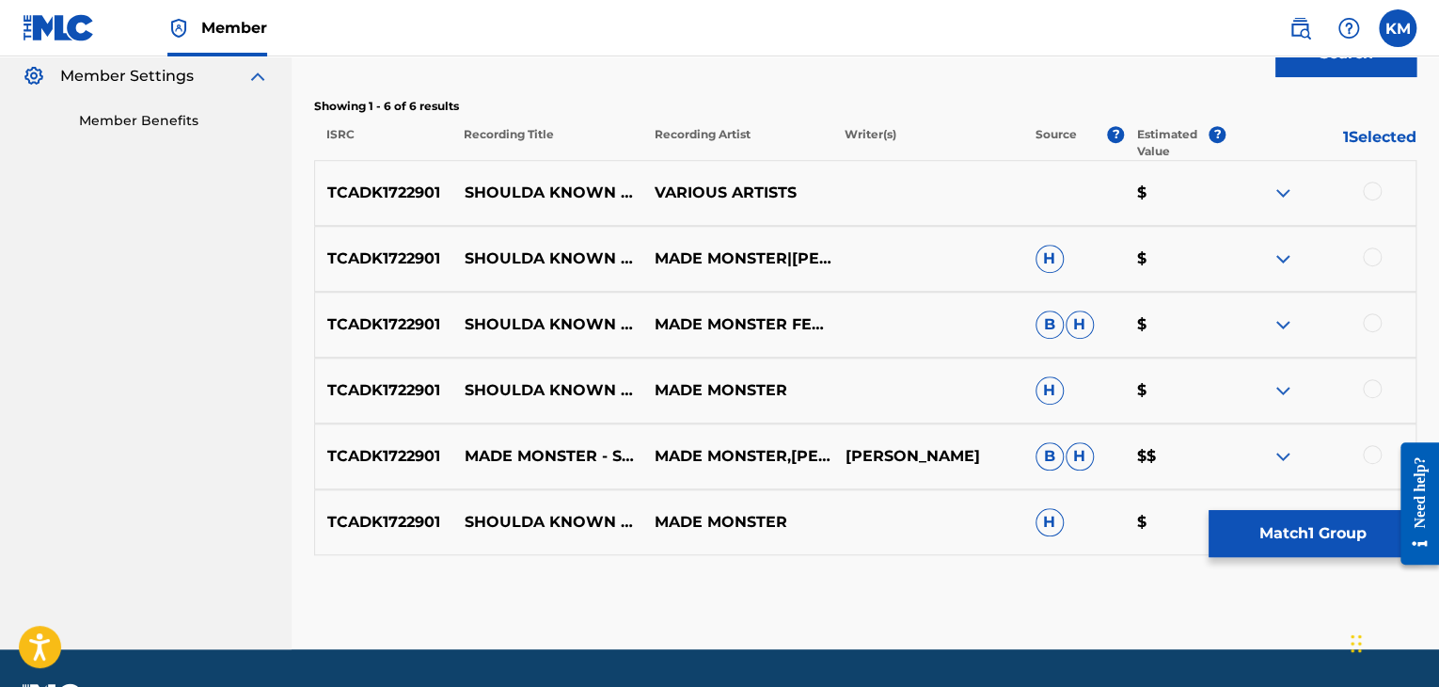
scroll to position [617, 0]
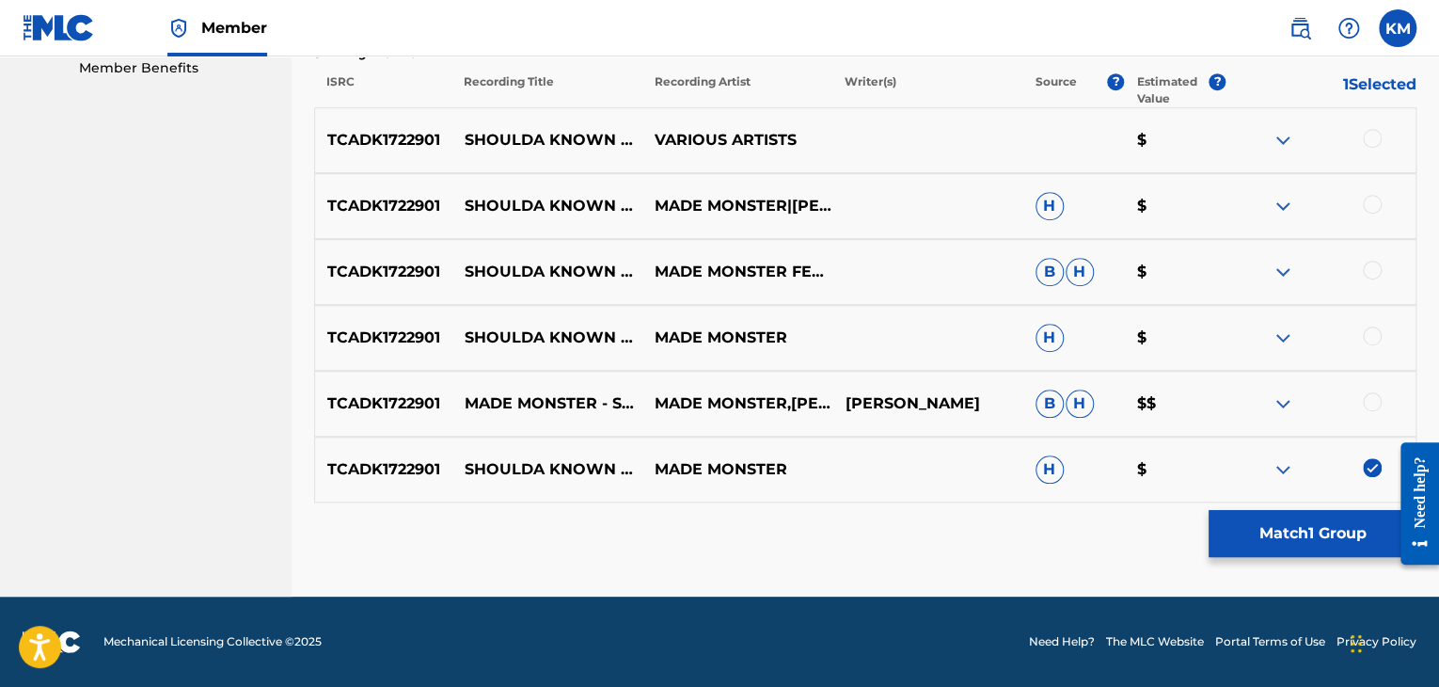
click at [1369, 404] on div at bounding box center [1372, 401] width 19 height 19
click at [1374, 334] on div at bounding box center [1372, 335] width 19 height 19
click at [1367, 265] on div at bounding box center [1372, 270] width 19 height 19
click at [1371, 200] on div at bounding box center [1372, 204] width 19 height 19
click at [1372, 138] on div at bounding box center [1372, 138] width 19 height 19
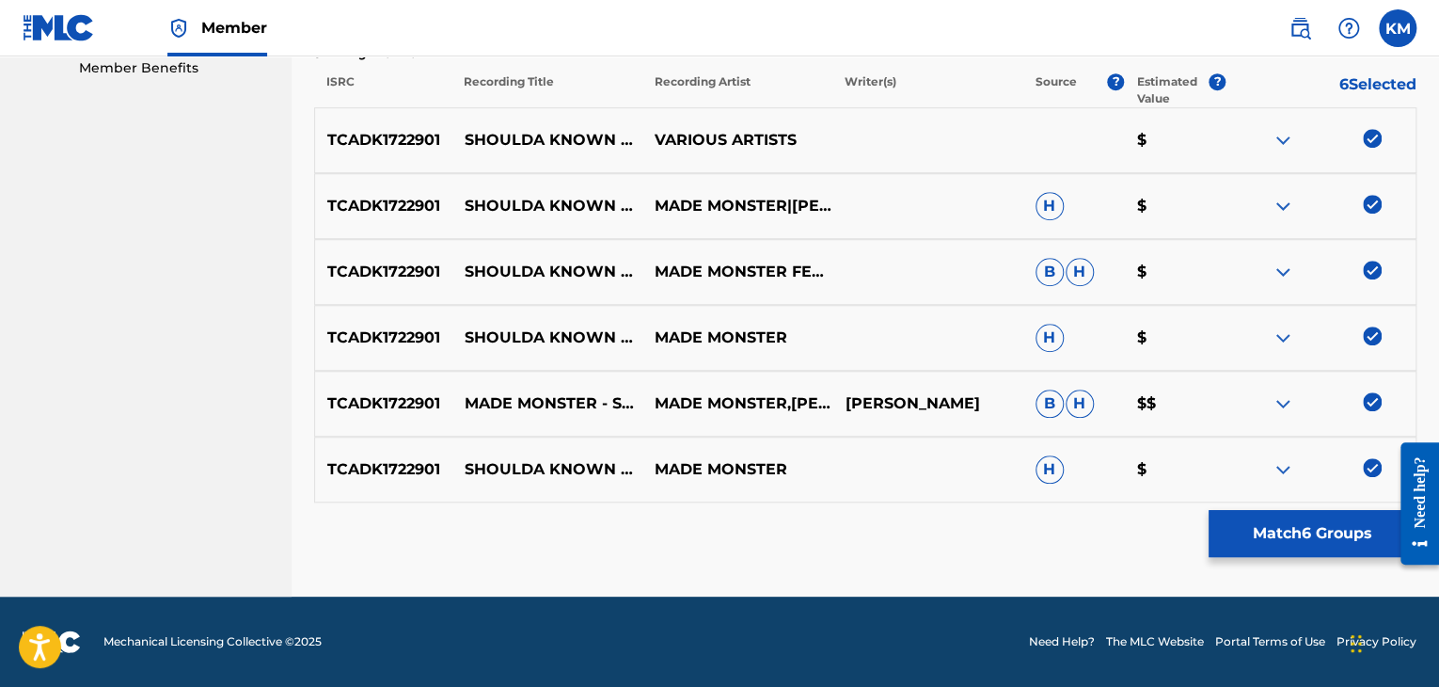
click at [1297, 539] on button "Match 6 Groups" at bounding box center [1313, 533] width 208 height 47
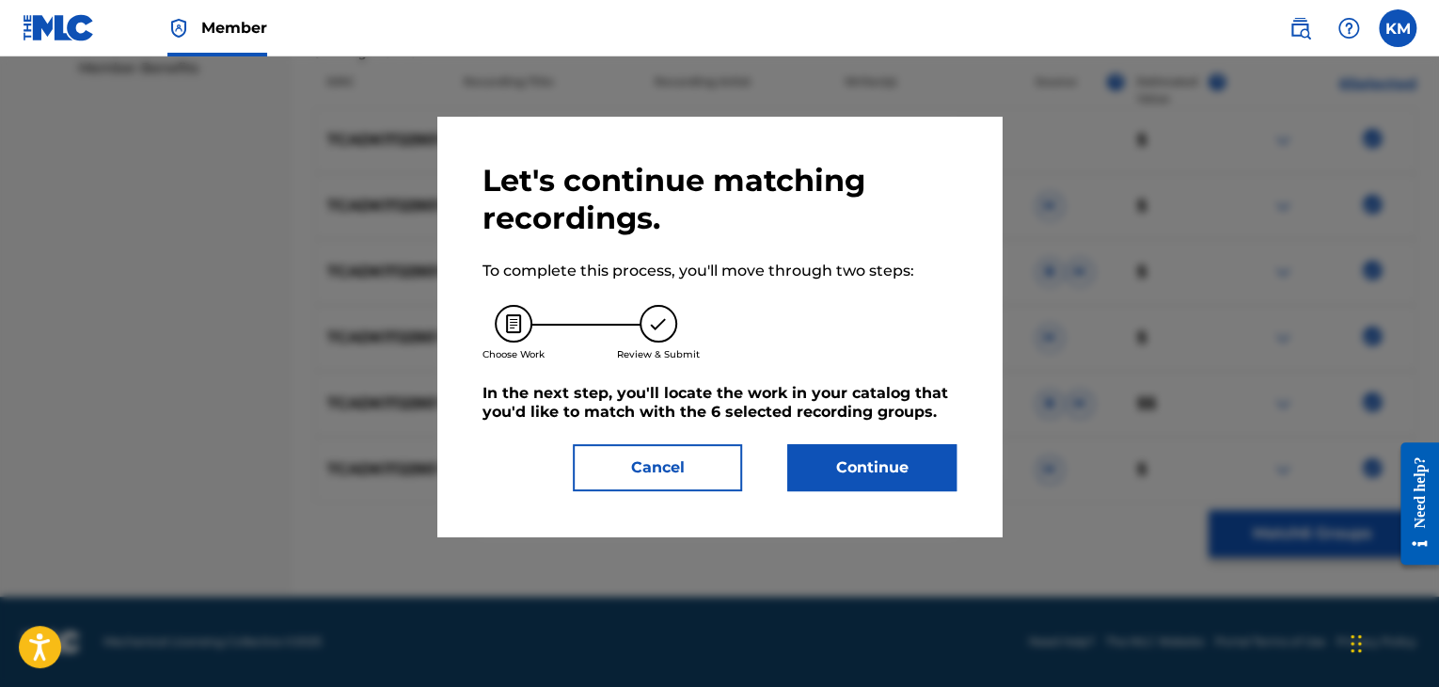
click at [881, 469] on button "Continue" at bounding box center [871, 467] width 169 height 47
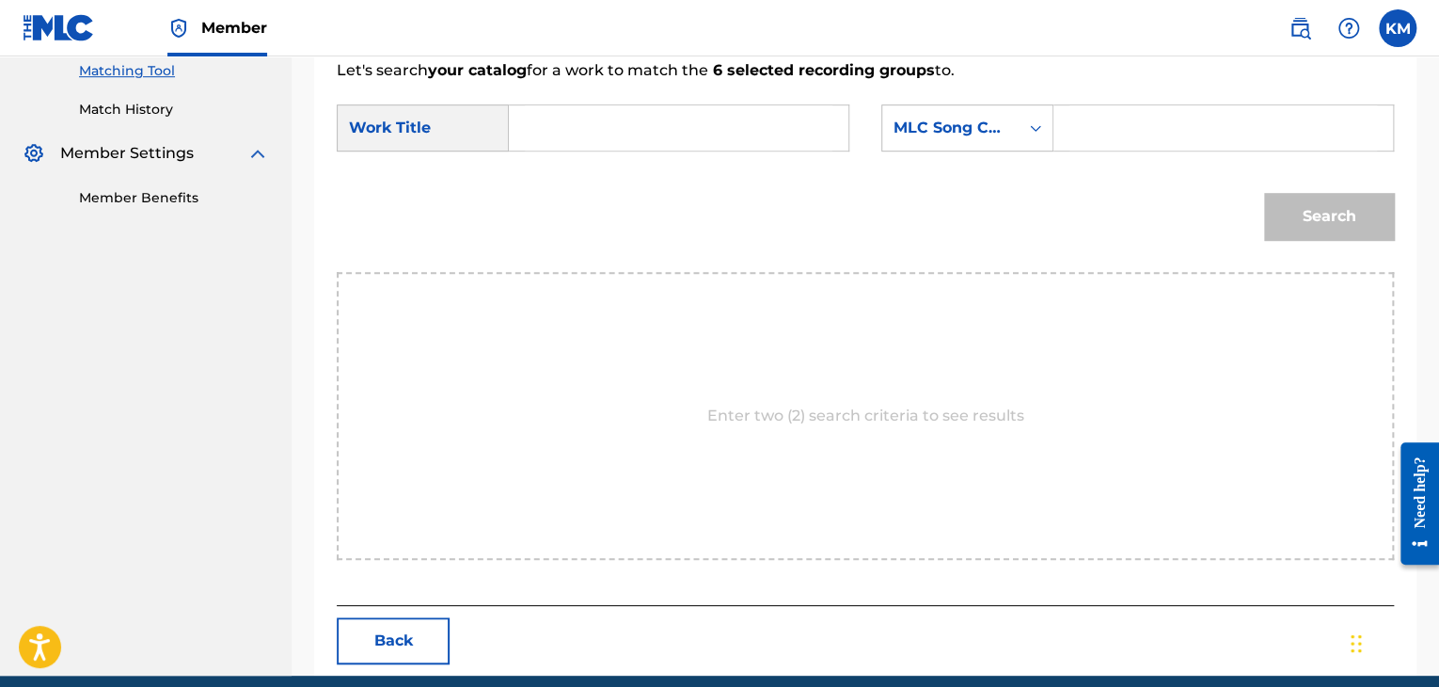
scroll to position [378, 0]
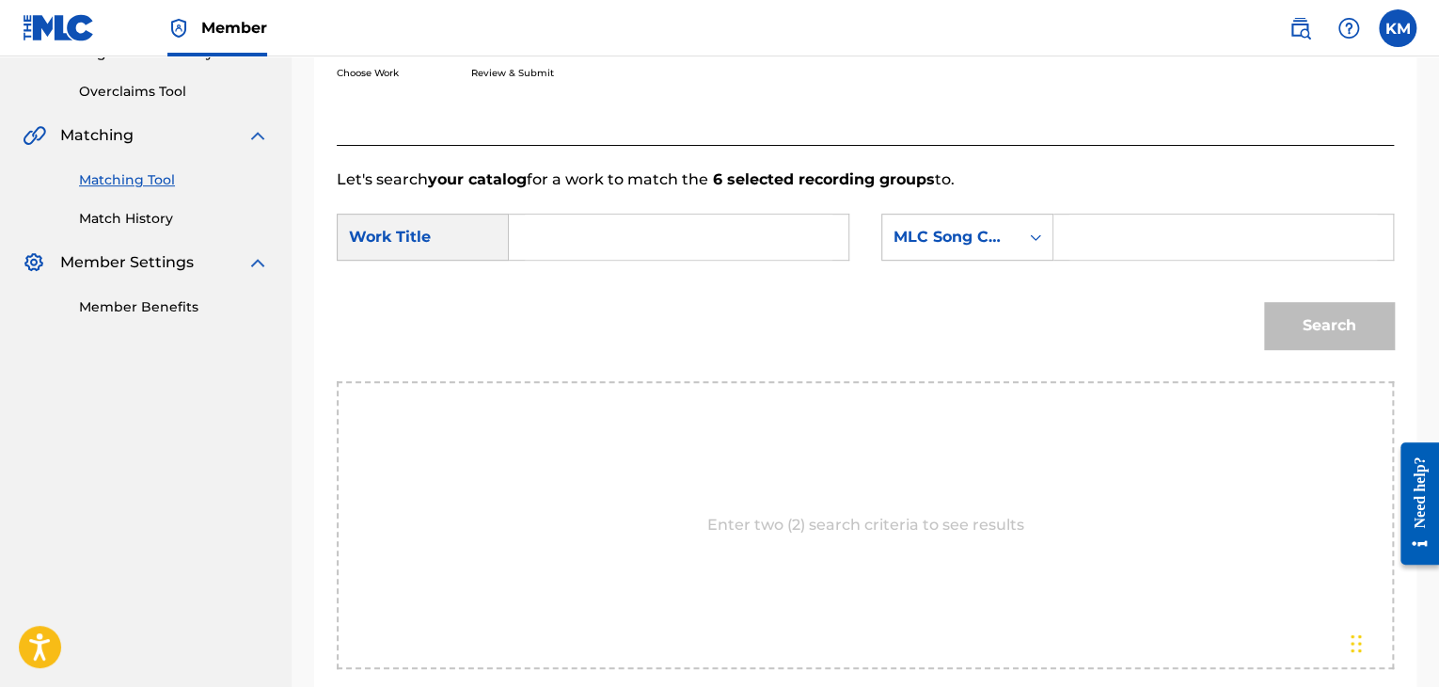
click at [563, 221] on input "Search Form" at bounding box center [679, 236] width 308 height 45
paste input "Shoulda Known Better"
type input "Shoulda Known Better"
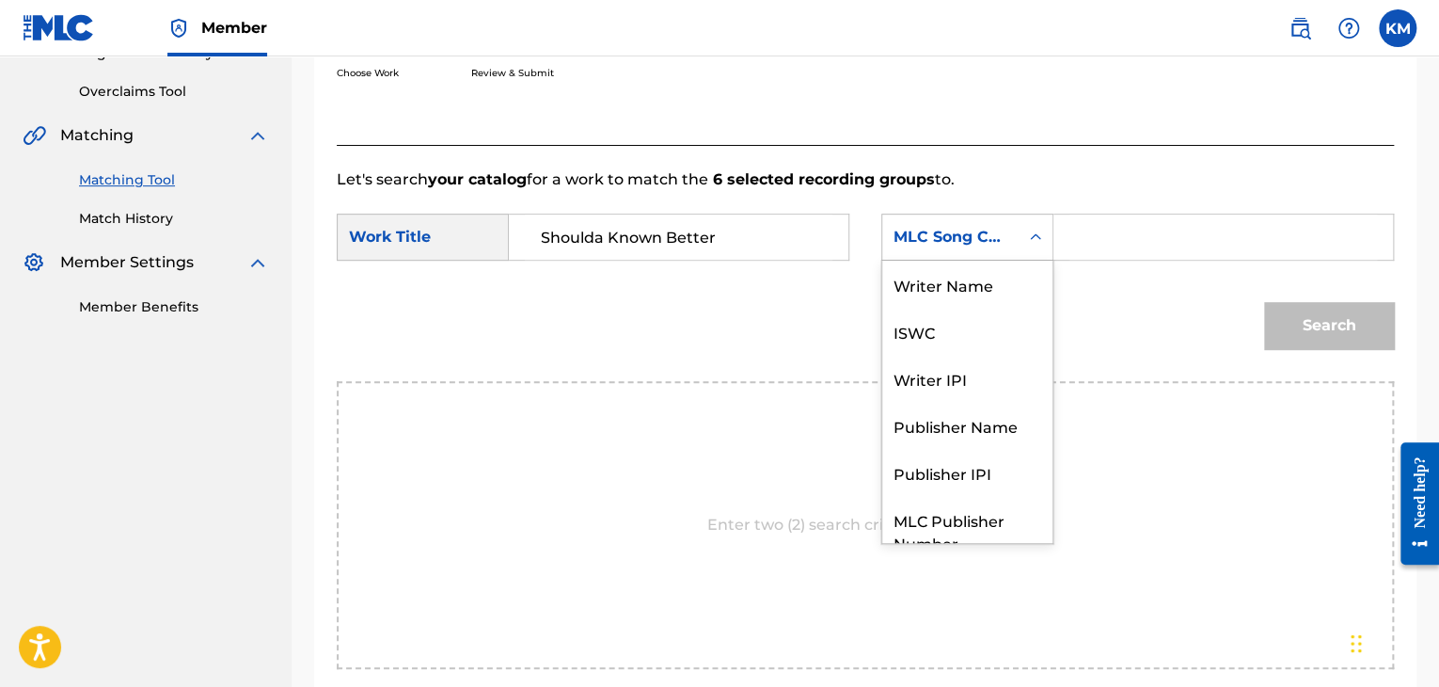
click at [1029, 238] on icon "Search Form" at bounding box center [1035, 237] width 19 height 19
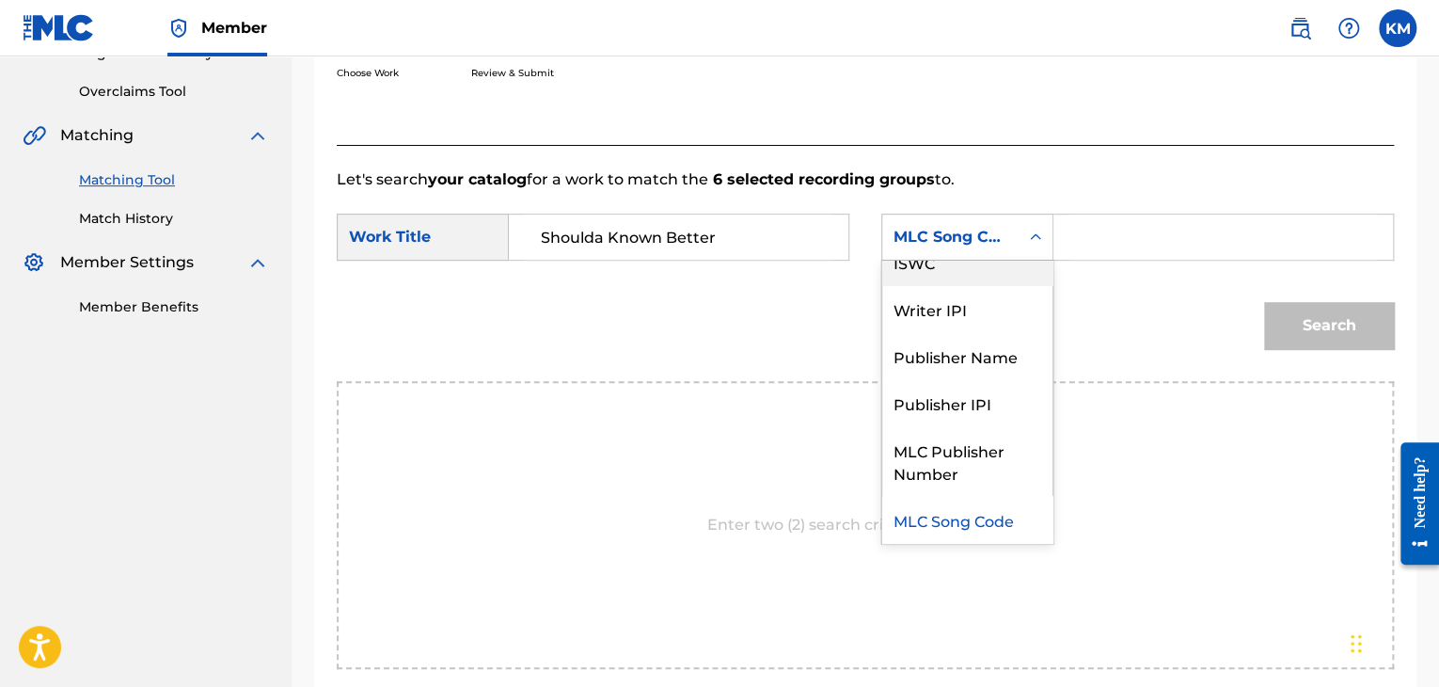
scroll to position [0, 0]
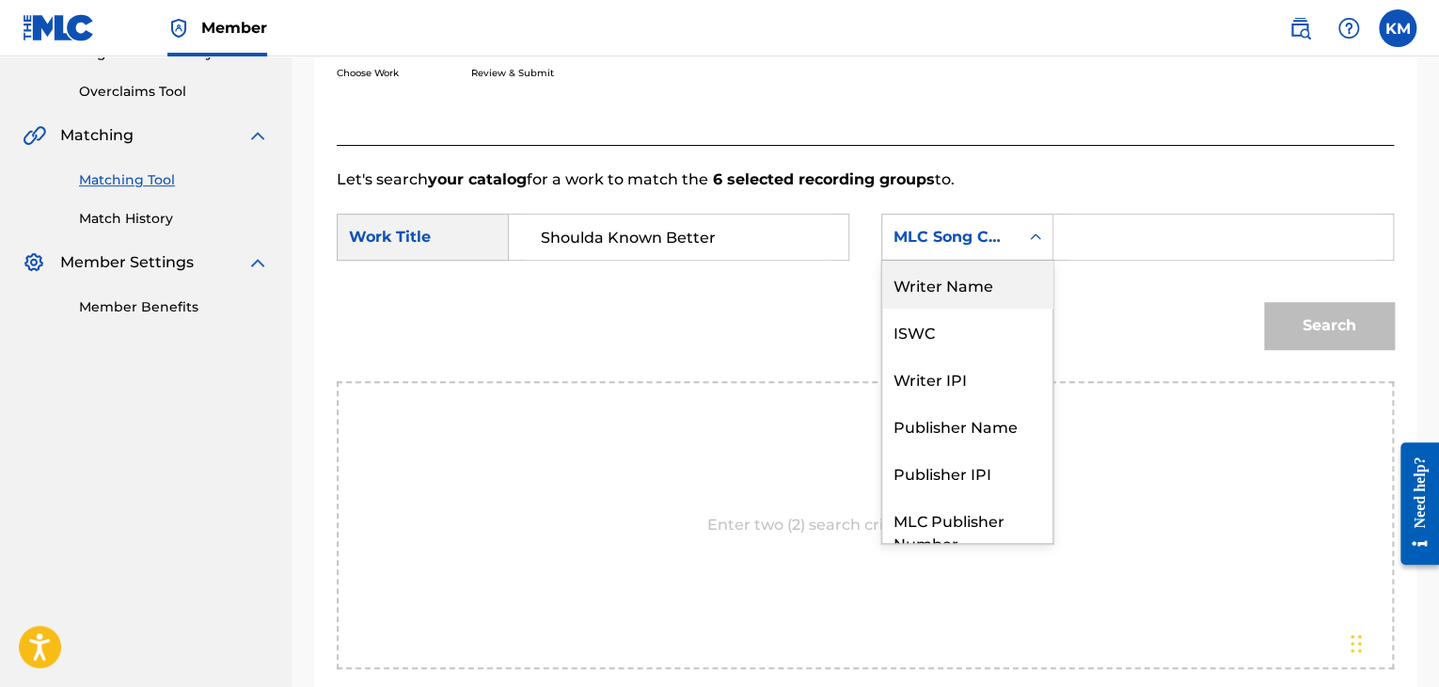
click at [1020, 274] on div "Writer Name" at bounding box center [967, 284] width 170 height 47
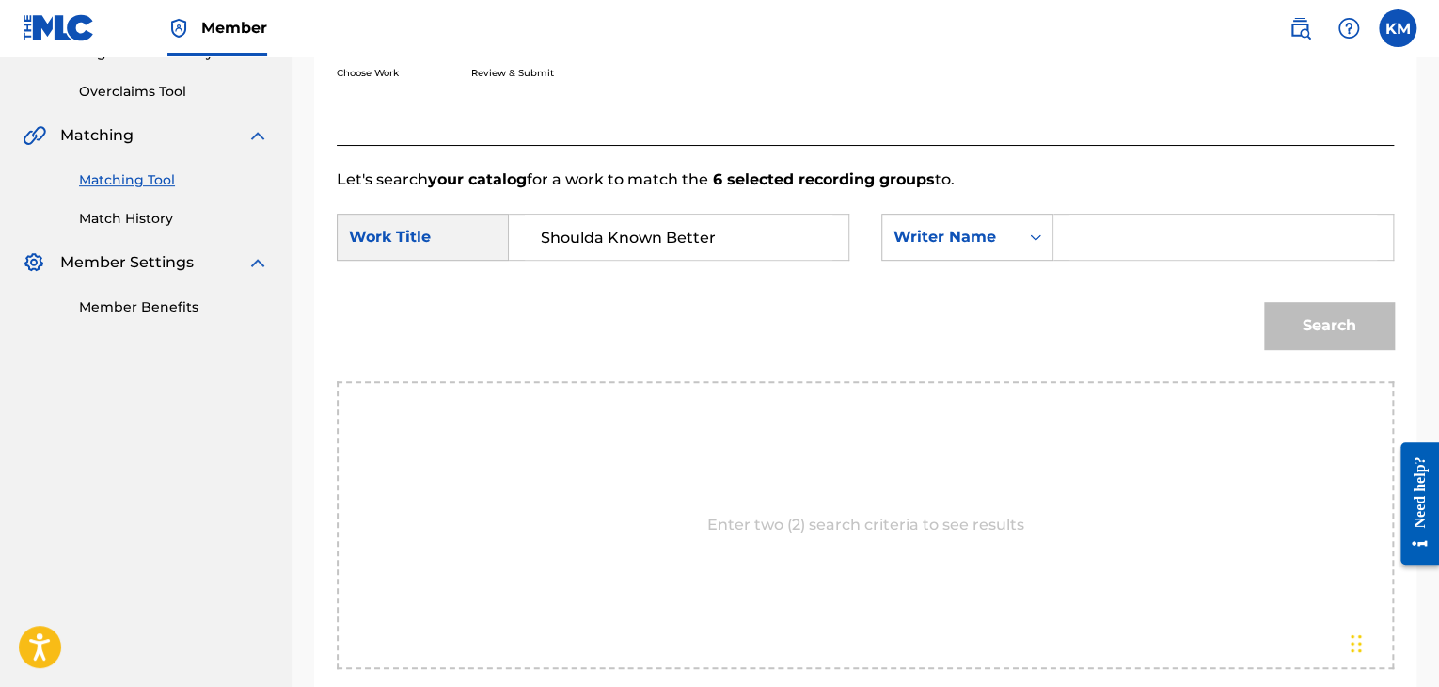
click at [1070, 238] on input "Search Form" at bounding box center [1224, 236] width 308 height 45
paste input "[PERSON_NAME]"
click at [1310, 323] on button "Search" at bounding box center [1329, 325] width 130 height 47
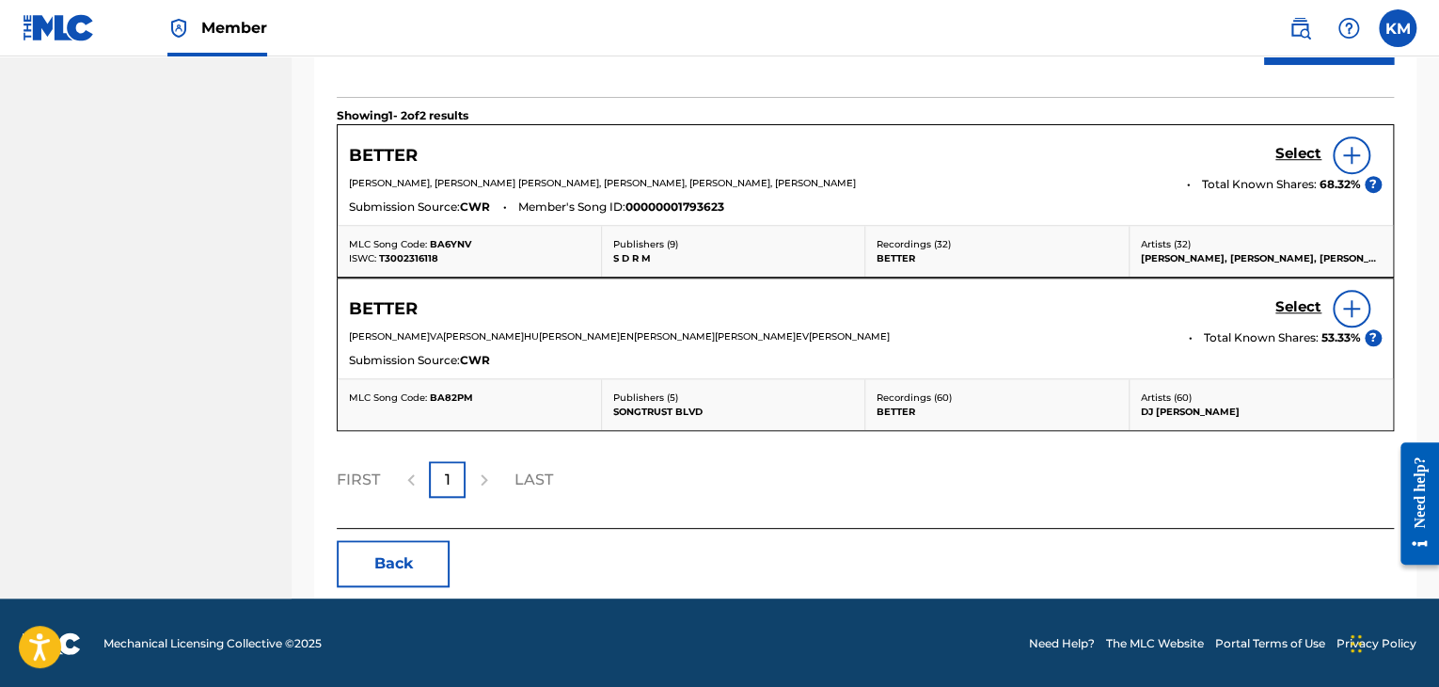
scroll to position [286, 0]
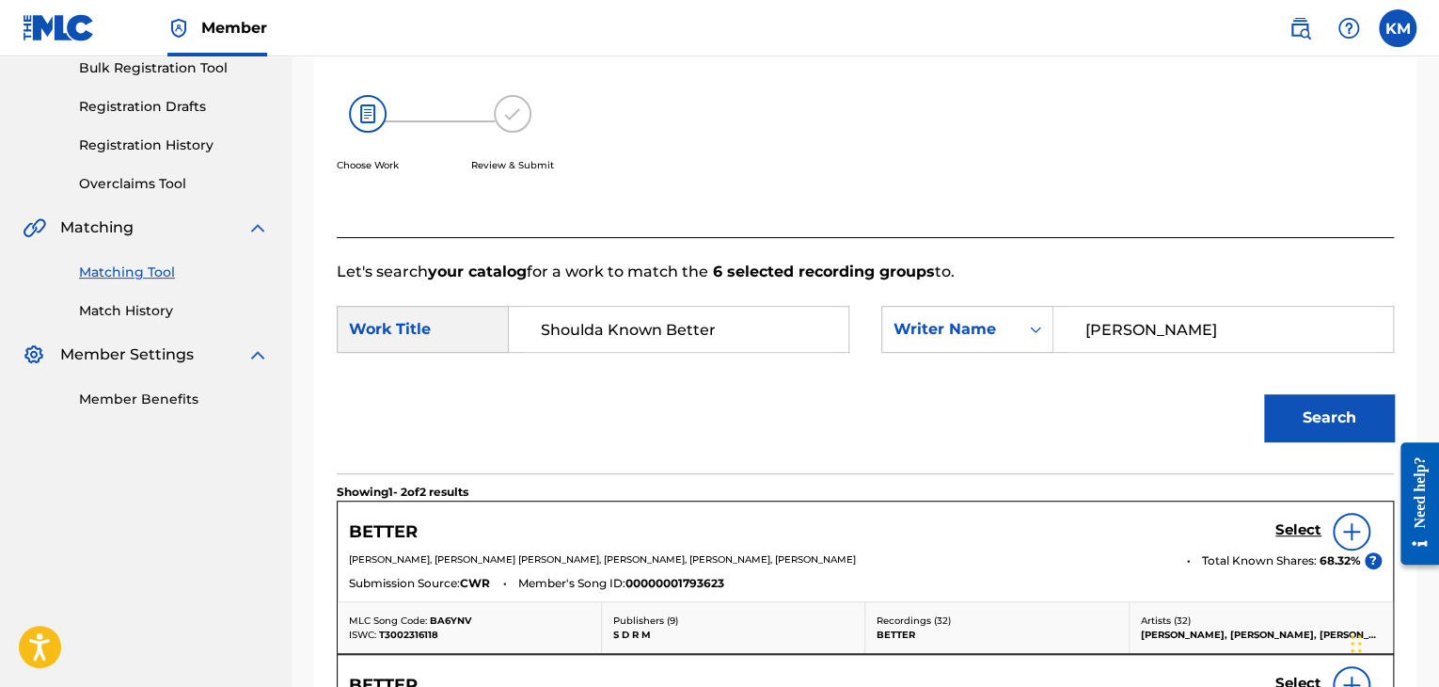
drag, startPoint x: 1140, startPoint y: 325, endPoint x: 857, endPoint y: 317, distance: 283.3
click at [858, 317] on div "SearchWithCriteria52af832c-71d8-4cf1-a519-b6a1166ffc50 Work Title Shoulda Known…" at bounding box center [865, 335] width 1057 height 58
paste input "[PERSON_NAME]"
type input "[PERSON_NAME]"
click at [1279, 404] on button "Search" at bounding box center [1329, 417] width 130 height 47
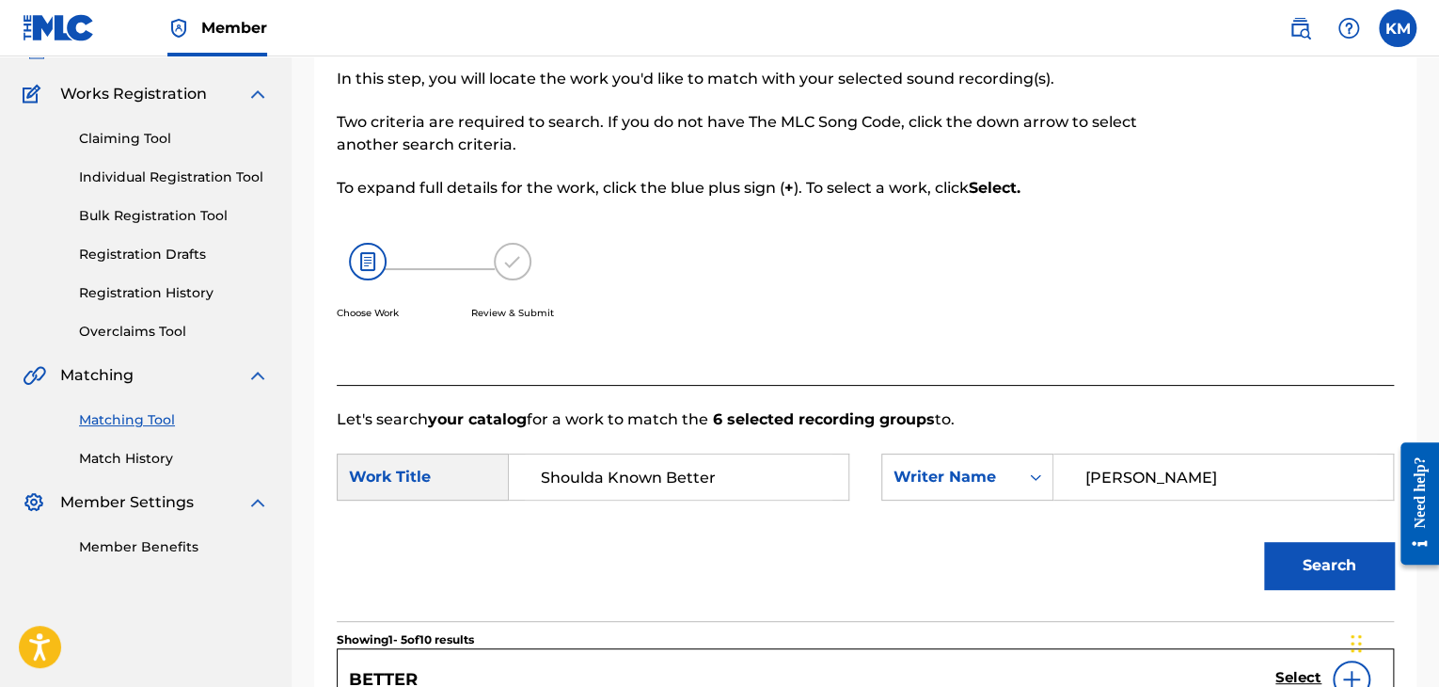
scroll to position [4, 0]
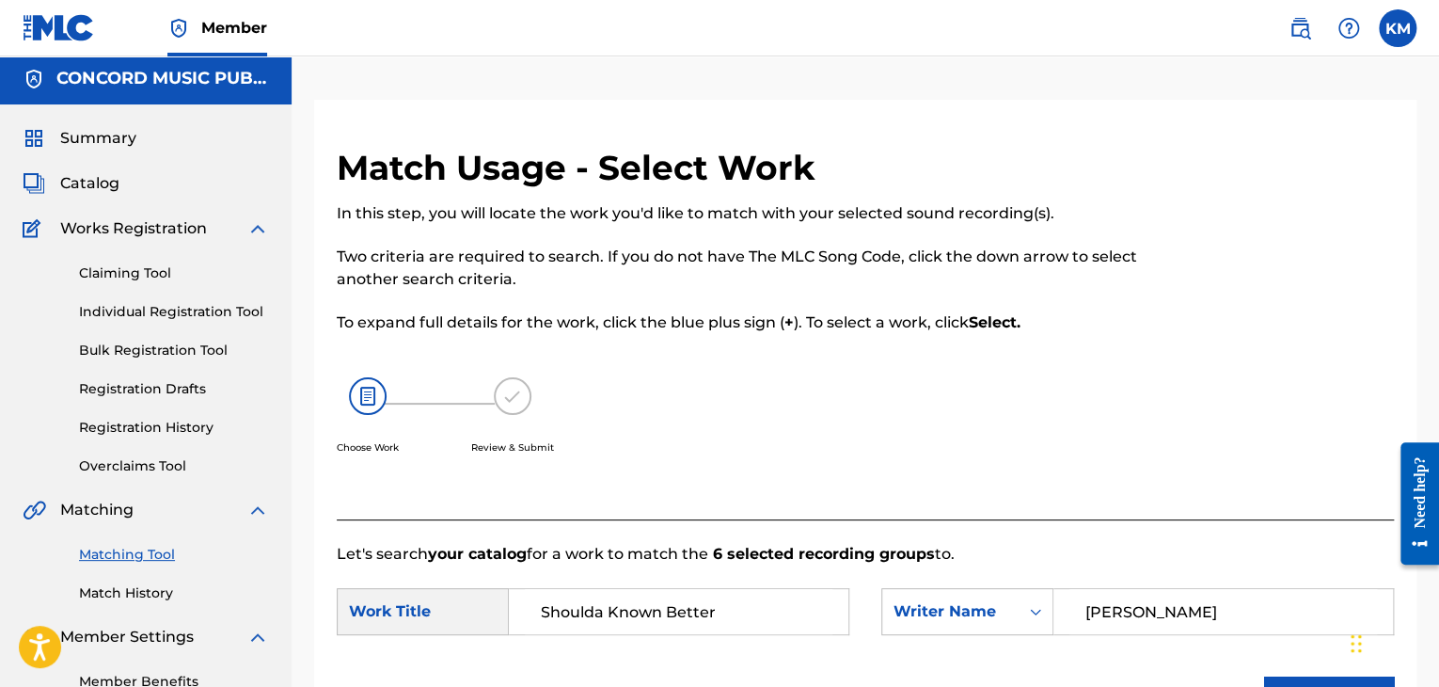
drag, startPoint x: 129, startPoint y: 592, endPoint x: 150, endPoint y: 595, distance: 20.9
click at [129, 592] on link "Match History" at bounding box center [174, 593] width 190 height 20
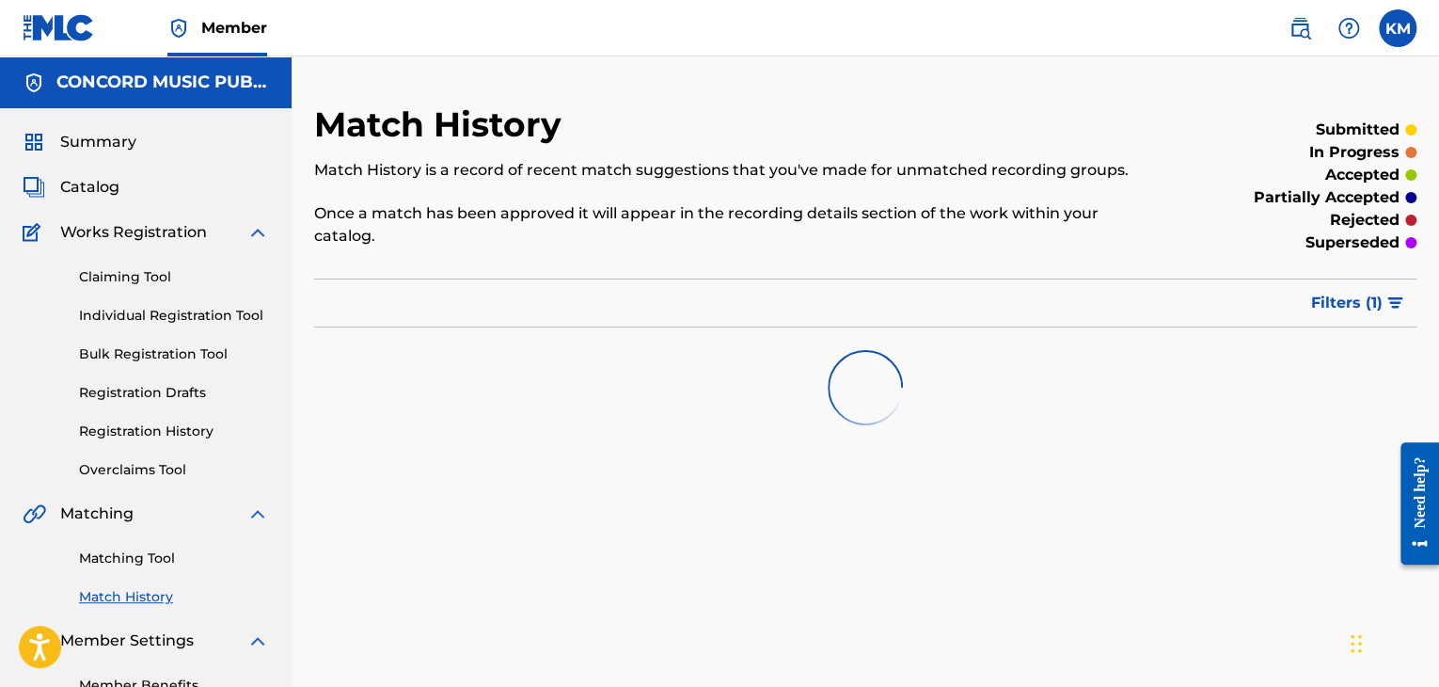
click at [155, 559] on link "Matching Tool" at bounding box center [174, 558] width 190 height 20
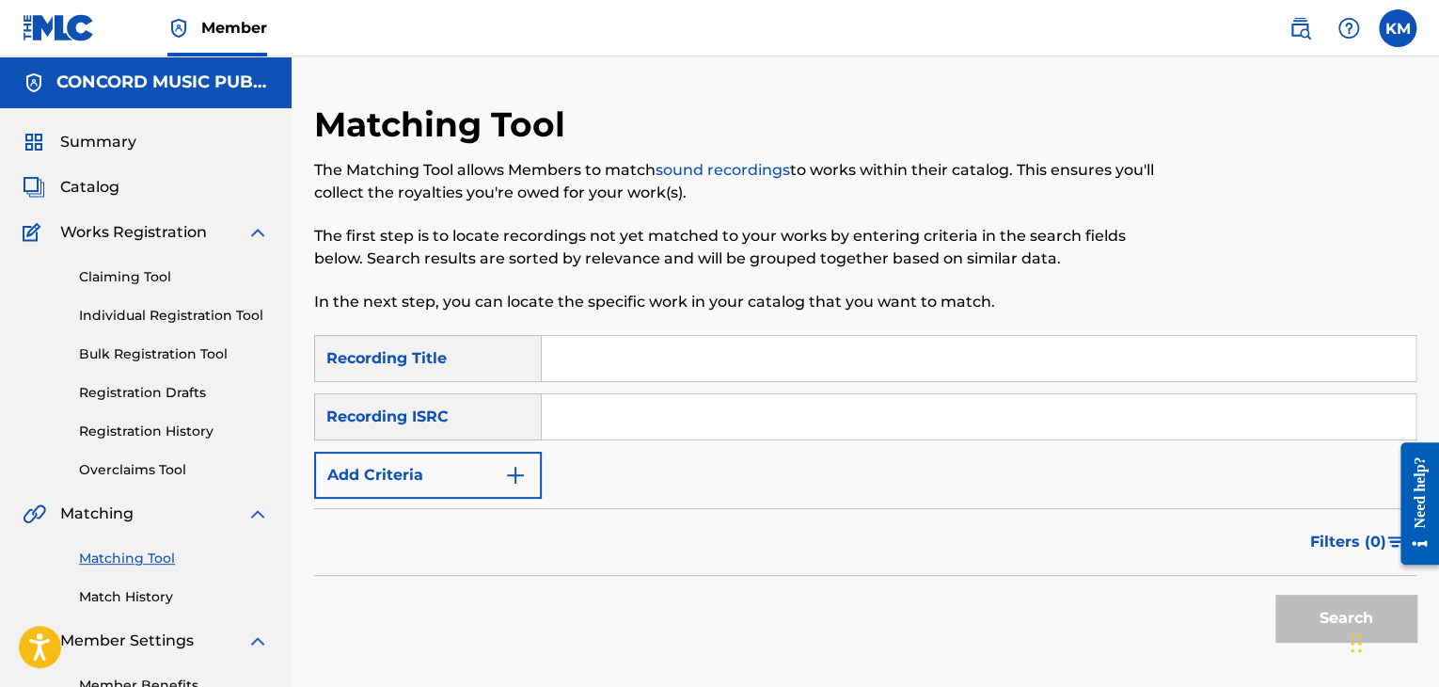
click at [659, 432] on input "Search Form" at bounding box center [979, 416] width 874 height 45
paste input "ES19G1301896"
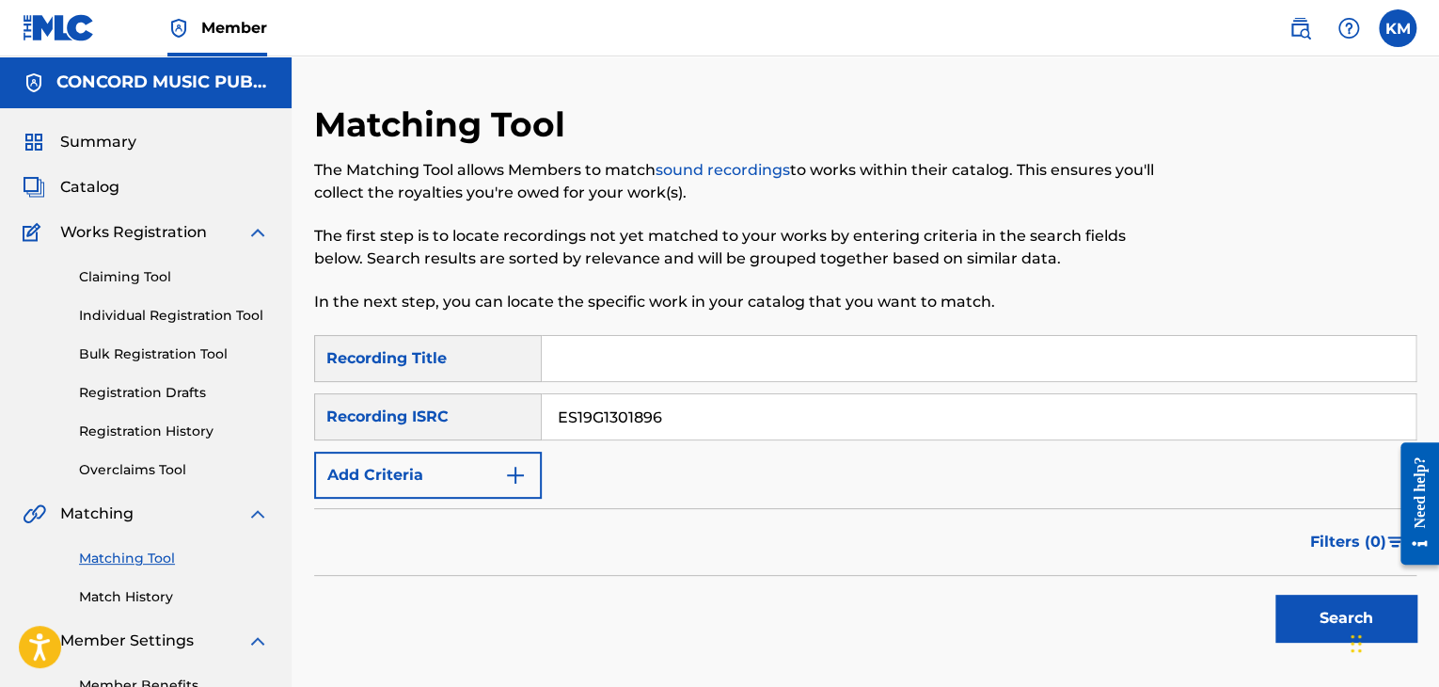
type input "ES19G1301896"
click at [1293, 612] on button "Search" at bounding box center [1346, 618] width 141 height 47
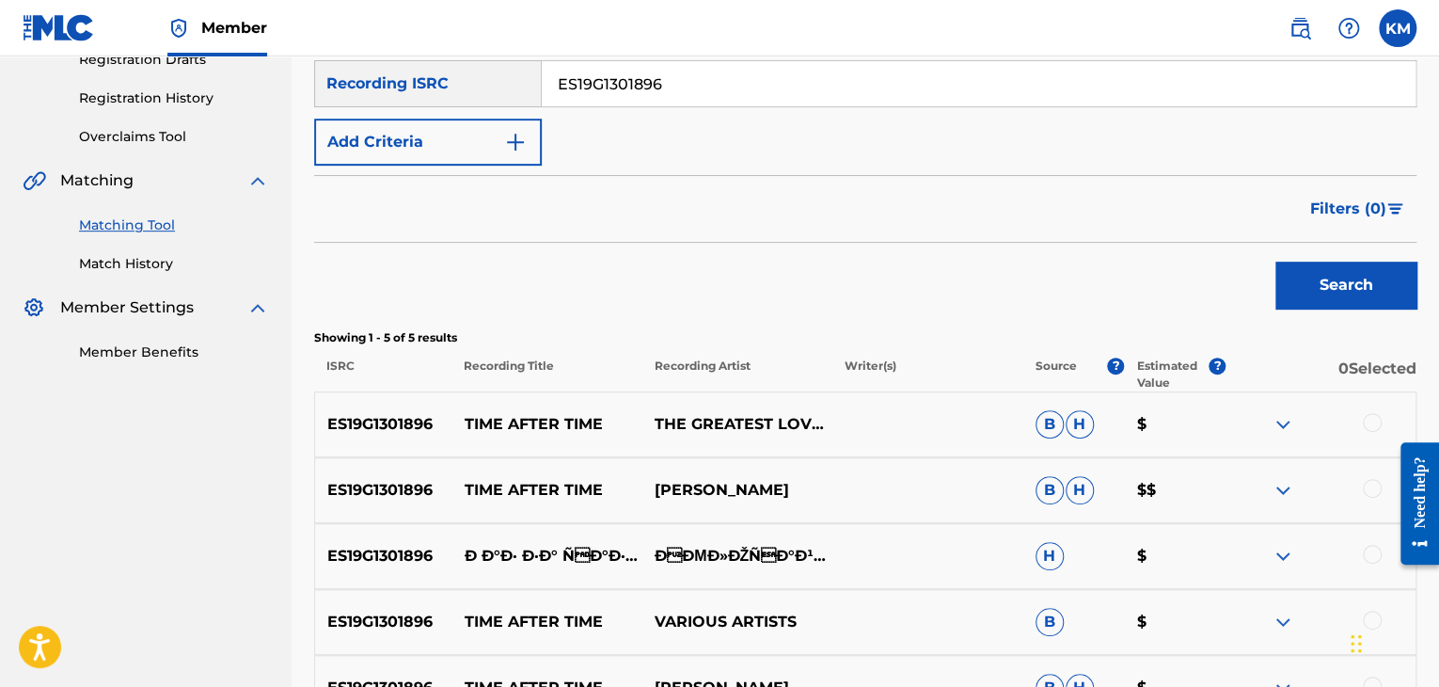
scroll to position [470, 0]
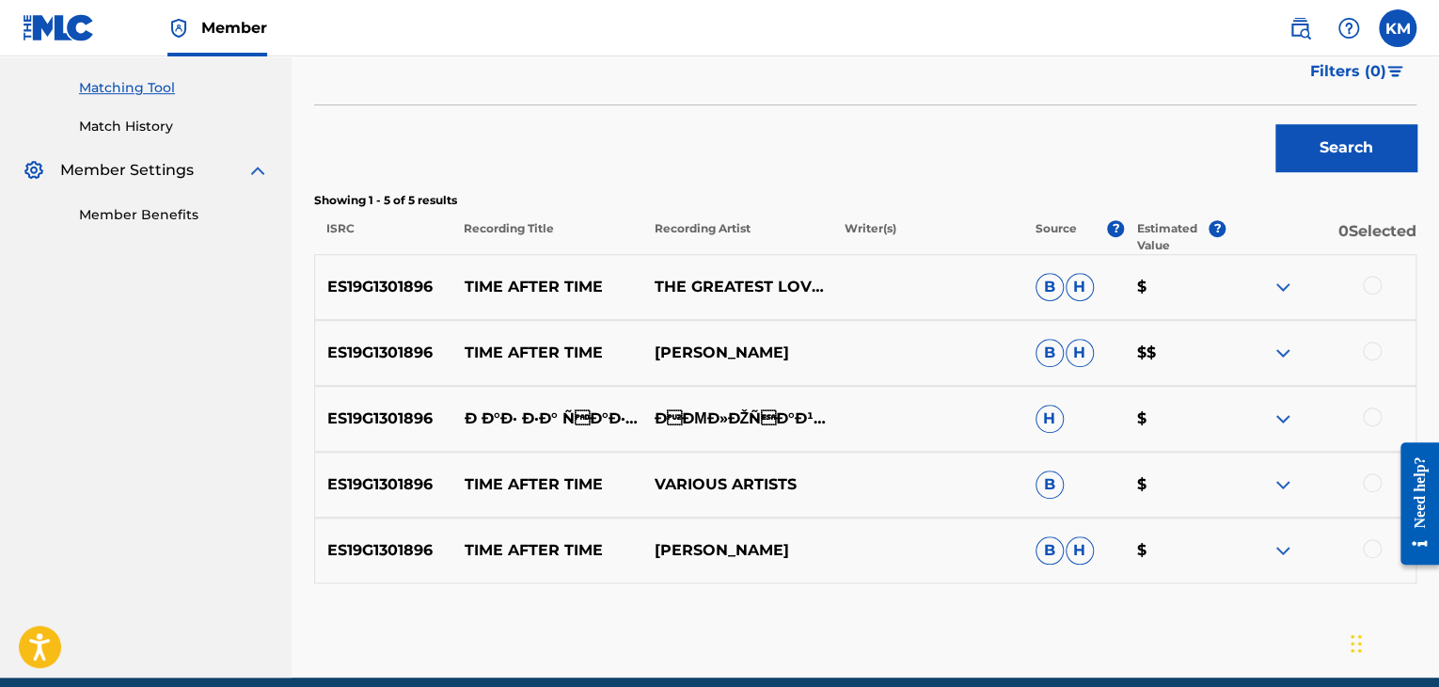
click at [1366, 548] on div at bounding box center [1372, 548] width 19 height 19
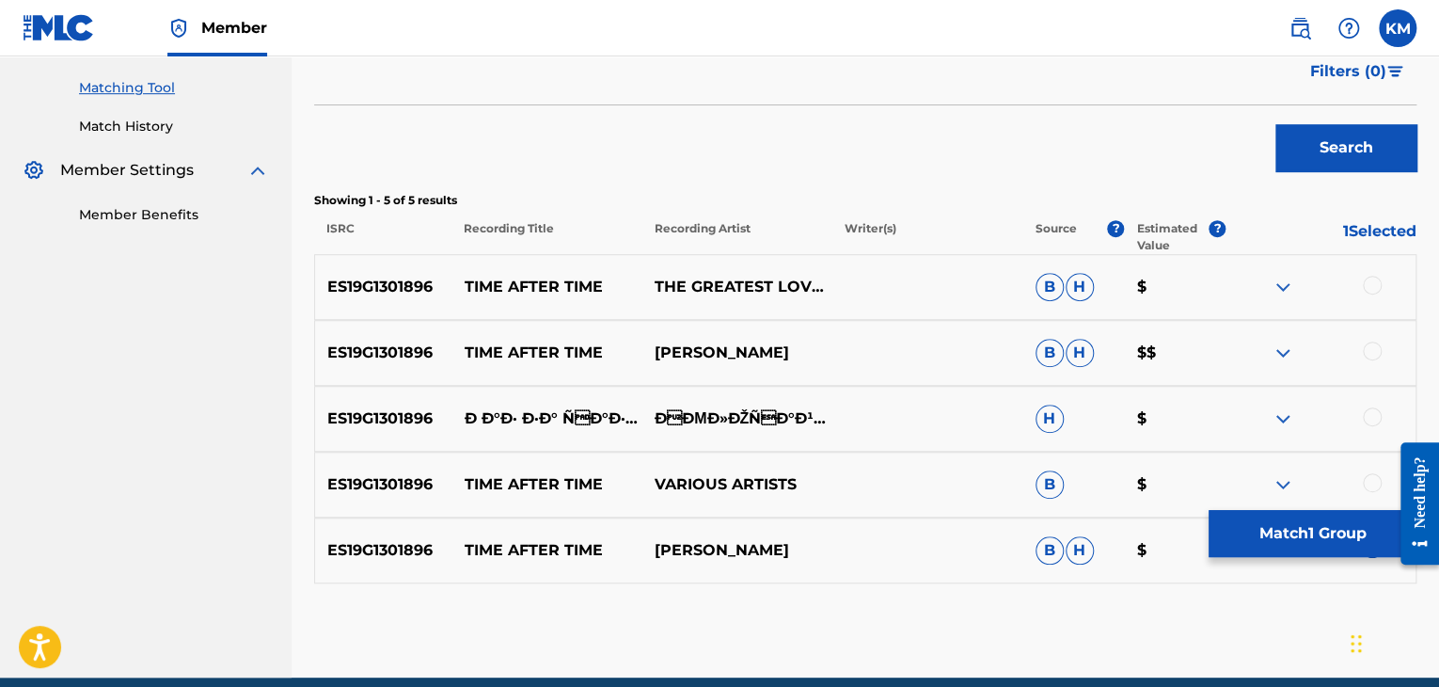
click at [1374, 481] on div at bounding box center [1372, 482] width 19 height 19
click at [1370, 343] on div at bounding box center [1372, 350] width 19 height 19
click at [1370, 287] on div at bounding box center [1372, 285] width 19 height 19
click at [1299, 535] on button "Match 4 Groups" at bounding box center [1313, 533] width 208 height 47
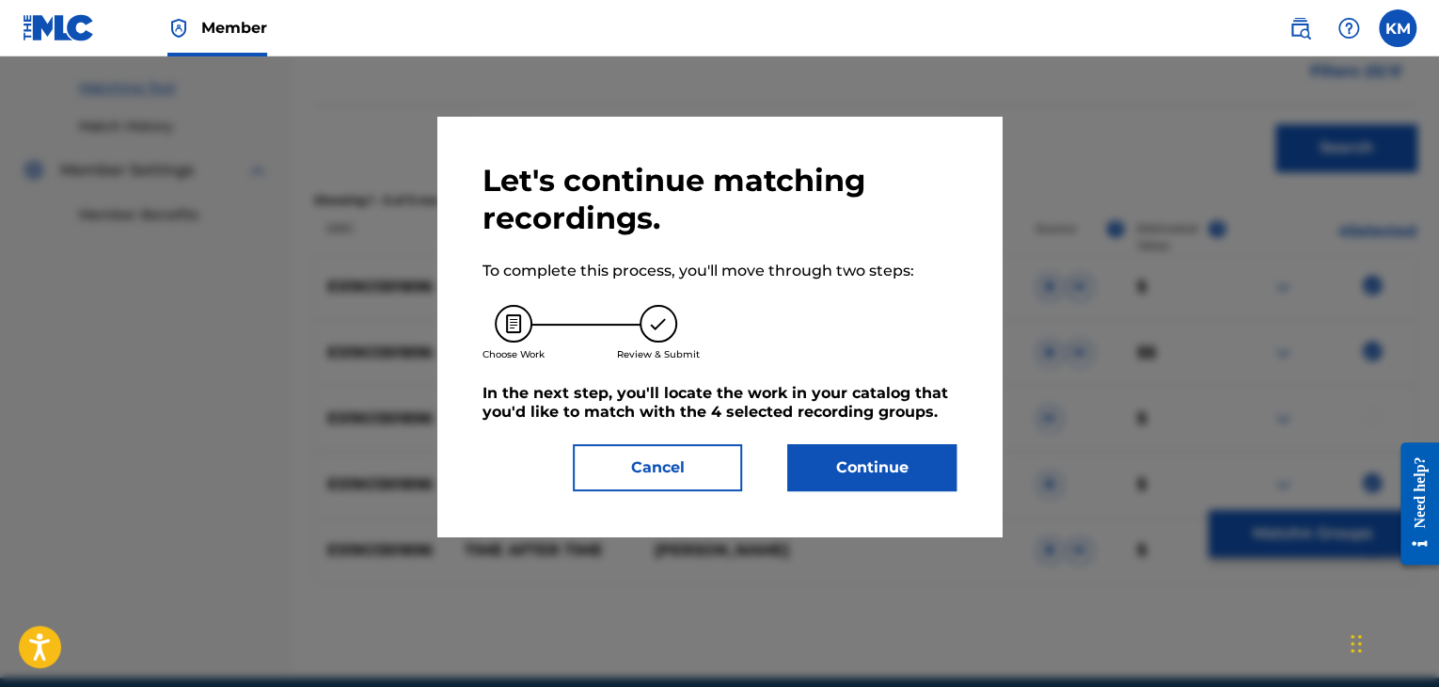
click at [887, 483] on button "Continue" at bounding box center [871, 467] width 169 height 47
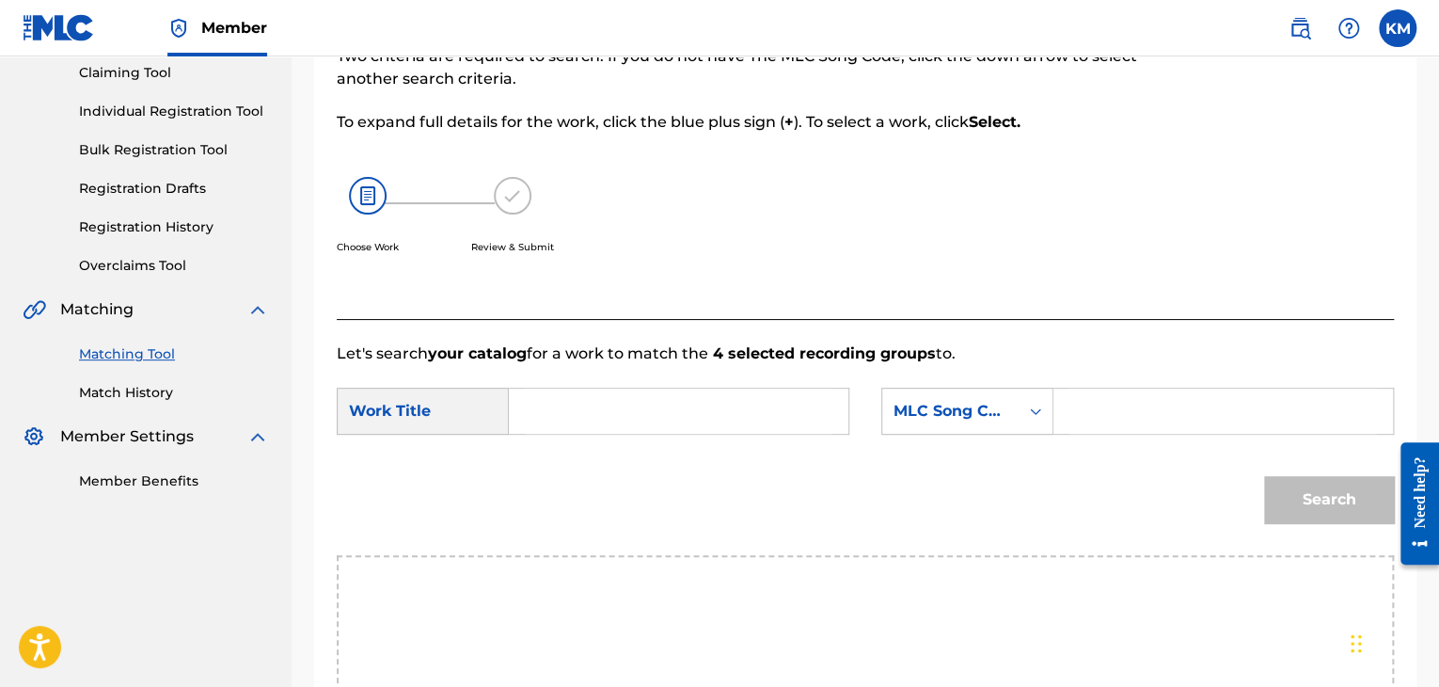
scroll to position [94, 0]
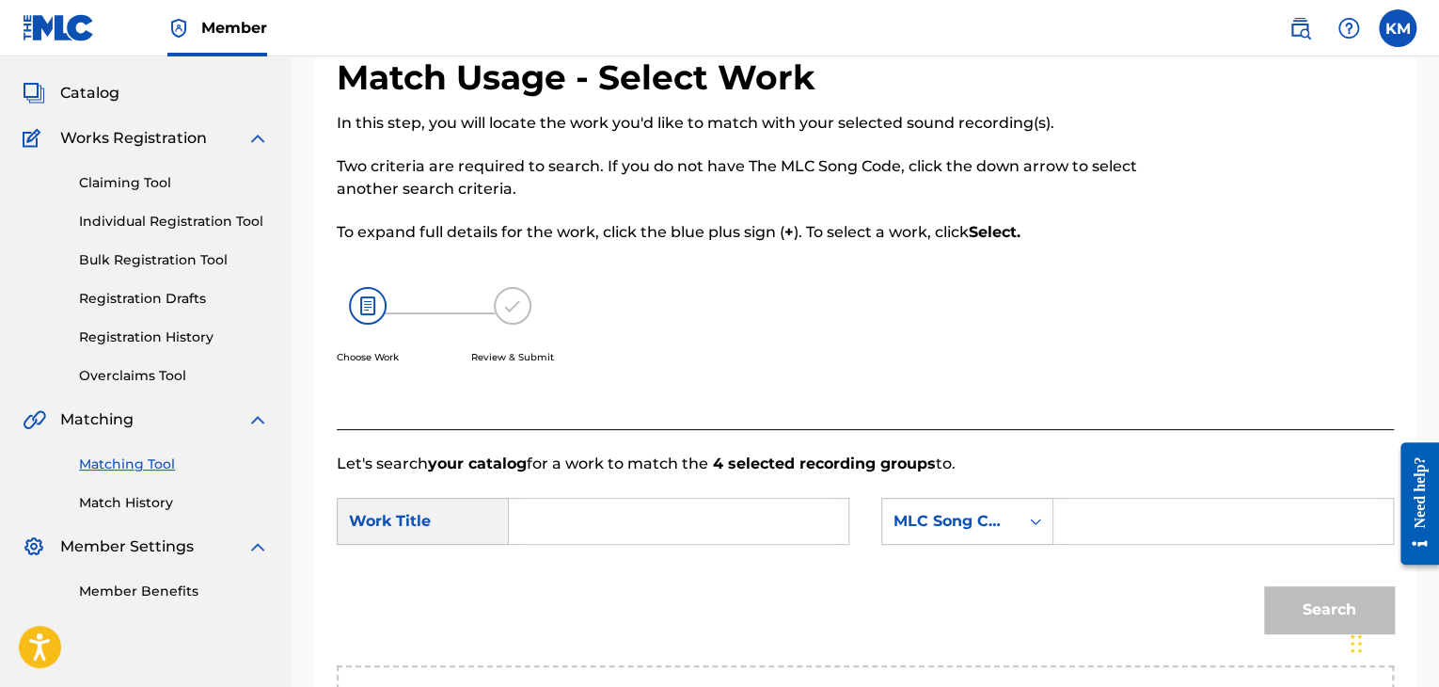
click at [554, 522] on input "Search Form" at bounding box center [679, 521] width 308 height 45
paste input "Time After Time"
type input "Time After Time"
click at [1038, 526] on icon "Search Form" at bounding box center [1035, 521] width 19 height 19
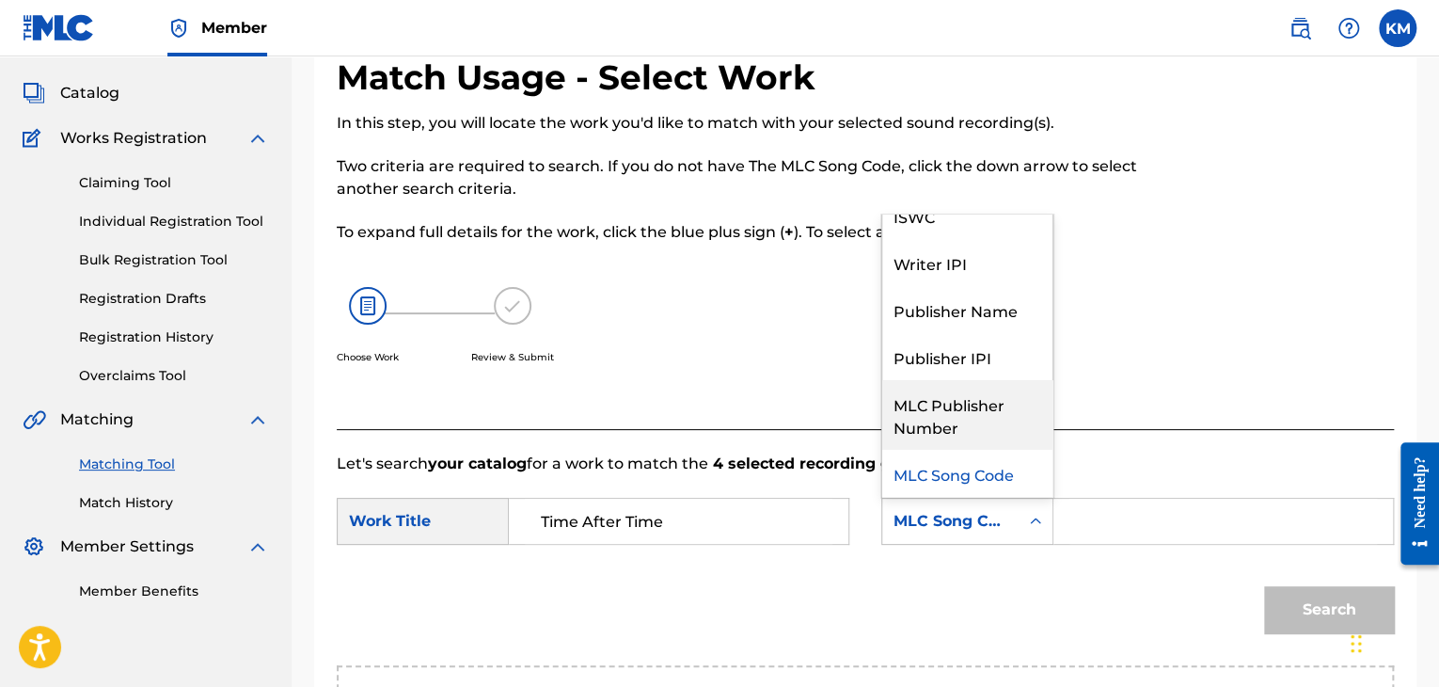
scroll to position [0, 0]
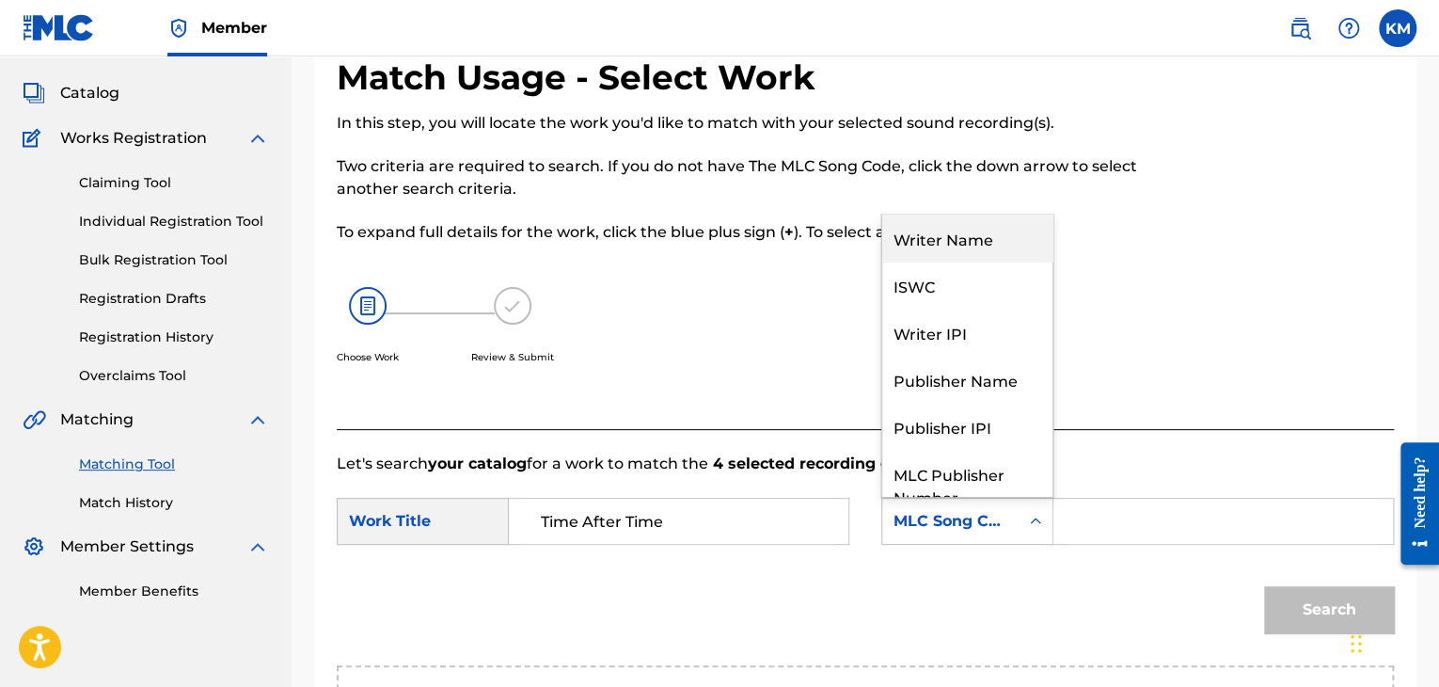
click at [967, 235] on div "Writer Name" at bounding box center [967, 237] width 170 height 47
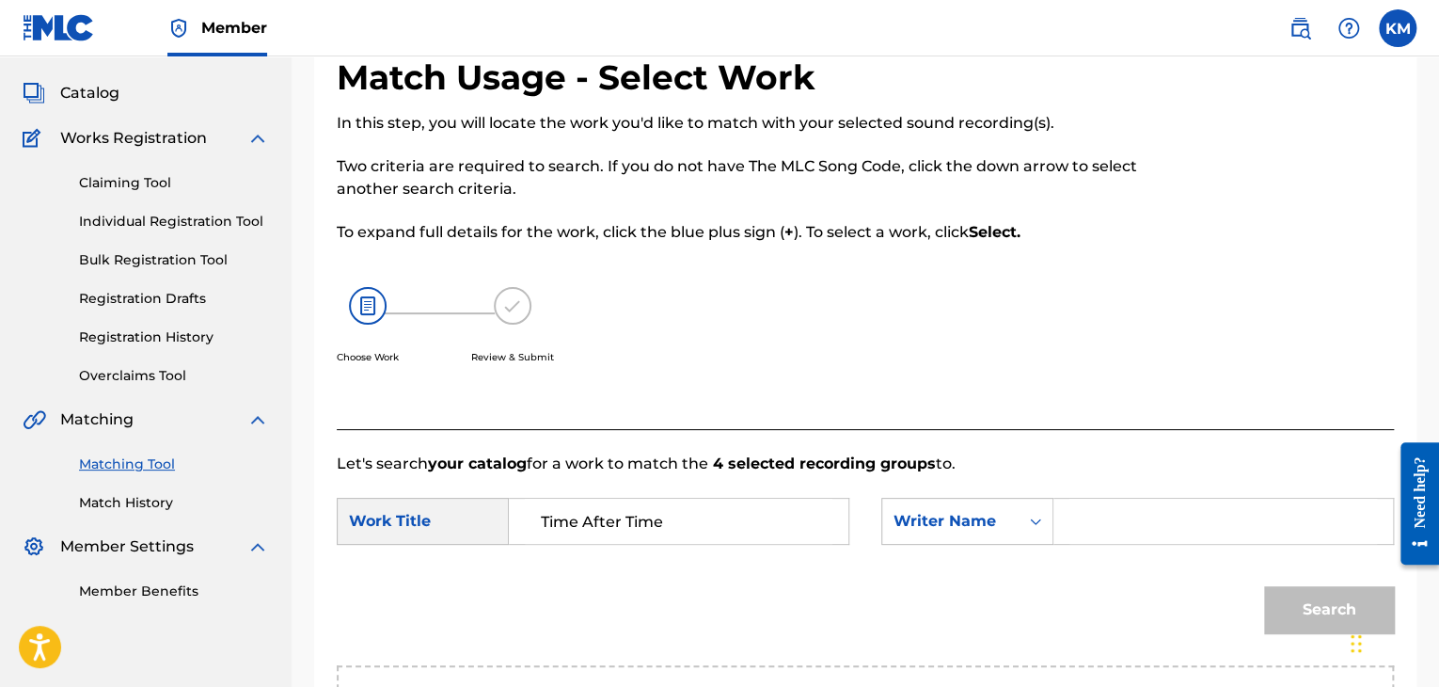
click at [1086, 530] on input "Search Form" at bounding box center [1224, 521] width 308 height 45
paste input "[PERSON_NAME]"
type input "[PERSON_NAME]"
click at [1279, 601] on button "Search" at bounding box center [1329, 609] width 130 height 47
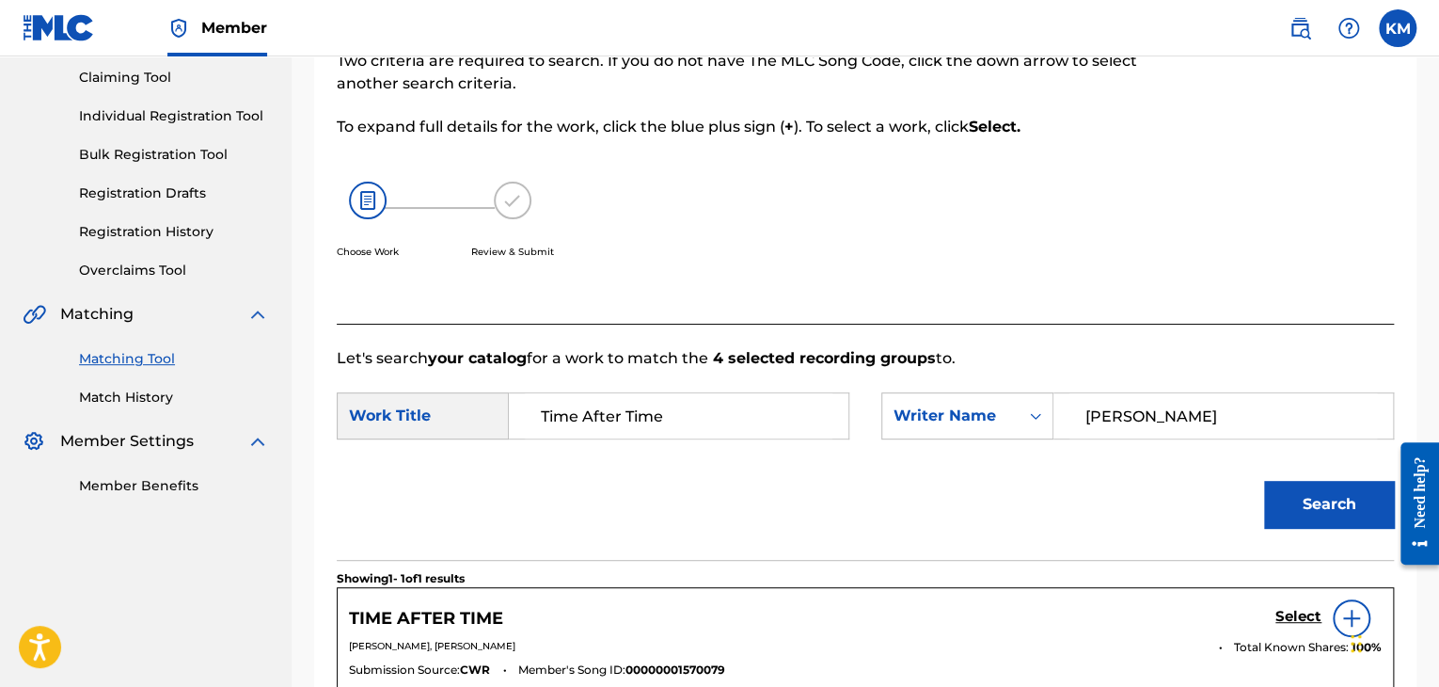
scroll to position [376, 0]
